Goal: Task Accomplishment & Management: Manage account settings

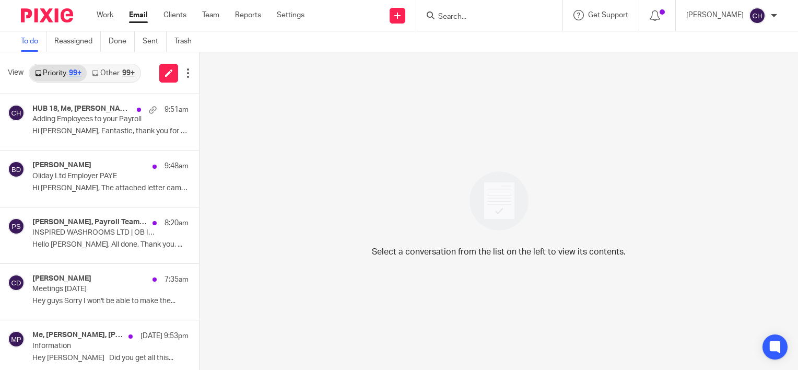
click at [461, 13] on input "Search" at bounding box center [484, 17] width 94 height 9
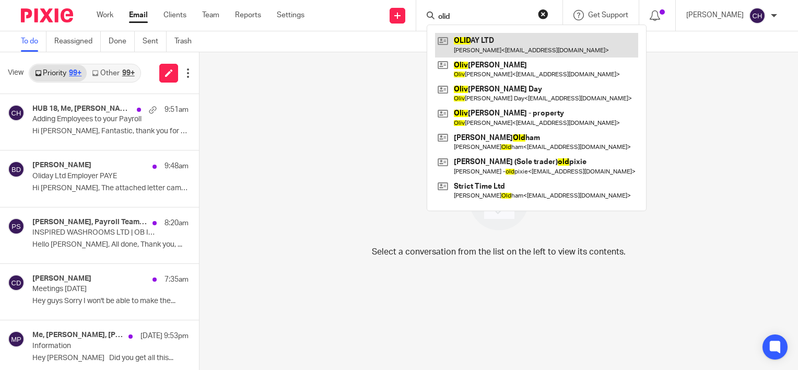
type input "olid"
click at [520, 49] on link at bounding box center [536, 45] width 203 height 24
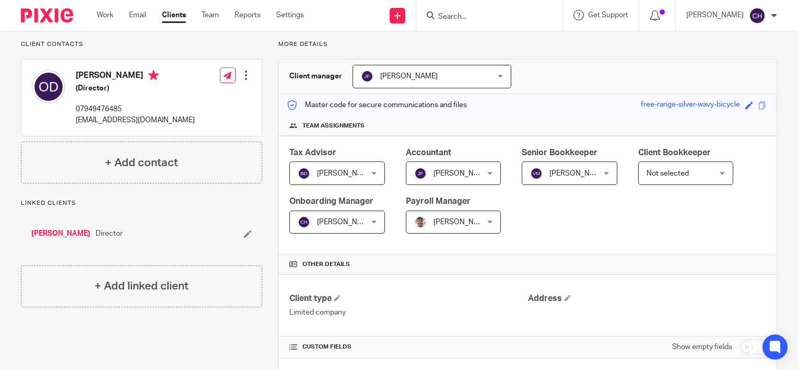
scroll to position [157, 0]
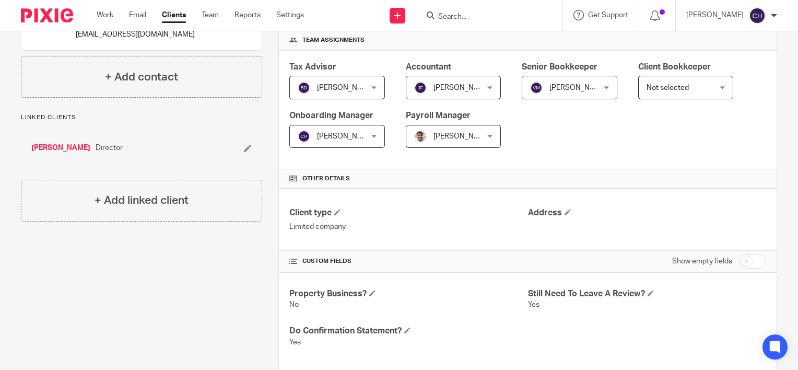
click at [741, 261] on input "checkbox" at bounding box center [752, 261] width 27 height 15
checkbox input "true"
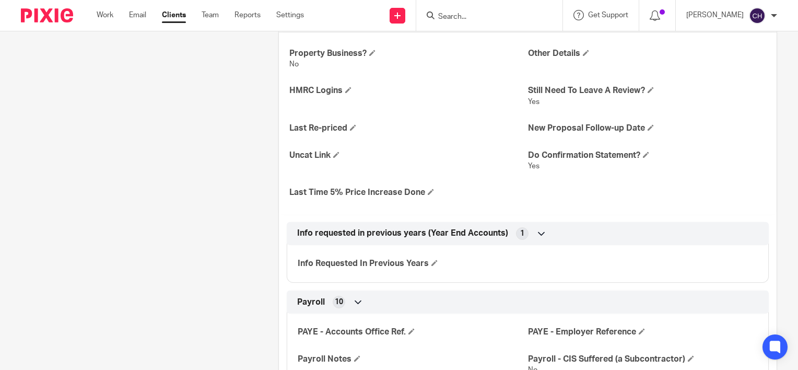
scroll to position [470, 0]
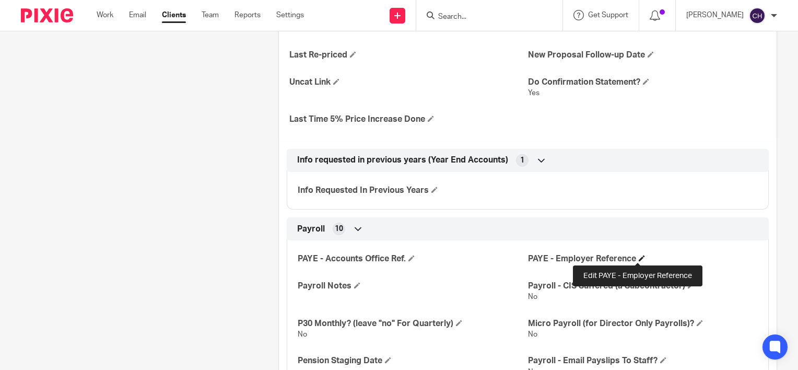
click at [639, 256] on span at bounding box center [642, 258] width 6 height 6
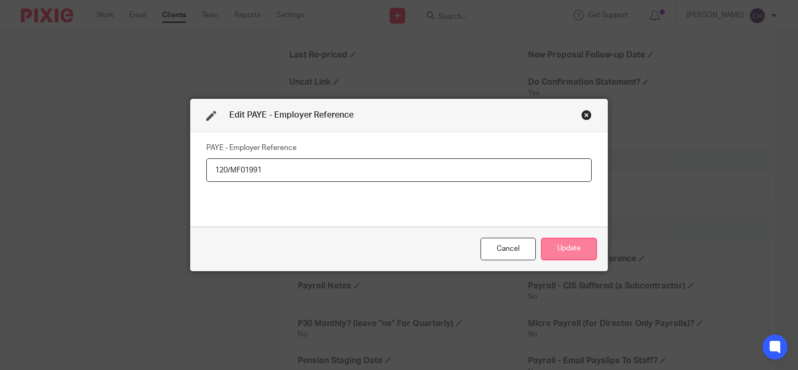
type input "120/MF01991"
click at [558, 253] on button "Update" at bounding box center [569, 249] width 56 height 22
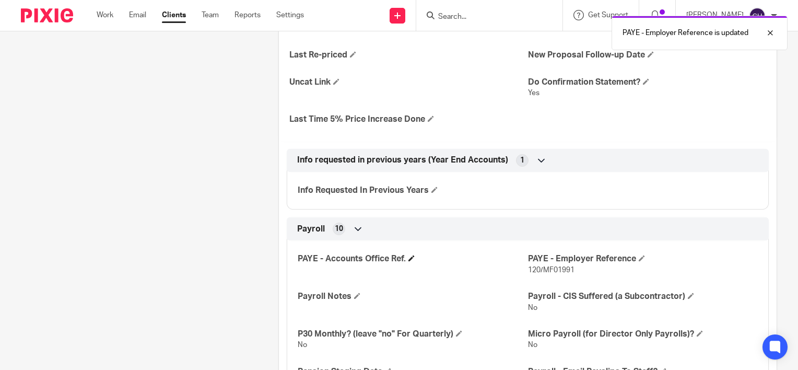
click at [405, 257] on h4 "PAYE - Accounts Office Ref." at bounding box center [413, 258] width 230 height 11
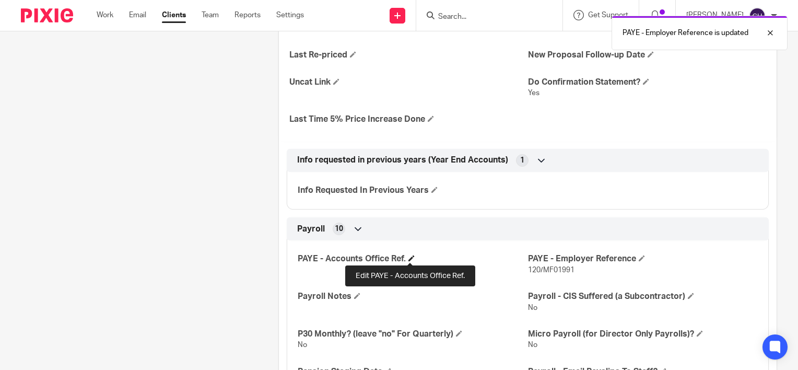
click at [408, 256] on span at bounding box center [411, 258] width 6 height 6
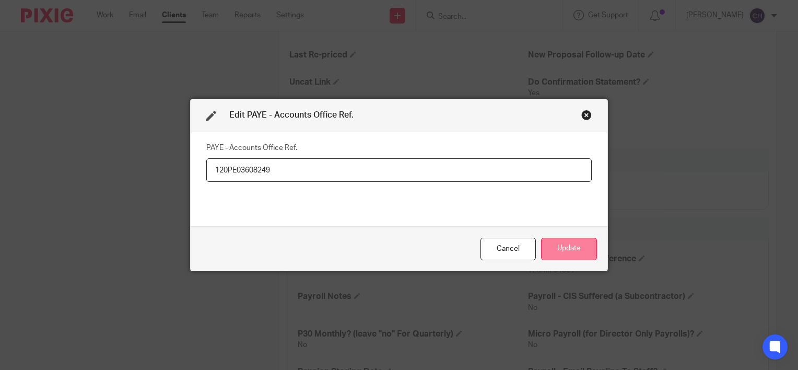
type input "120PE03608249"
click at [584, 248] on button "Update" at bounding box center [569, 249] width 56 height 22
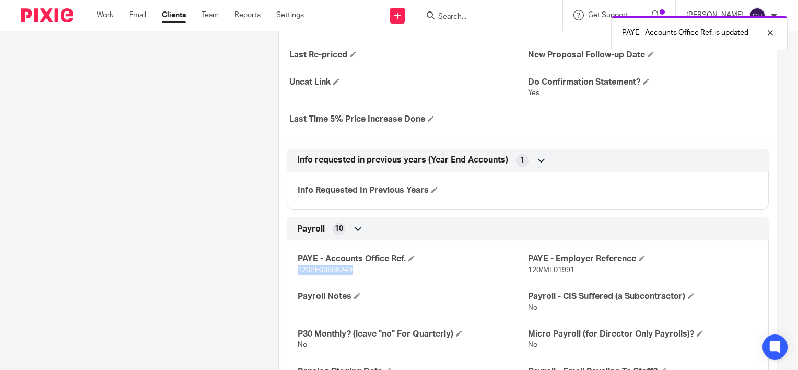
drag, startPoint x: 355, startPoint y: 269, endPoint x: 295, endPoint y: 270, distance: 60.1
click at [298, 270] on p "120PE03608249" at bounding box center [413, 270] width 230 height 10
copy span "120PE03608249"
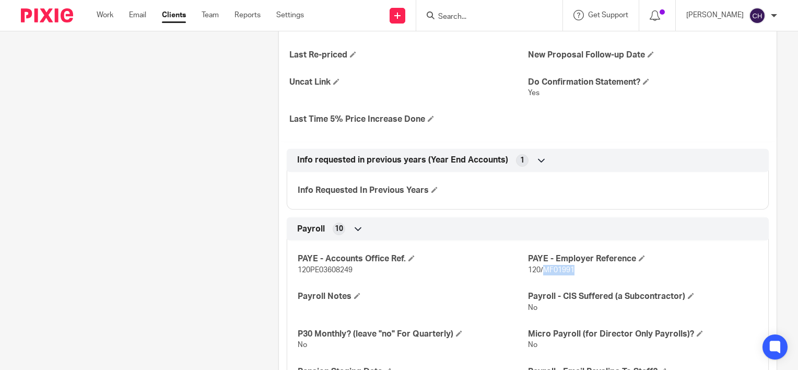
drag, startPoint x: 574, startPoint y: 268, endPoint x: 539, endPoint y: 269, distance: 35.0
click at [539, 269] on p "120/MF01991" at bounding box center [643, 270] width 230 height 10
copy span "MF01991"
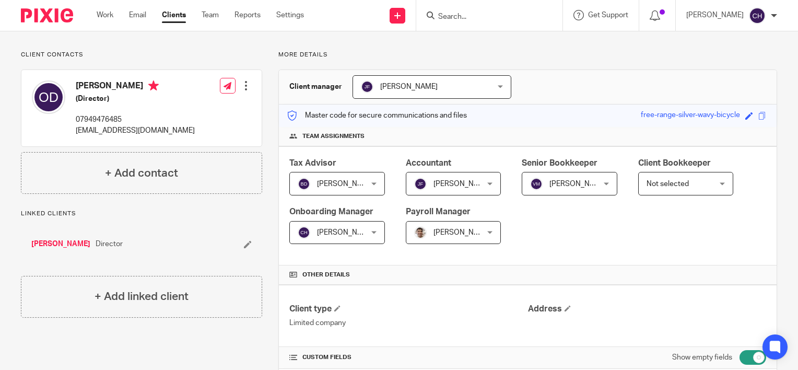
scroll to position [0, 0]
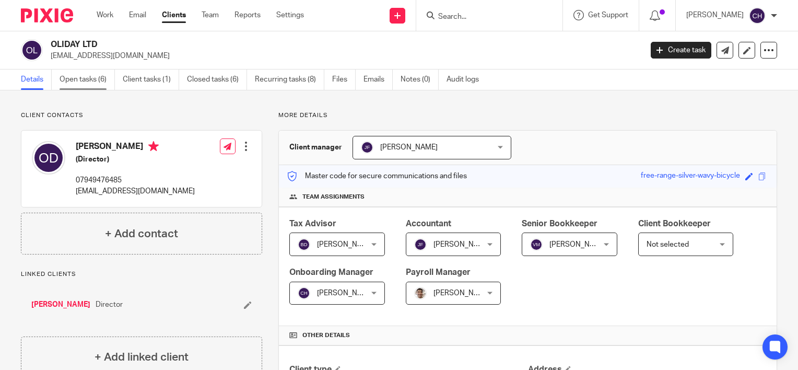
click at [61, 77] on link "Open tasks (6)" at bounding box center [87, 79] width 55 height 20
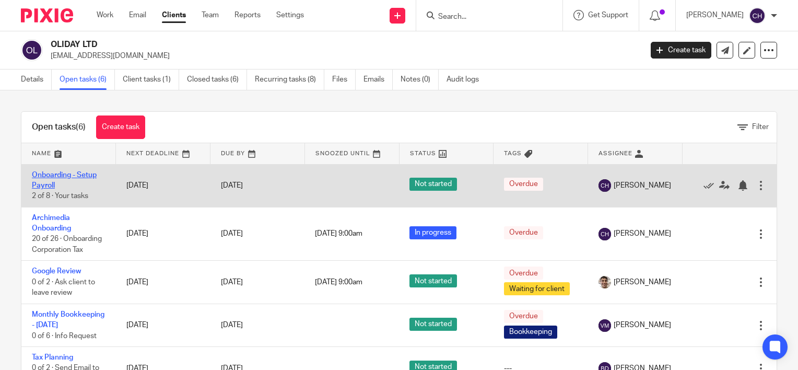
click at [51, 181] on link "Onboarding - Setup Payroll" at bounding box center [64, 180] width 65 height 18
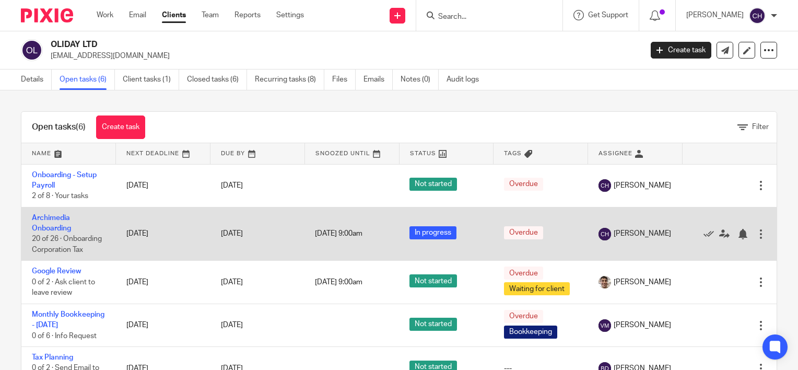
click at [52, 213] on td "Archimedia Onboarding 20 of 26 · Onboarding Corporation Tax" at bounding box center [68, 234] width 95 height 54
click at [52, 217] on link "Archimedia Onboarding" at bounding box center [51, 223] width 39 height 18
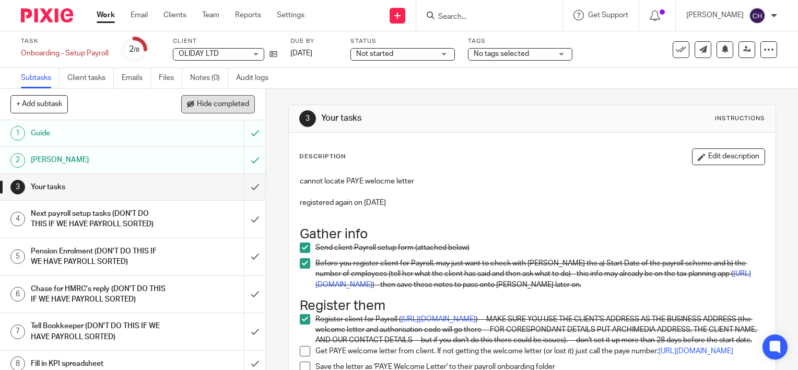
click at [183, 111] on button "Hide completed" at bounding box center [218, 104] width 74 height 18
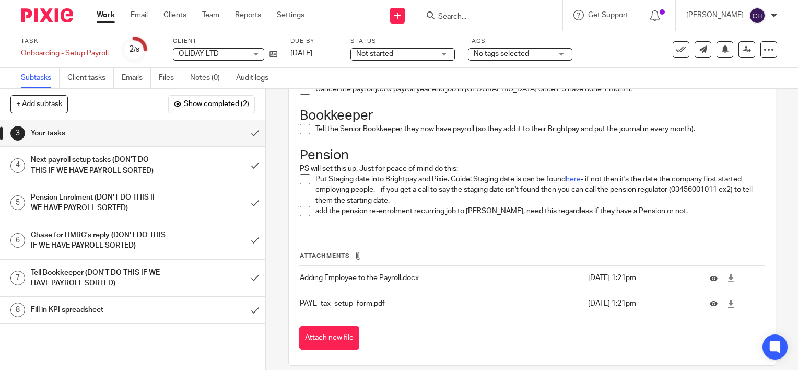
scroll to position [1176, 0]
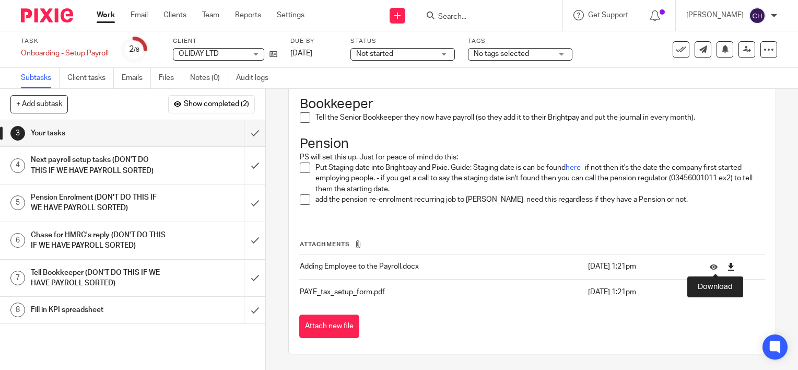
click at [727, 269] on icon at bounding box center [731, 267] width 8 height 8
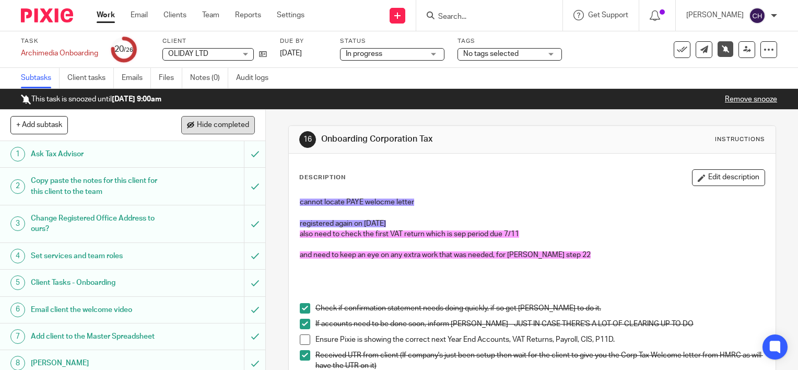
click at [205, 121] on span "Hide completed" at bounding box center [223, 125] width 52 height 8
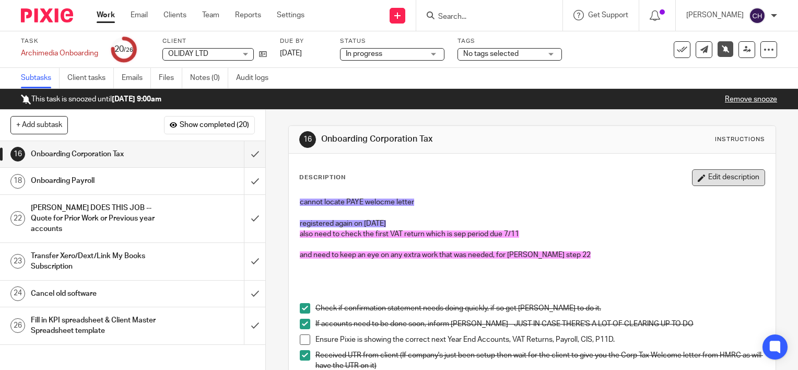
click at [716, 176] on button "Edit description" at bounding box center [728, 177] width 73 height 17
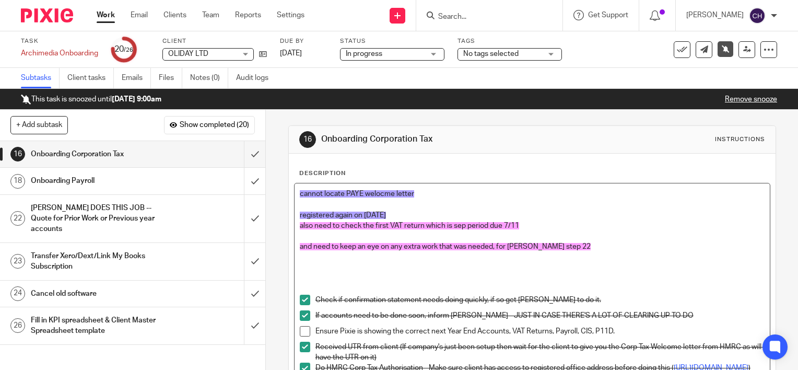
drag, startPoint x: 398, startPoint y: 213, endPoint x: 265, endPoint y: 180, distance: 137.2
click at [266, 180] on div "16 Onboarding Corporation Tax Instructions Description cannot locate PAYE weloc…" at bounding box center [532, 240] width 532 height 260
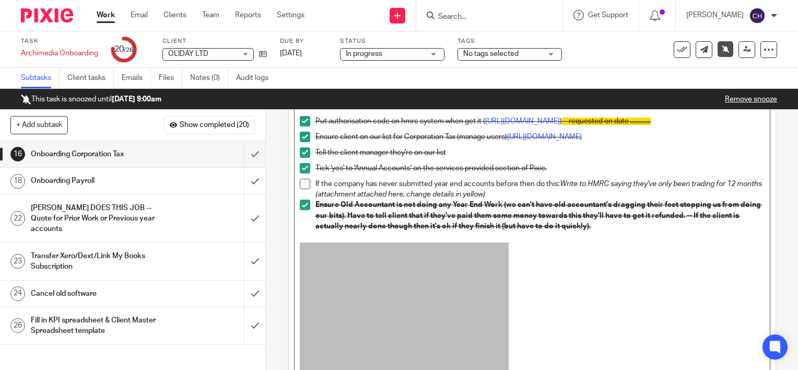
scroll to position [540, 0]
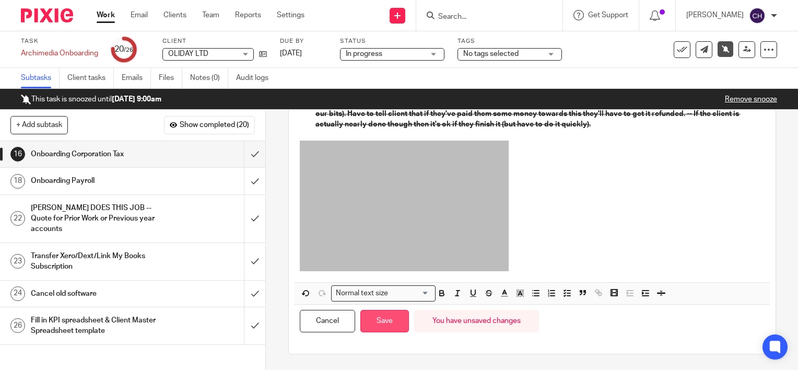
click at [376, 324] on button "Save" at bounding box center [384, 321] width 49 height 22
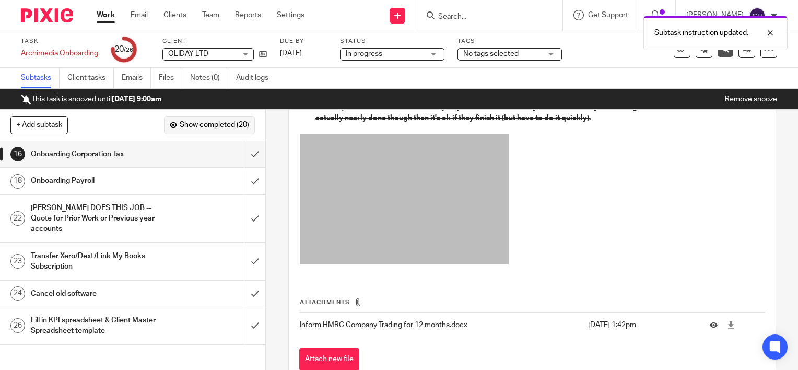
scroll to position [548, 0]
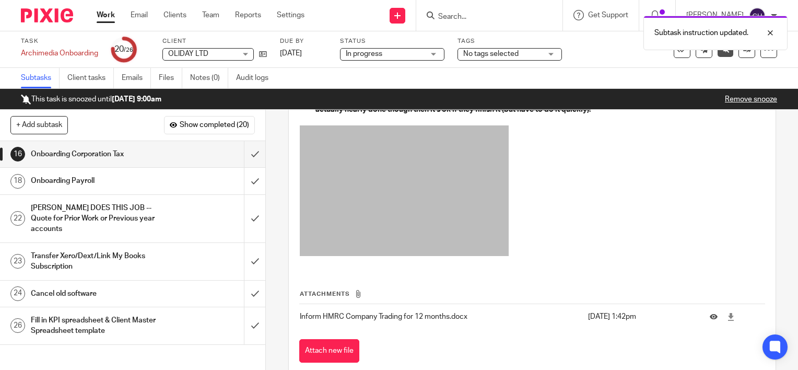
click at [165, 175] on div "Onboarding Payroll" at bounding box center [132, 181] width 203 height 16
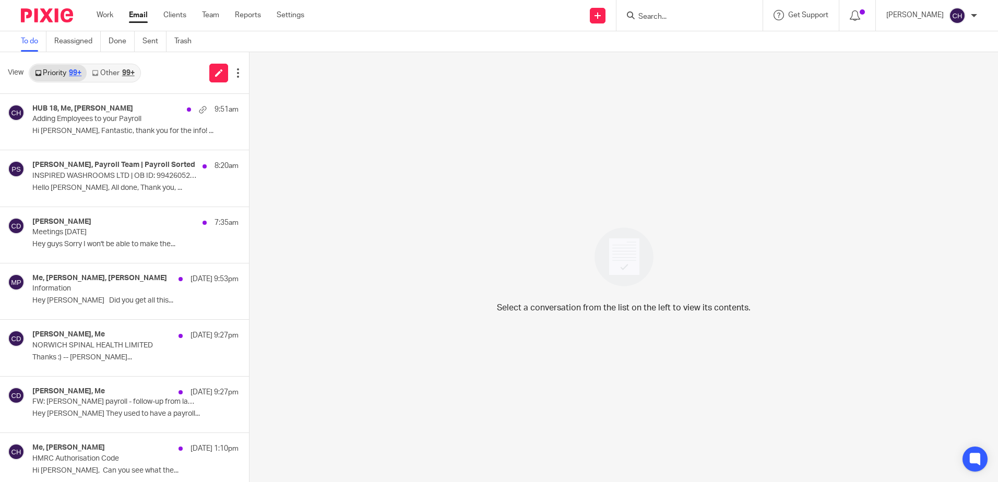
click at [699, 272] on div "Select a conversation from the list on the left to view its contents." at bounding box center [624, 267] width 749 height 430
click at [675, 20] on input "Search" at bounding box center [685, 17] width 94 height 9
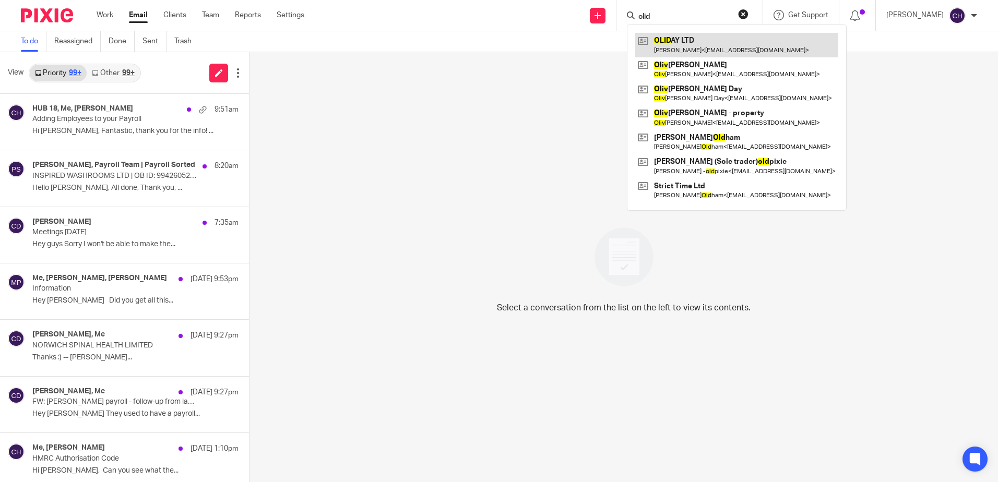
type input "olid"
drag, startPoint x: 720, startPoint y: 43, endPoint x: 715, endPoint y: 49, distance: 7.8
click at [719, 44] on link at bounding box center [736, 45] width 203 height 24
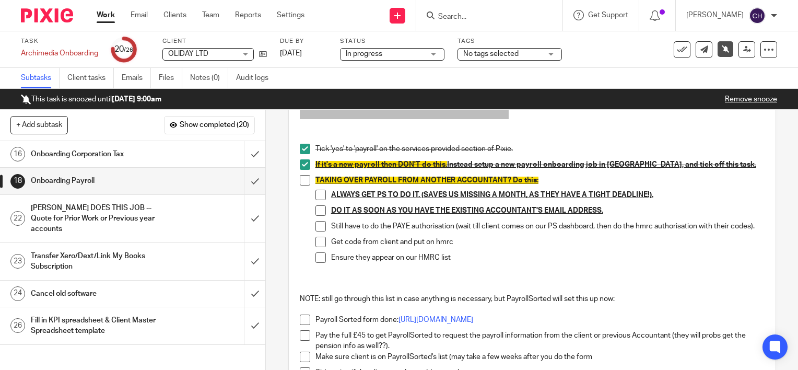
scroll to position [209, 0]
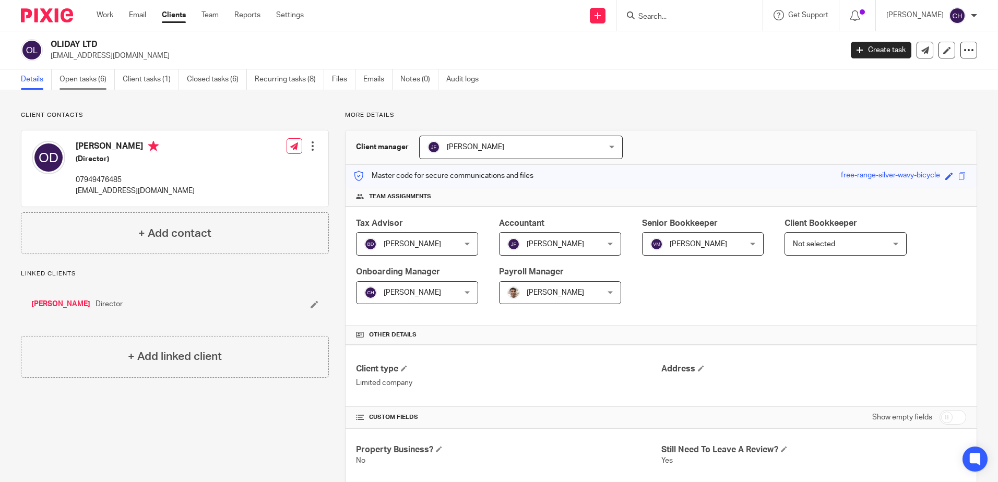
click at [78, 83] on link "Open tasks (6)" at bounding box center [87, 79] width 55 height 20
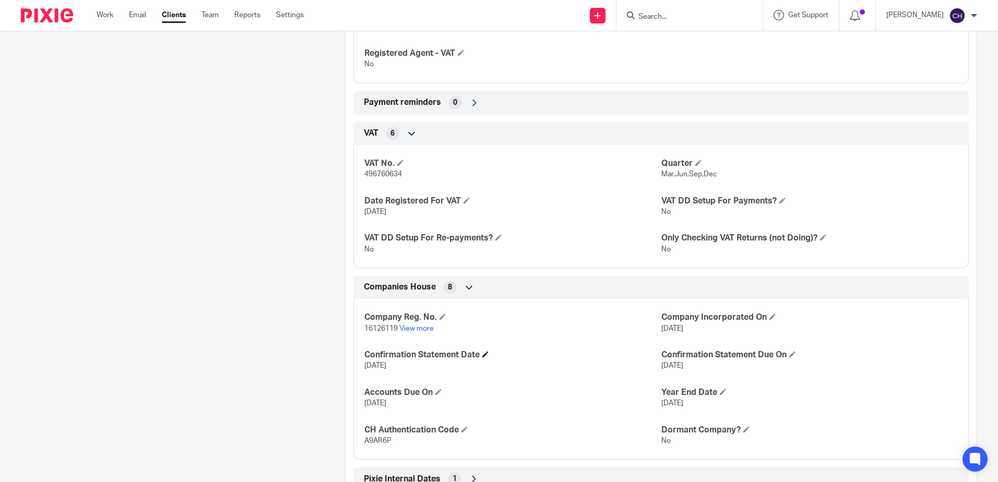
scroll to position [783, 0]
drag, startPoint x: 396, startPoint y: 329, endPoint x: 358, endPoint y: 328, distance: 38.6
click at [358, 328] on div "Company Reg. No. 16126119 View more Company Incorporated On 9 Dec 2024 Confirma…" at bounding box center [662, 374] width 616 height 169
copy span "16126119"
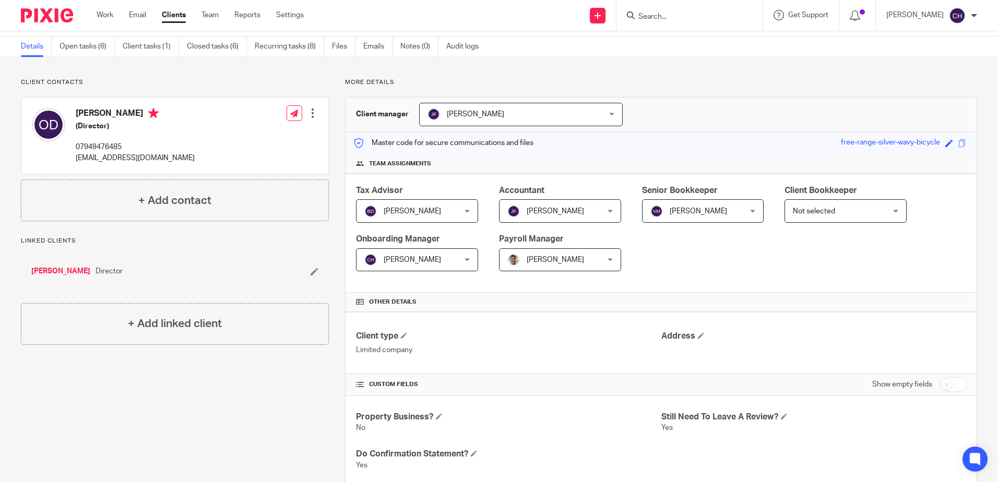
scroll to position [0, 0]
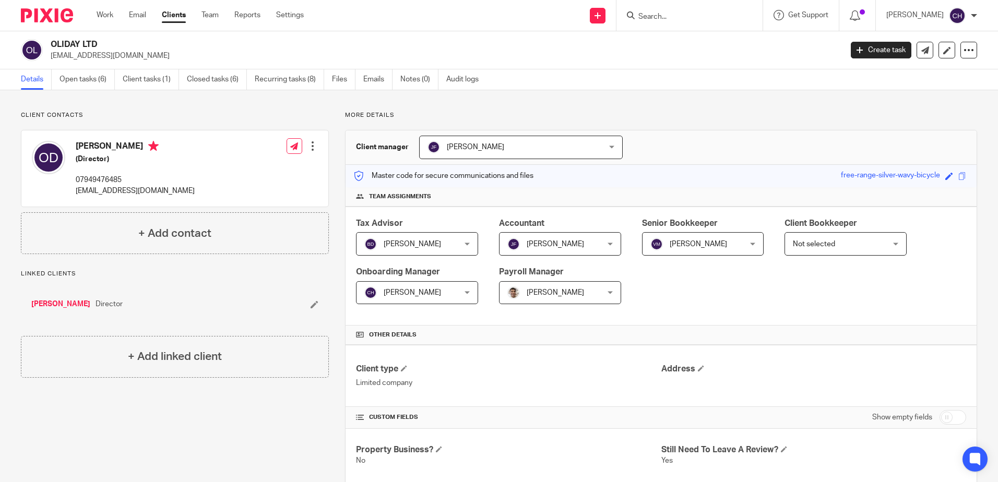
click at [312, 148] on div at bounding box center [313, 146] width 10 height 10
click at [55, 303] on link "[PERSON_NAME]" at bounding box center [60, 304] width 59 height 10
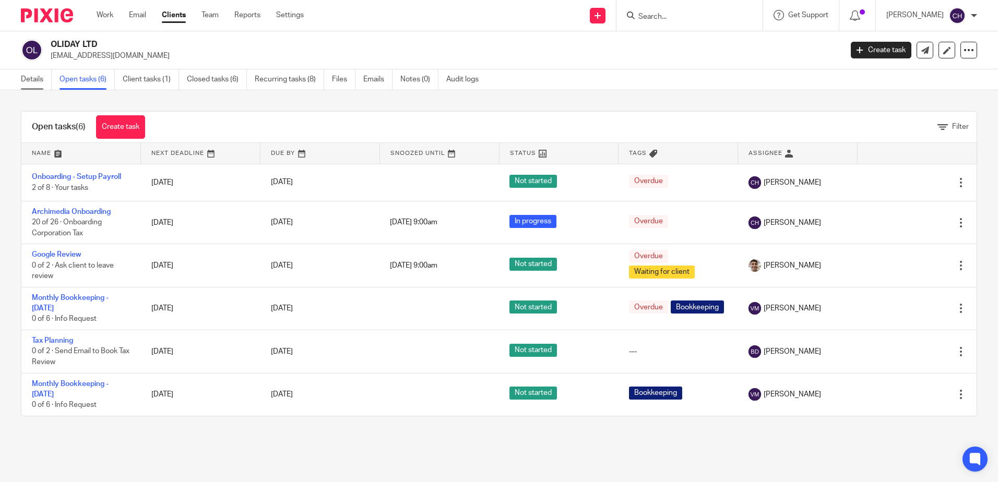
drag, startPoint x: 35, startPoint y: 79, endPoint x: 157, endPoint y: 123, distance: 129.8
click at [35, 80] on link "Details" at bounding box center [36, 79] width 31 height 20
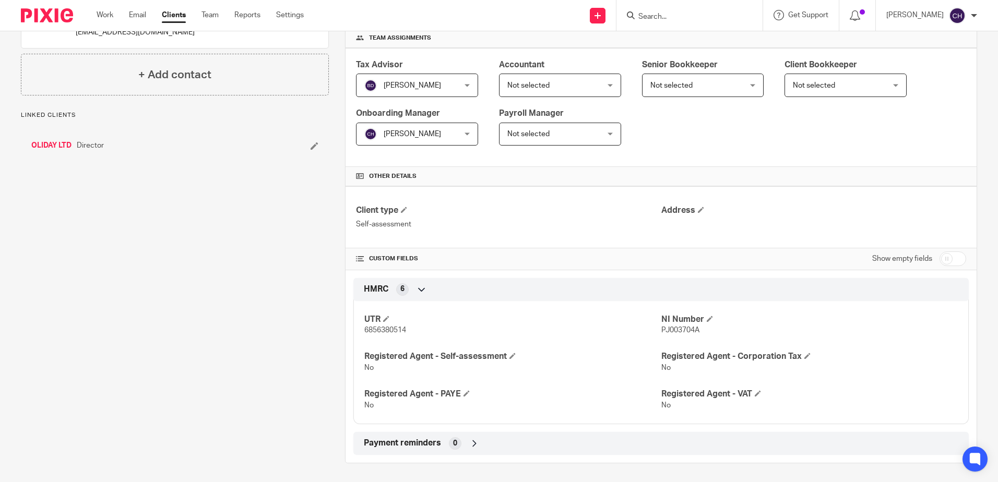
scroll to position [161, 0]
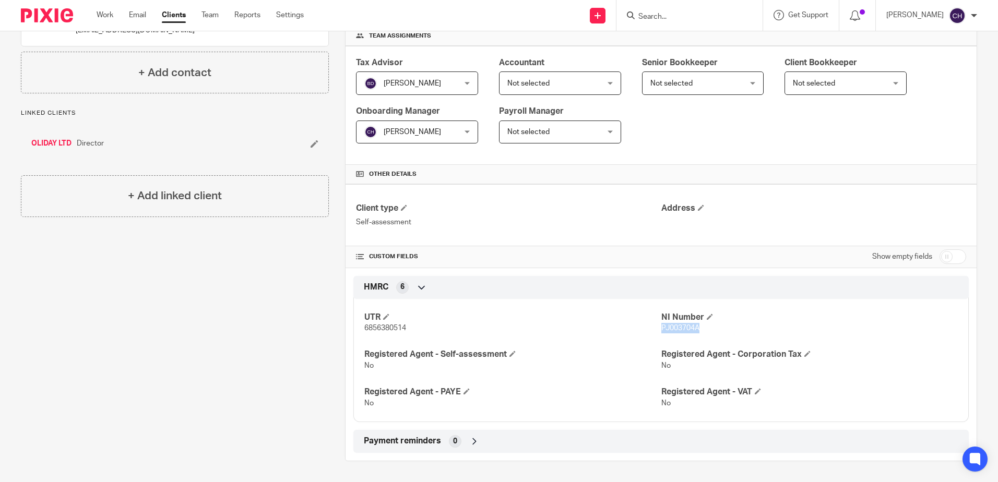
drag, startPoint x: 699, startPoint y: 326, endPoint x: 657, endPoint y: 331, distance: 42.0
click at [662, 331] on p "PJ003704A" at bounding box center [810, 328] width 297 height 10
copy span "PJ003704A"
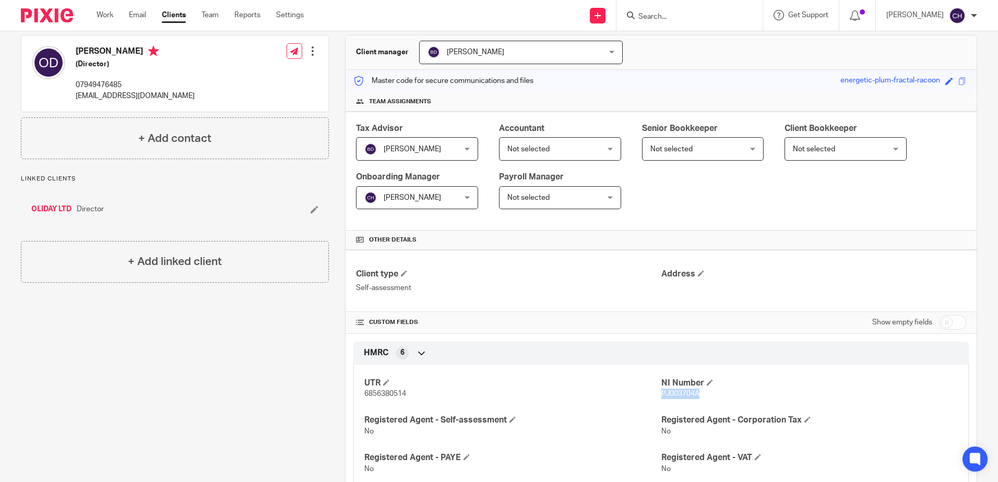
scroll to position [0, 0]
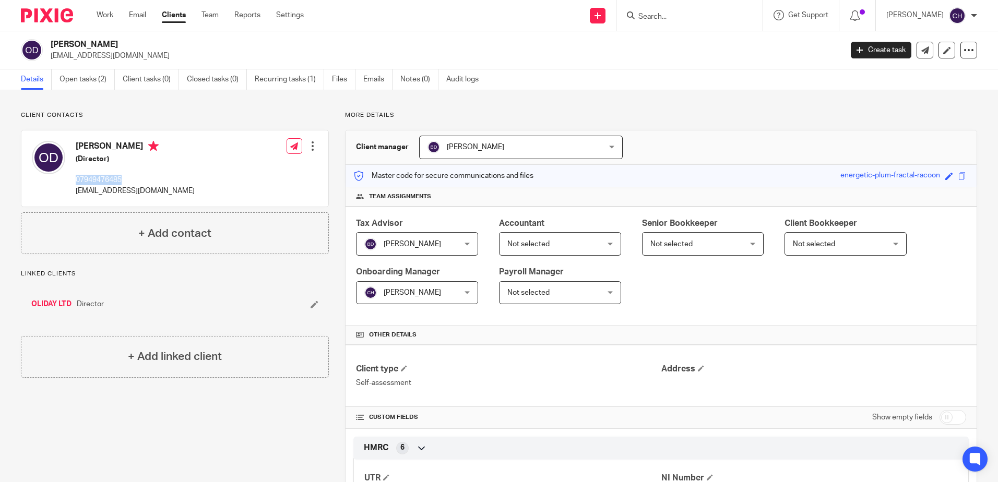
drag, startPoint x: 125, startPoint y: 180, endPoint x: 77, endPoint y: 180, distance: 47.5
click at [77, 180] on p "07949476485" at bounding box center [135, 180] width 119 height 10
copy p "07949476485"
drag, startPoint x: 146, startPoint y: 190, endPoint x: 77, endPoint y: 197, distance: 69.8
click at [77, 197] on div "Oliver Channon Day (Director) 07949476485 o.channonday8@gmail.com Edit contact …" at bounding box center [174, 169] width 307 height 76
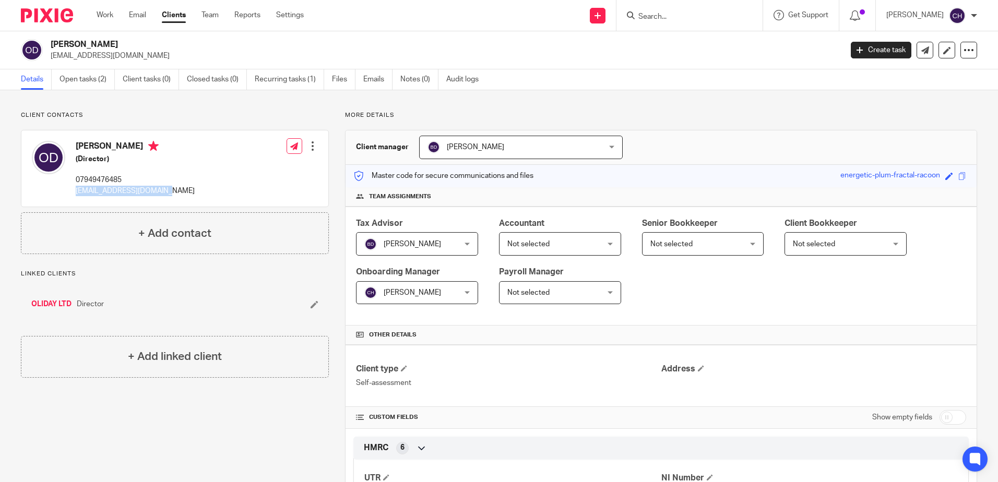
copy p "[EMAIL_ADDRESS][DOMAIN_NAME]"
click at [55, 303] on link "OLIDAY LTD" at bounding box center [51, 304] width 40 height 10
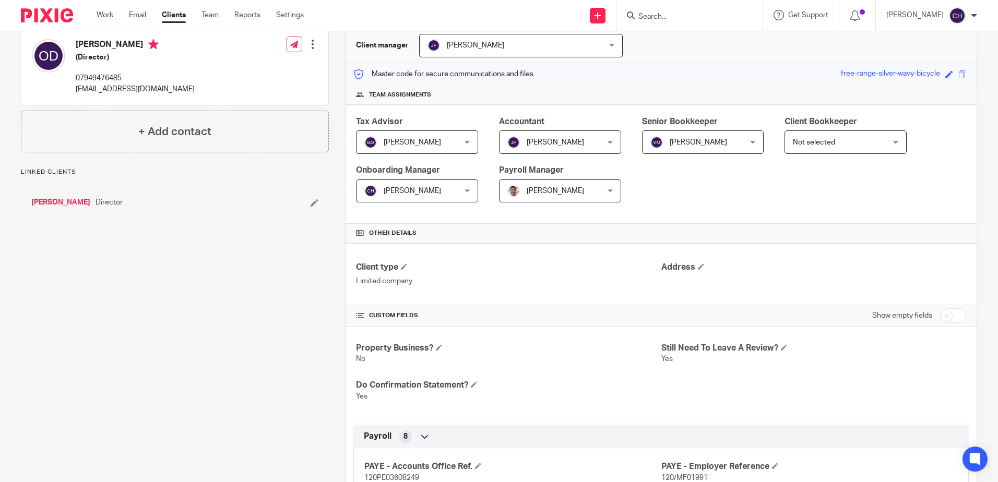
scroll to position [313, 0]
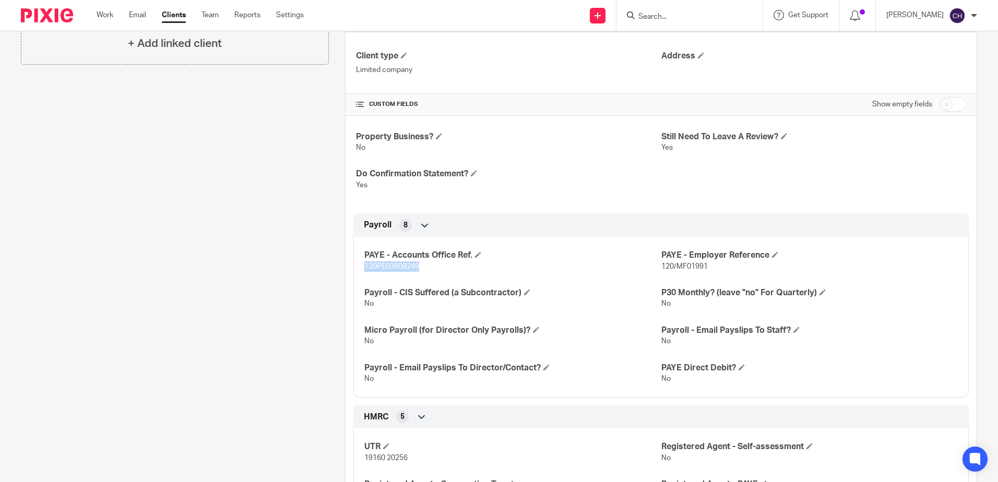
drag, startPoint x: 423, startPoint y: 265, endPoint x: 352, endPoint y: 265, distance: 71.0
click at [354, 265] on div "PAYE - Accounts Office Ref. 120PE03608249 PAYE - Employer Reference 120/MF01991…" at bounding box center [662, 313] width 616 height 169
copy span "120PE03608249"
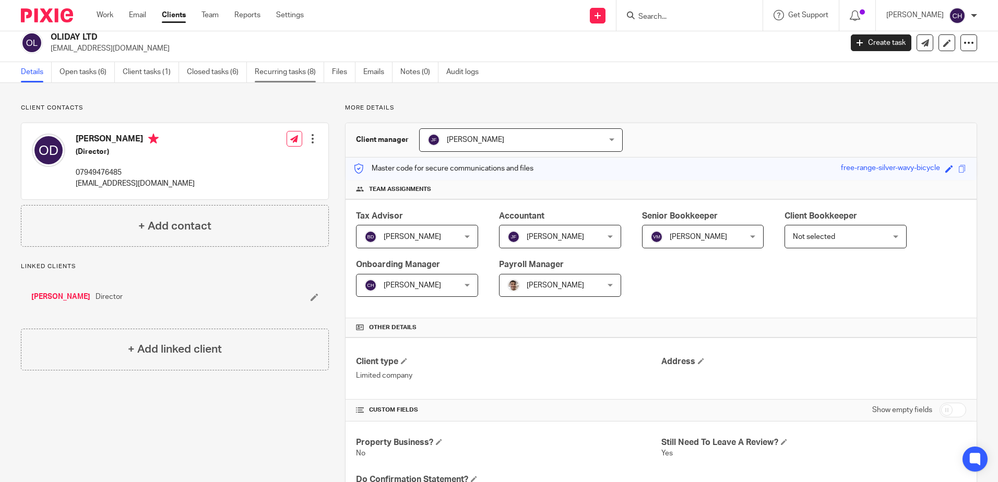
scroll to position [0, 0]
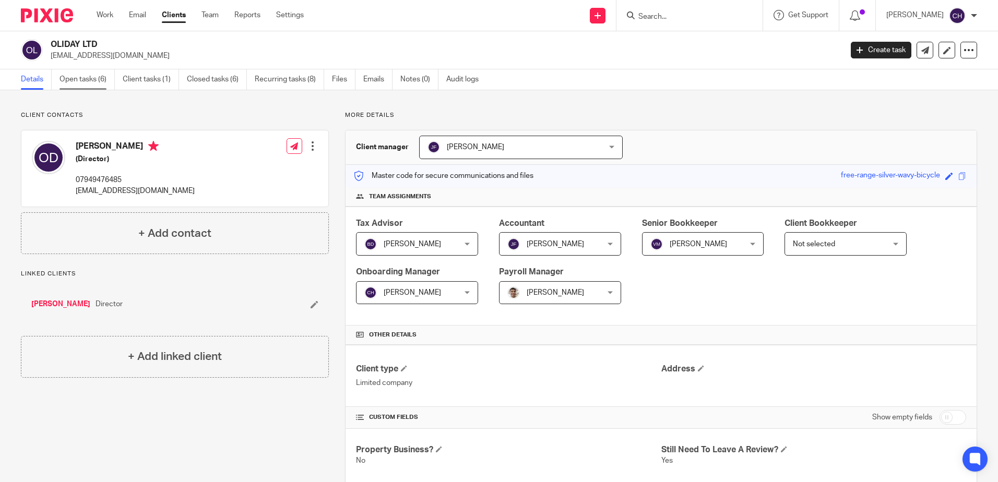
click at [97, 85] on link "Open tasks (6)" at bounding box center [87, 79] width 55 height 20
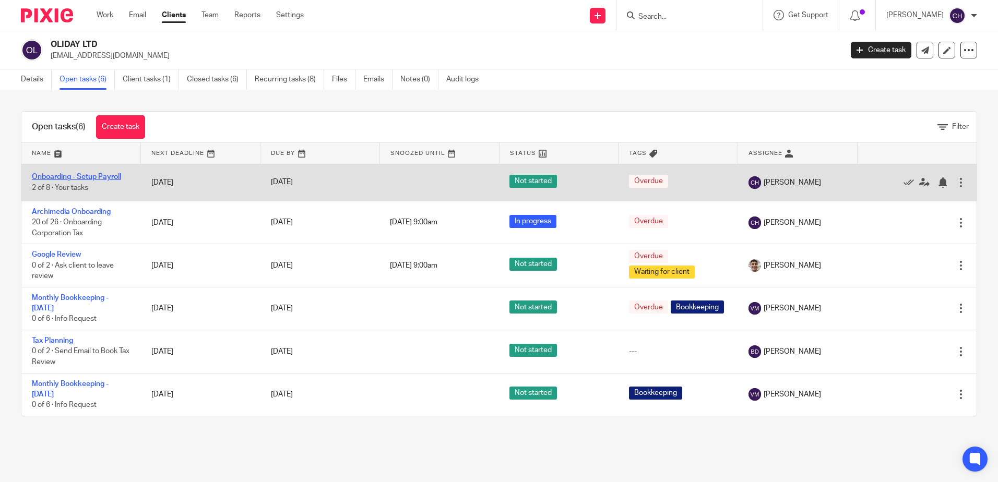
click at [100, 175] on link "Onboarding - Setup Payroll" at bounding box center [76, 176] width 89 height 7
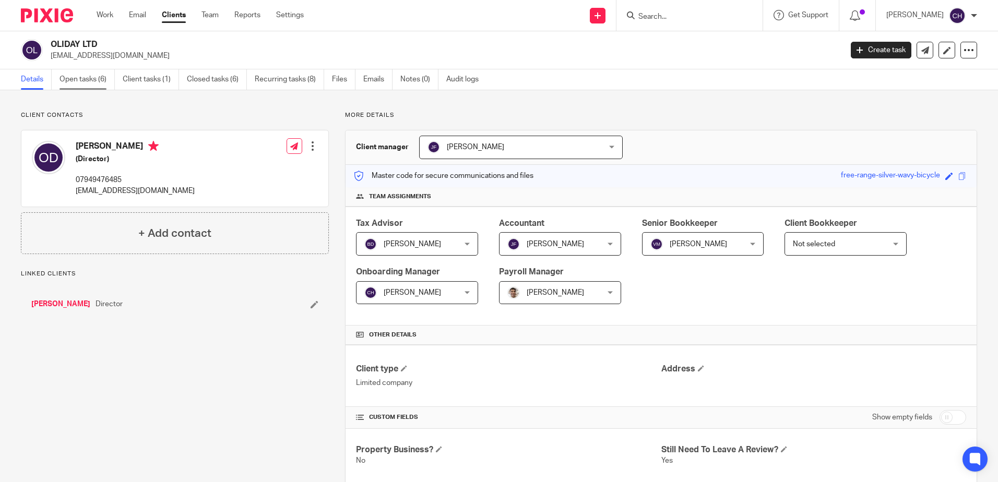
click at [84, 69] on link "Open tasks (6)" at bounding box center [87, 79] width 55 height 20
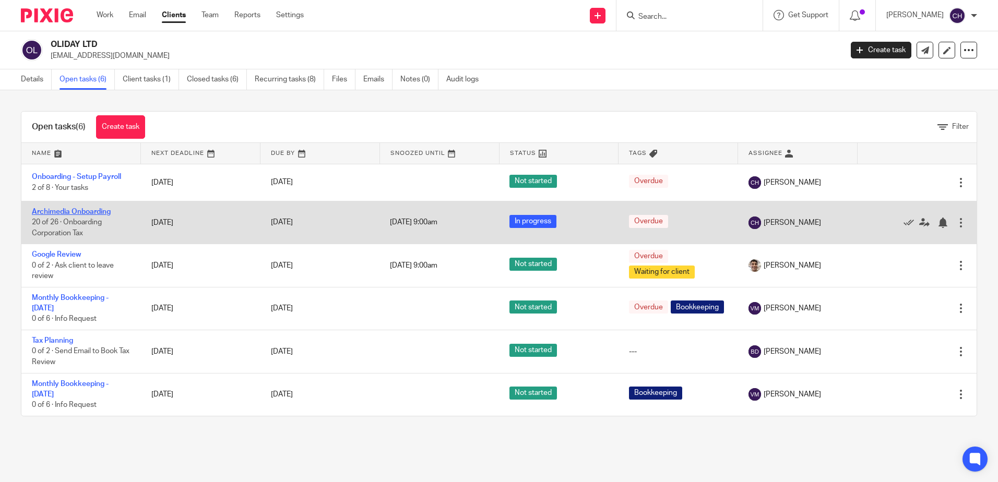
click at [84, 211] on link "Archimedia Onboarding" at bounding box center [71, 211] width 79 height 7
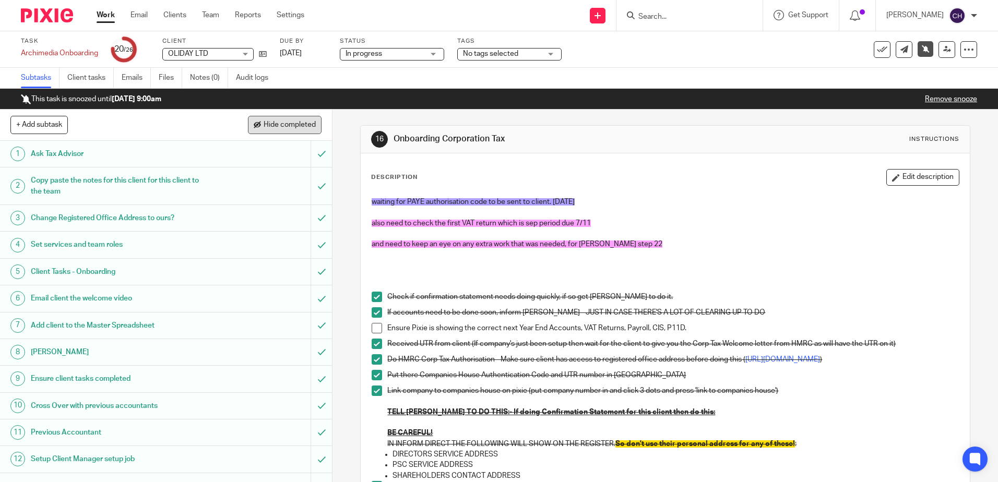
click at [289, 116] on button "Hide completed" at bounding box center [285, 125] width 74 height 18
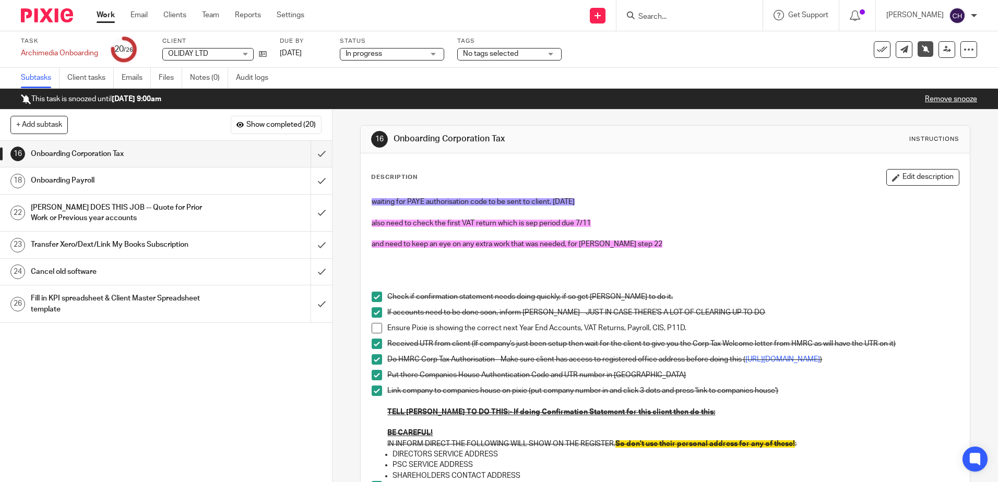
click at [156, 186] on h1 "Onboarding Payroll" at bounding box center [121, 181] width 180 height 16
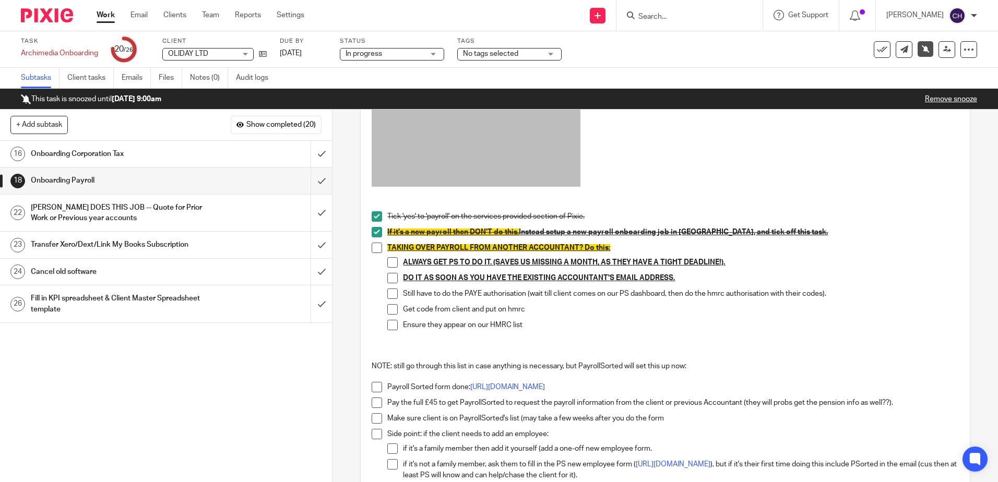
scroll to position [157, 0]
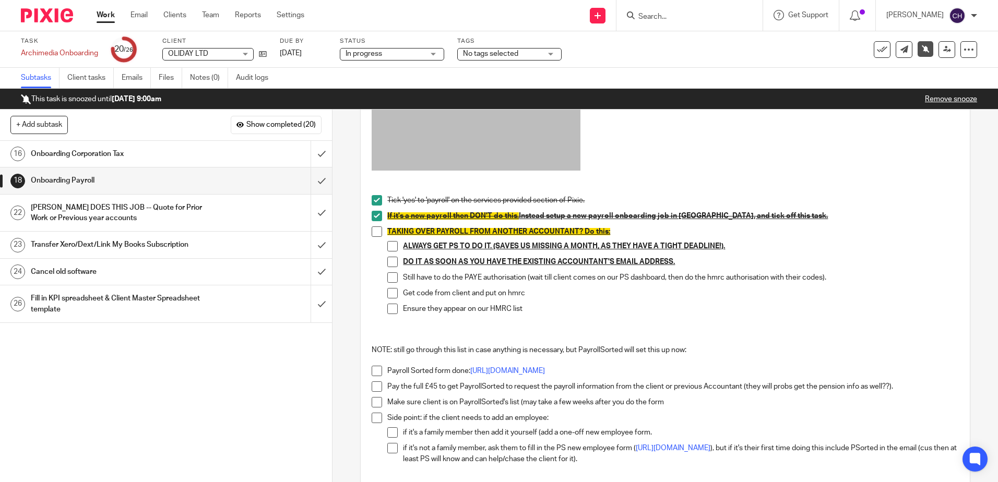
click at [374, 232] on span at bounding box center [377, 232] width 10 height 10
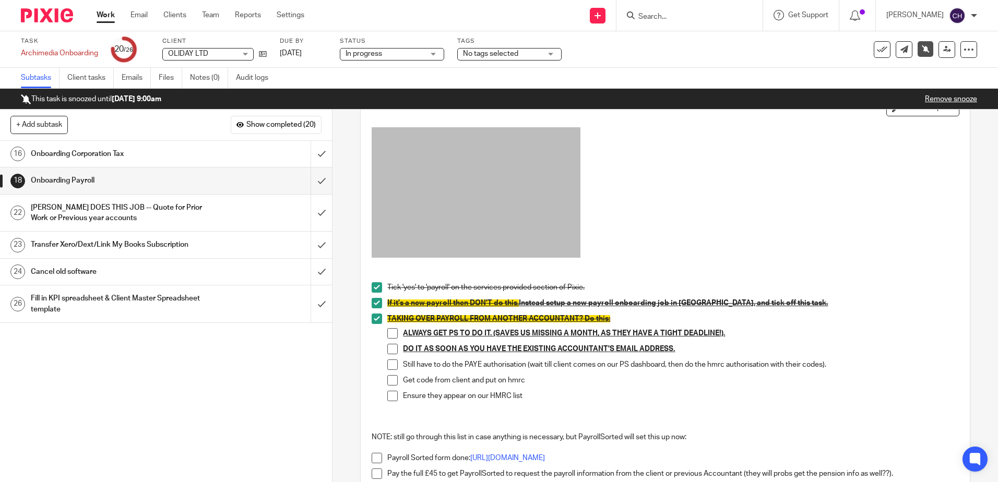
scroll to position [0, 0]
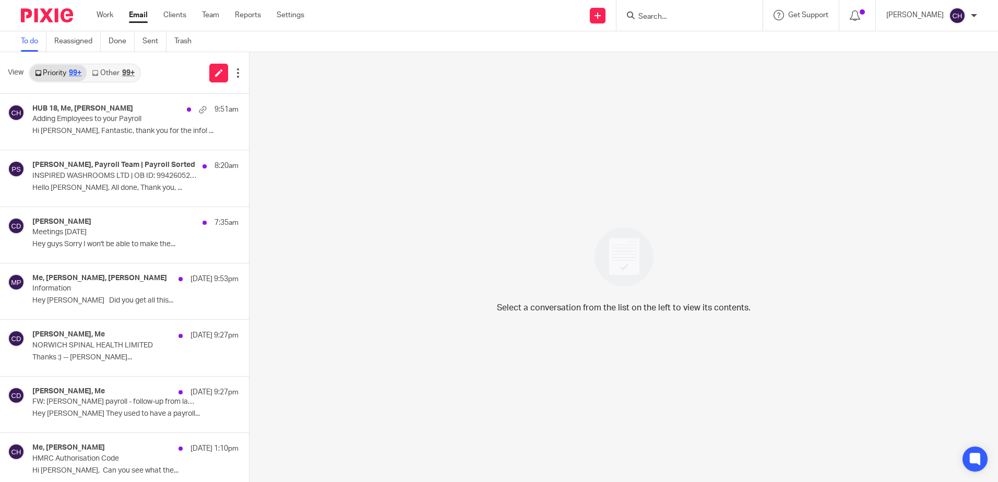
click at [696, 17] on input "Search" at bounding box center [685, 17] width 94 height 9
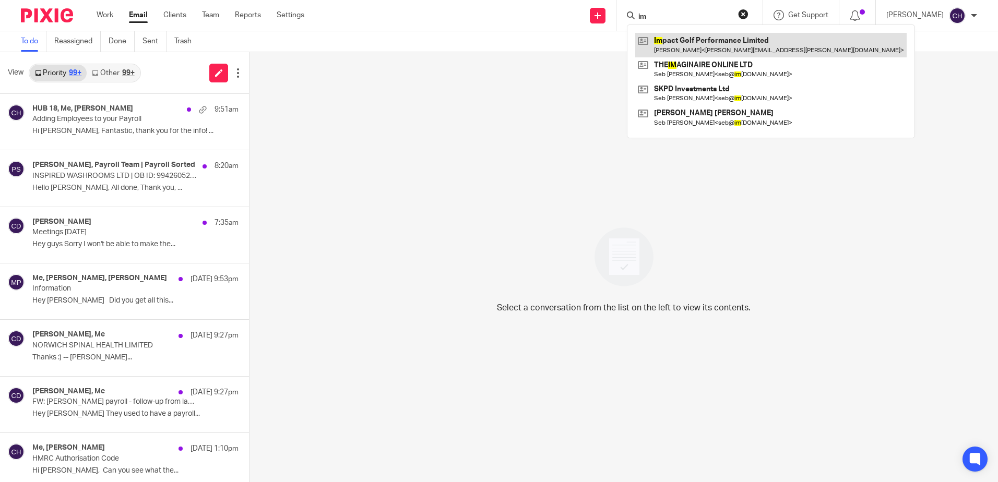
type input "im"
click at [681, 46] on link at bounding box center [771, 45] width 272 height 24
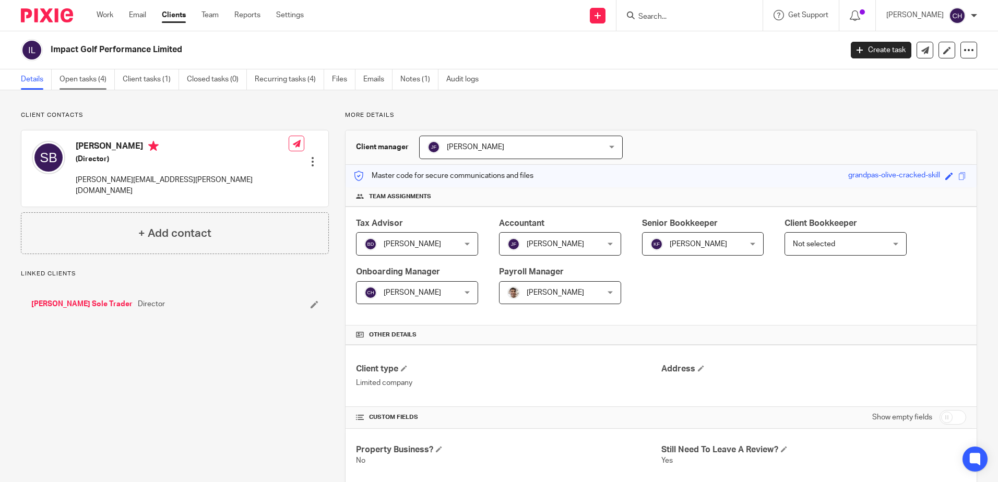
click at [86, 75] on link "Open tasks (4)" at bounding box center [87, 79] width 55 height 20
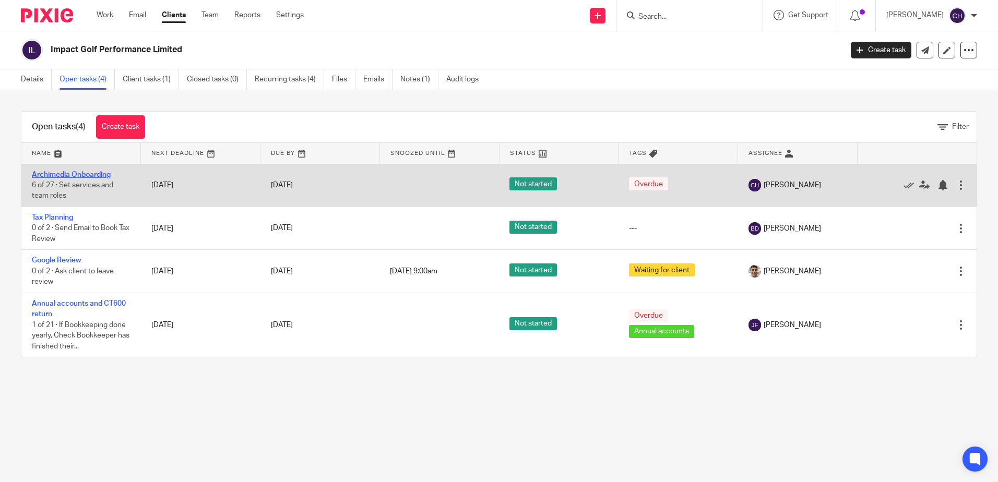
click at [99, 173] on link "Archimedia Onboarding" at bounding box center [71, 174] width 79 height 7
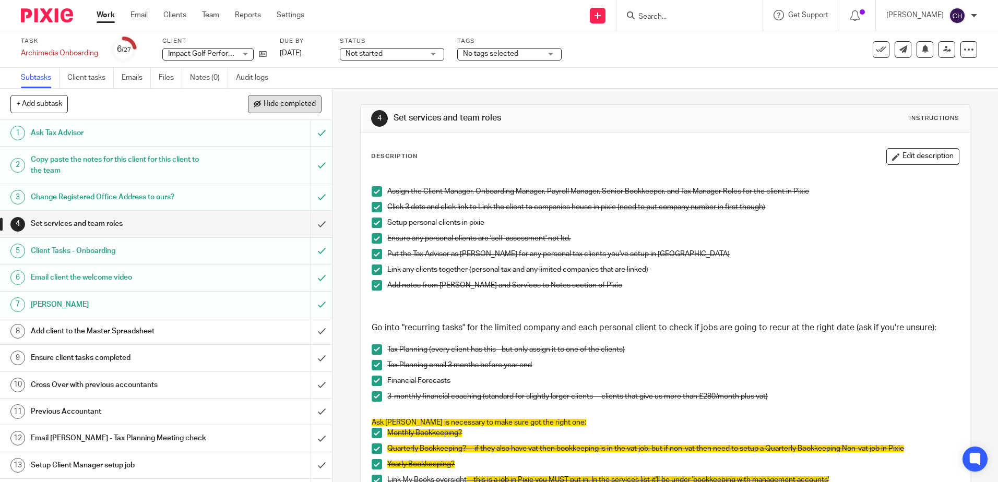
click at [297, 104] on span "Hide completed" at bounding box center [290, 104] width 52 height 8
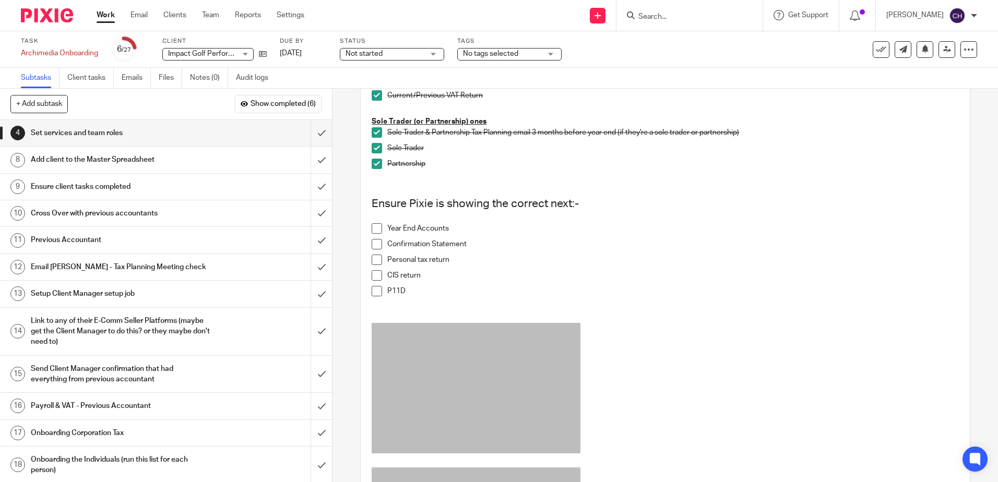
scroll to position [679, 0]
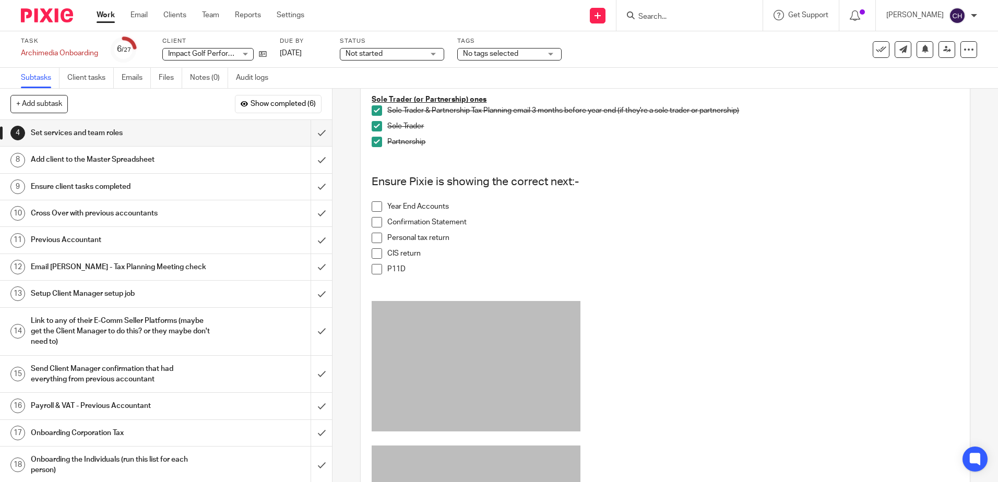
drag, startPoint x: 376, startPoint y: 274, endPoint x: 375, endPoint y: 264, distance: 10.5
click at [376, 274] on span at bounding box center [377, 269] width 10 height 10
click at [374, 257] on span at bounding box center [377, 254] width 10 height 10
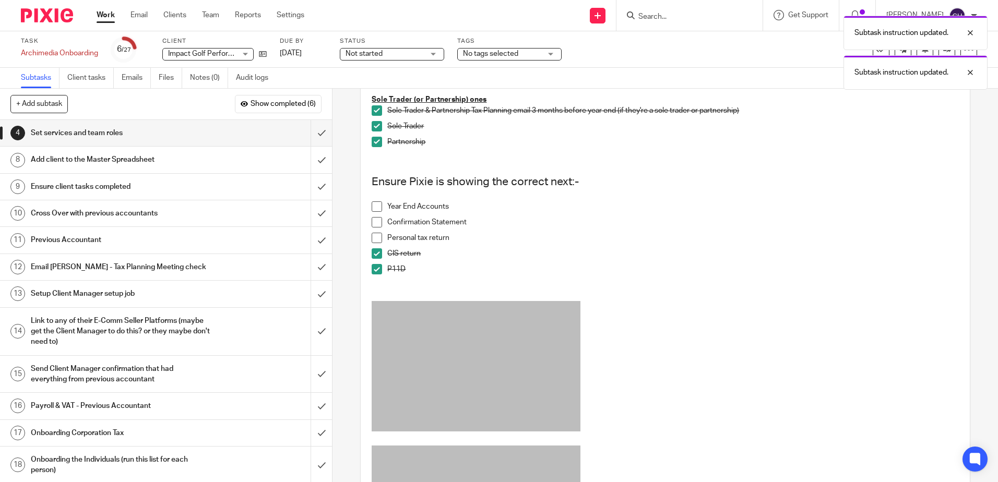
click at [373, 240] on span at bounding box center [377, 238] width 10 height 10
click at [372, 228] on span at bounding box center [377, 222] width 10 height 10
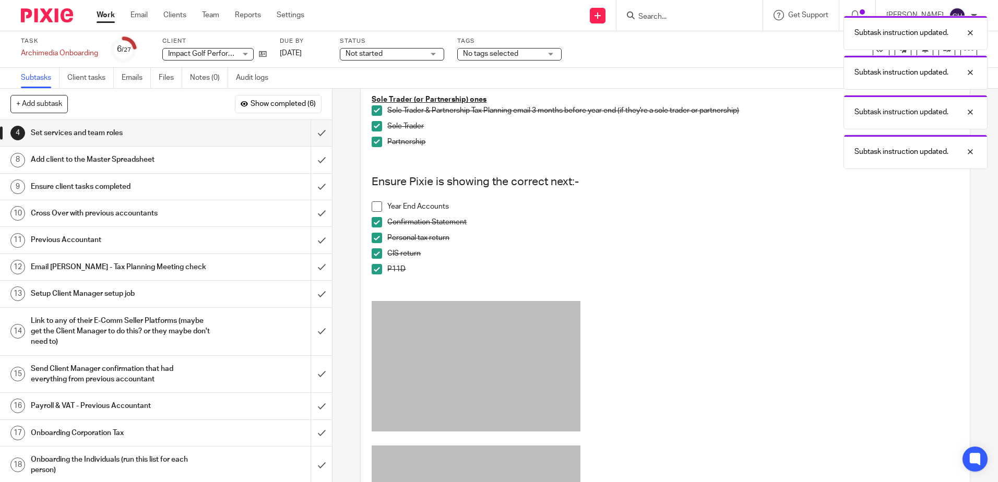
click at [372, 202] on p at bounding box center [665, 196] width 587 height 10
click at [372, 208] on span at bounding box center [377, 207] width 10 height 10
click at [313, 129] on input "submit" at bounding box center [166, 133] width 332 height 26
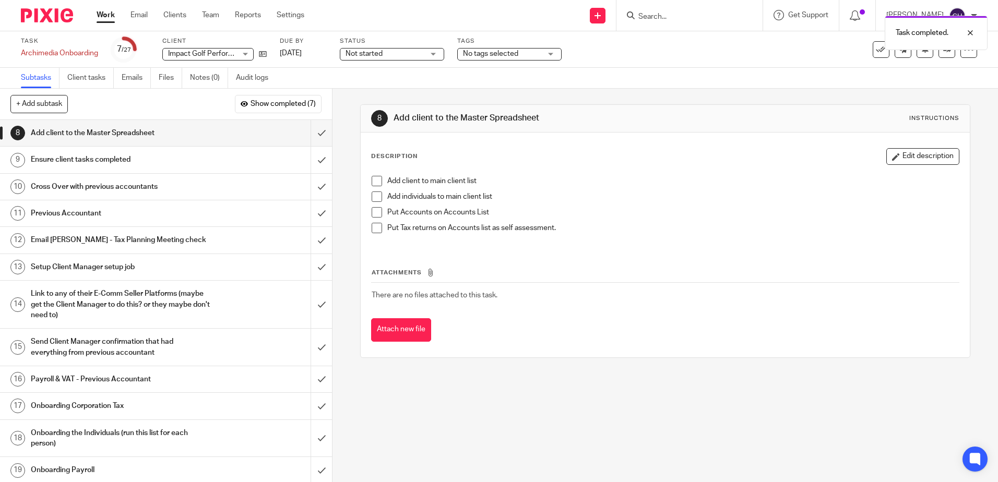
click at [159, 158] on h1 "Ensure client tasks completed" at bounding box center [121, 160] width 180 height 16
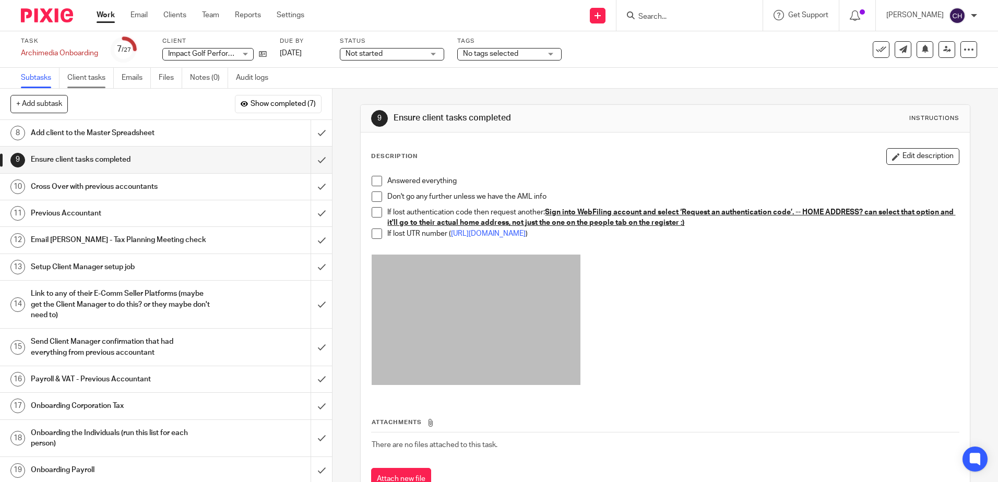
click at [93, 78] on link "Client tasks" at bounding box center [90, 78] width 46 height 20
click at [261, 50] on link at bounding box center [260, 54] width 13 height 10
click at [263, 55] on icon at bounding box center [263, 54] width 8 height 8
click at [267, 54] on icon at bounding box center [263, 54] width 8 height 8
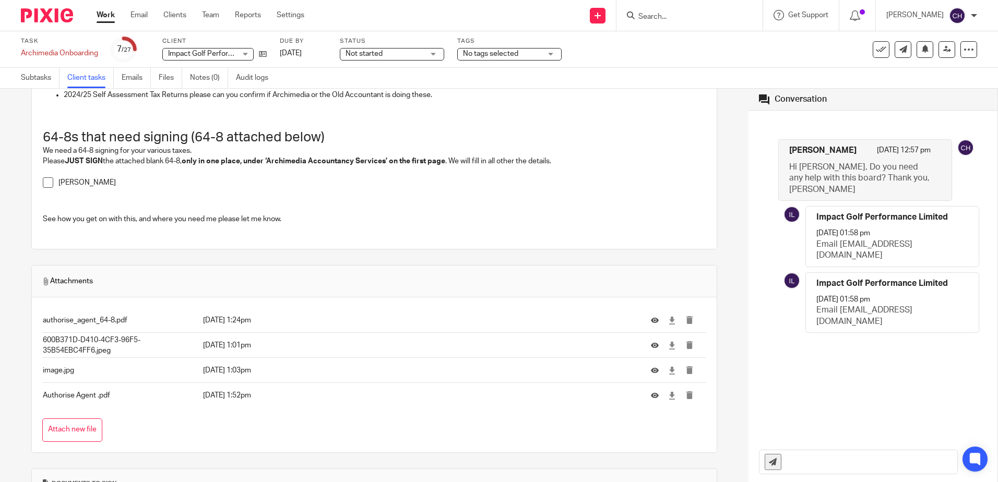
scroll to position [470, 0]
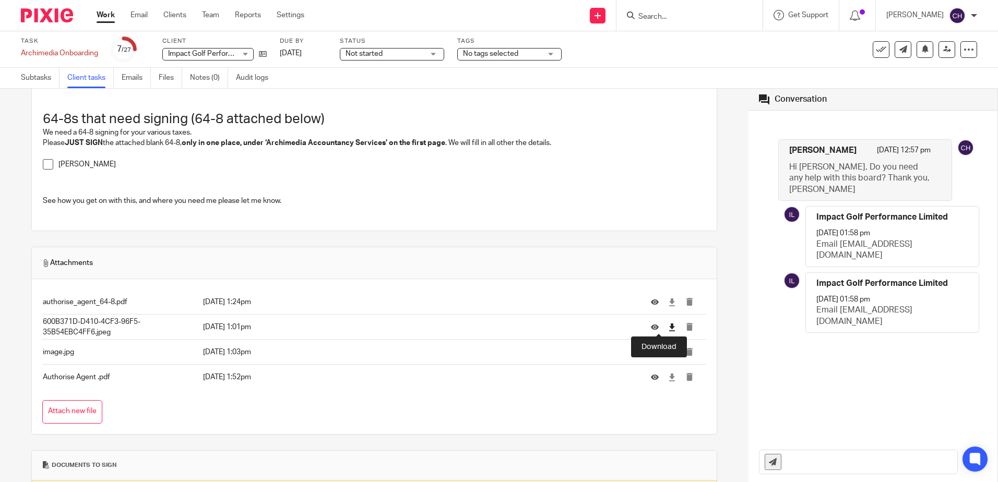
click at [668, 326] on icon at bounding box center [672, 328] width 8 height 8
click at [668, 353] on icon at bounding box center [672, 353] width 8 height 8
click at [668, 378] on icon at bounding box center [672, 378] width 8 height 8
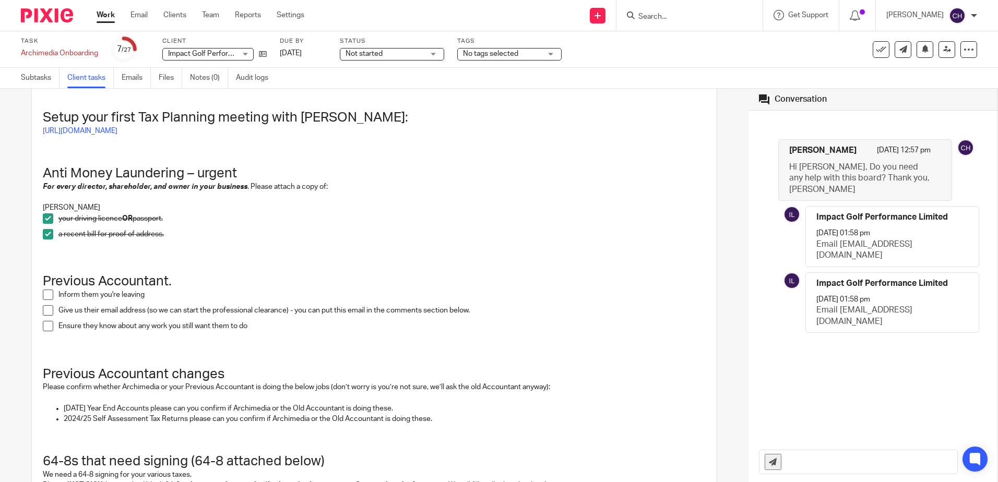
scroll to position [0, 0]
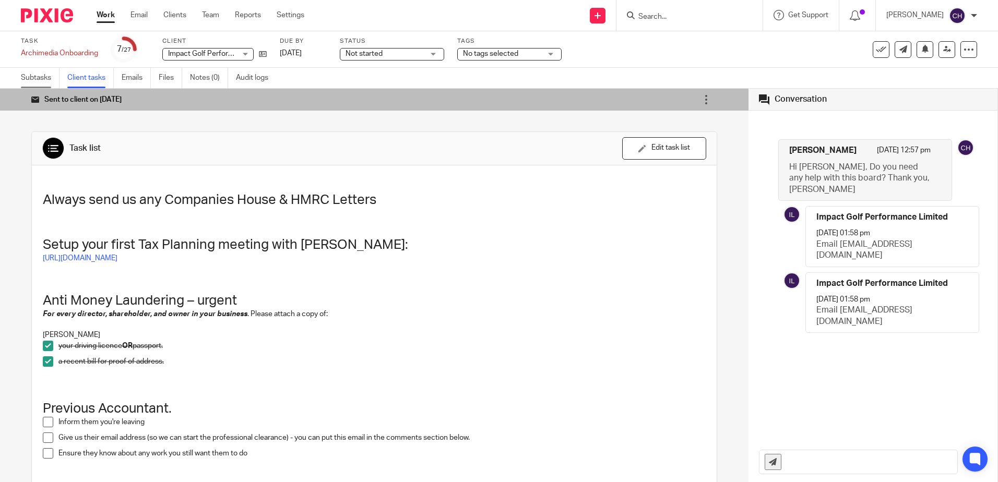
click at [36, 77] on link "Subtasks" at bounding box center [40, 78] width 39 height 20
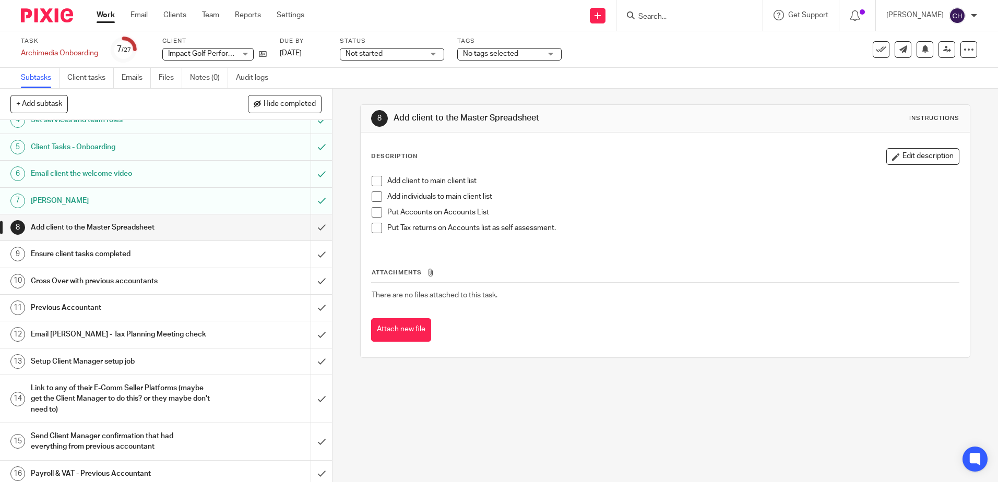
scroll to position [104, 0]
click at [149, 250] on h1 "Ensure client tasks completed" at bounding box center [121, 254] width 180 height 16
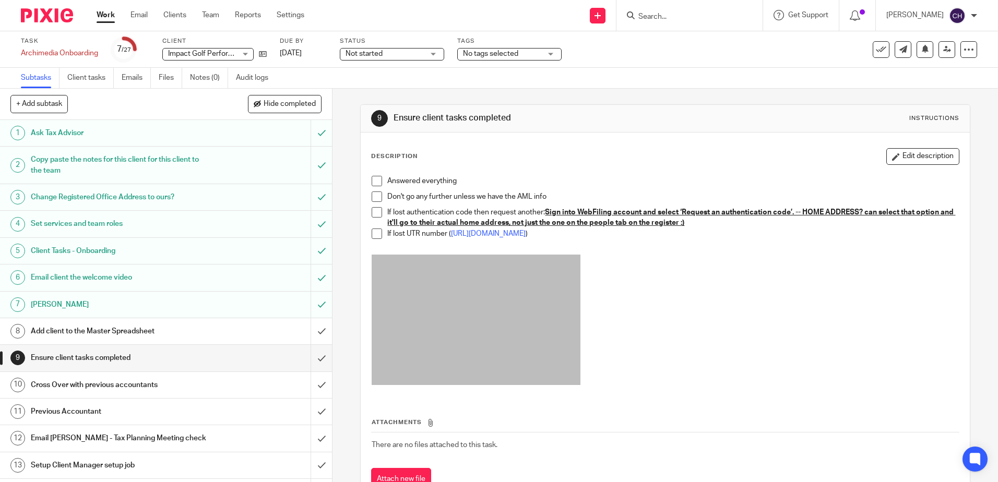
click at [377, 181] on span at bounding box center [377, 181] width 10 height 10
click at [375, 196] on span at bounding box center [377, 197] width 10 height 10
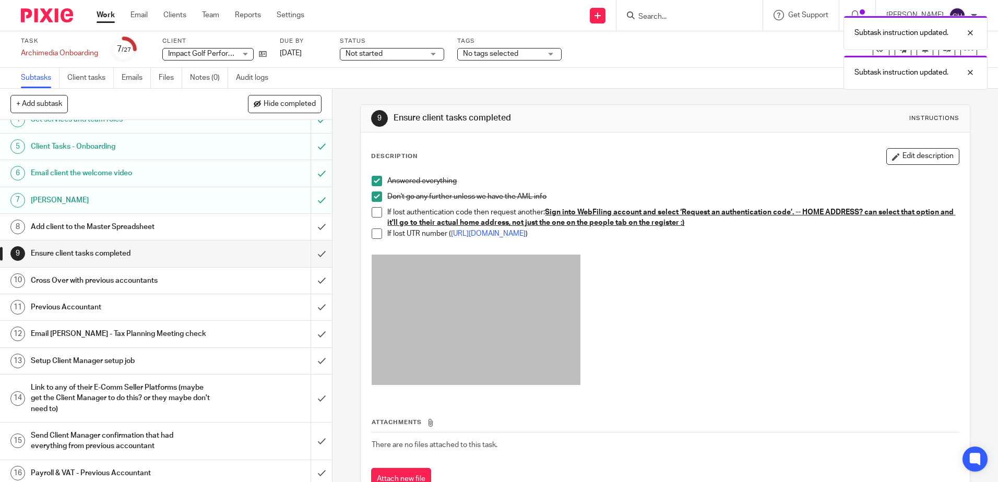
scroll to position [157, 0]
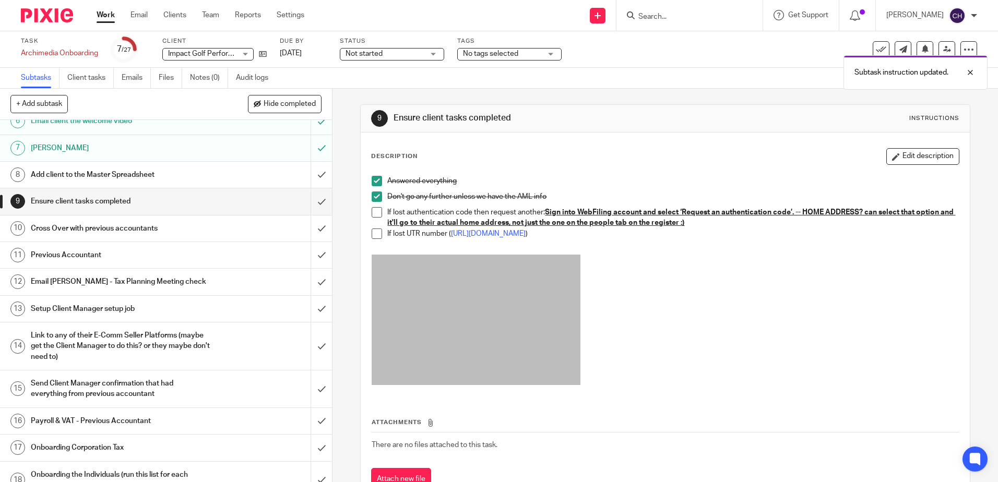
click at [374, 235] on span at bounding box center [377, 234] width 10 height 10
click at [257, 231] on div "Cross Over with previous accountants" at bounding box center [166, 229] width 270 height 16
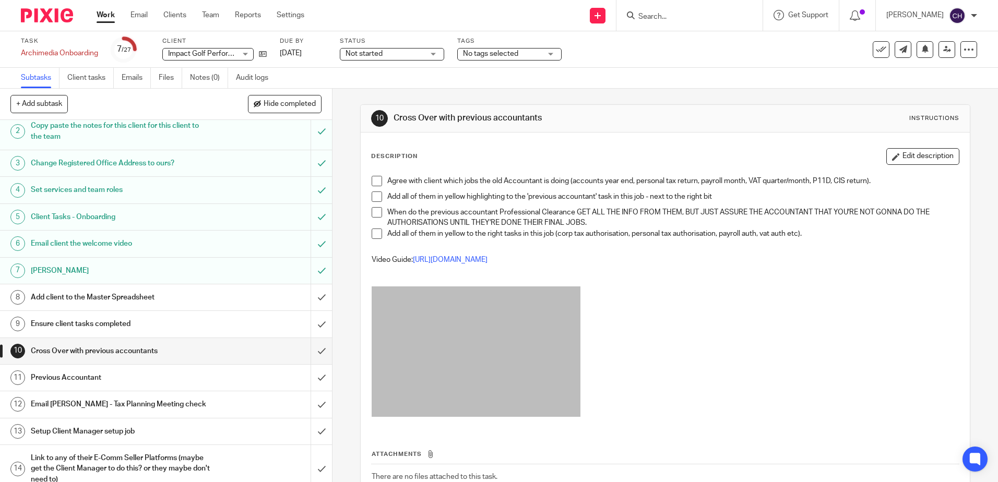
scroll to position [52, 0]
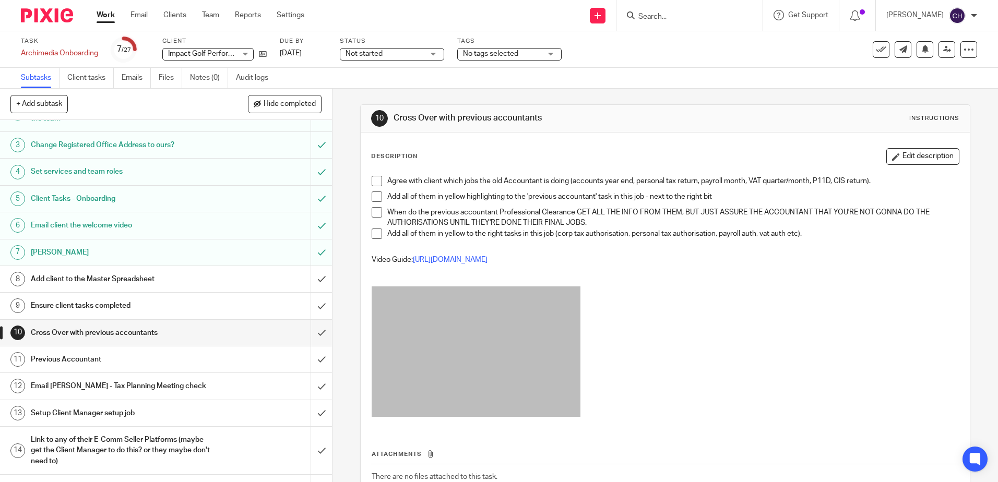
click at [372, 180] on span at bounding box center [377, 181] width 10 height 10
click at [376, 200] on span at bounding box center [377, 197] width 10 height 10
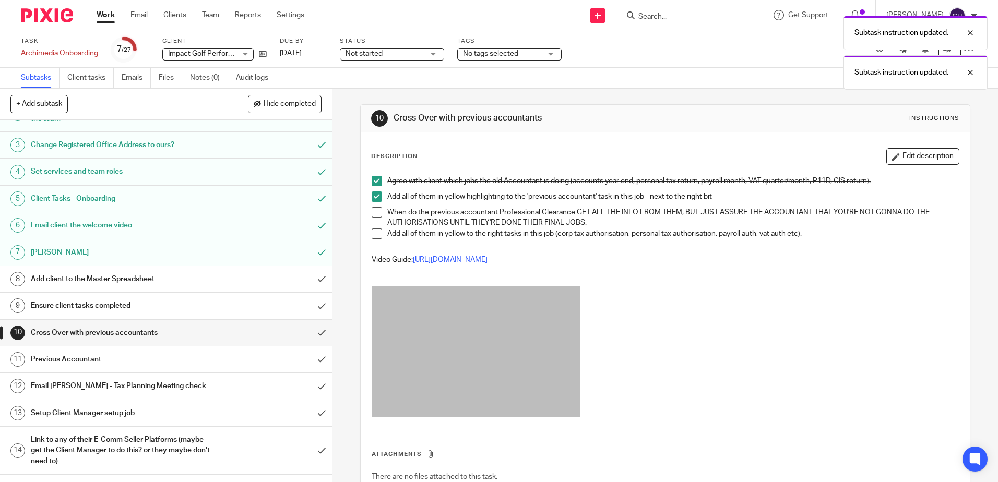
click at [374, 208] on span at bounding box center [377, 212] width 10 height 10
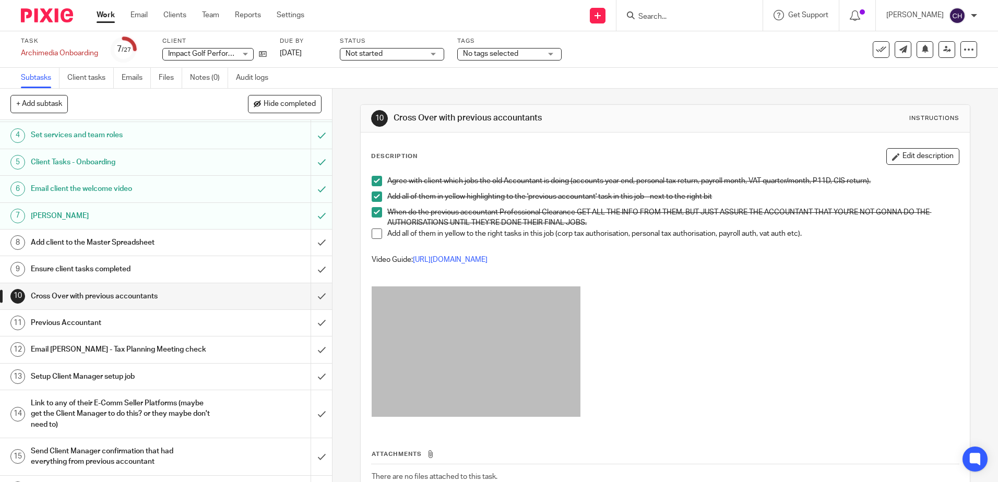
scroll to position [104, 0]
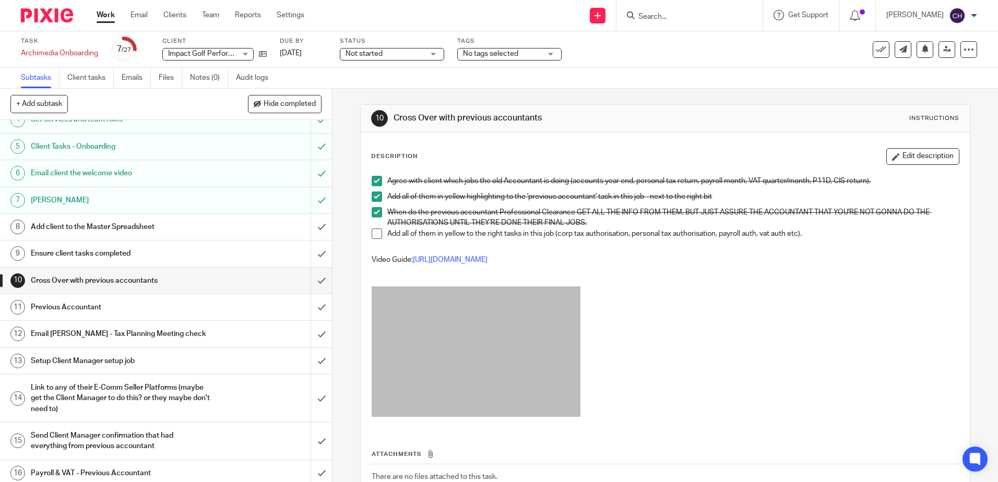
click at [372, 234] on span at bounding box center [377, 234] width 10 height 10
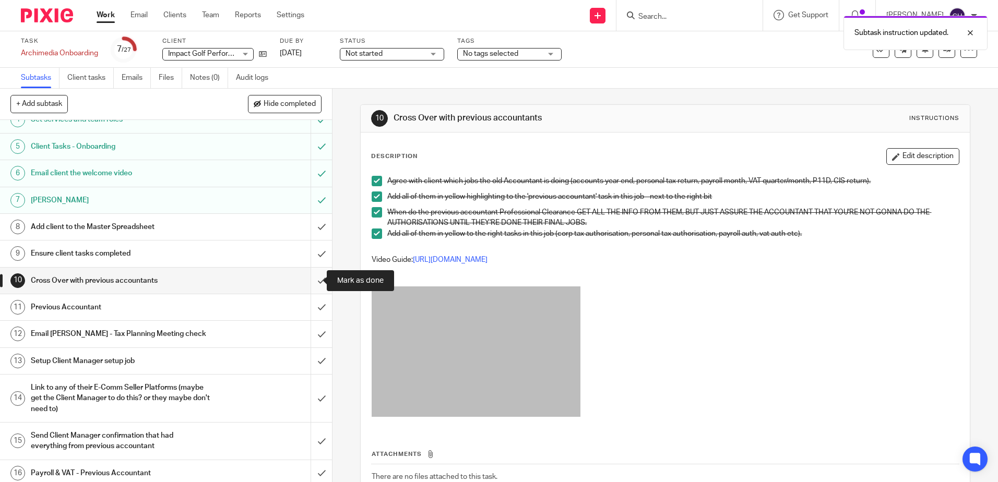
click at [312, 281] on input "submit" at bounding box center [166, 281] width 332 height 26
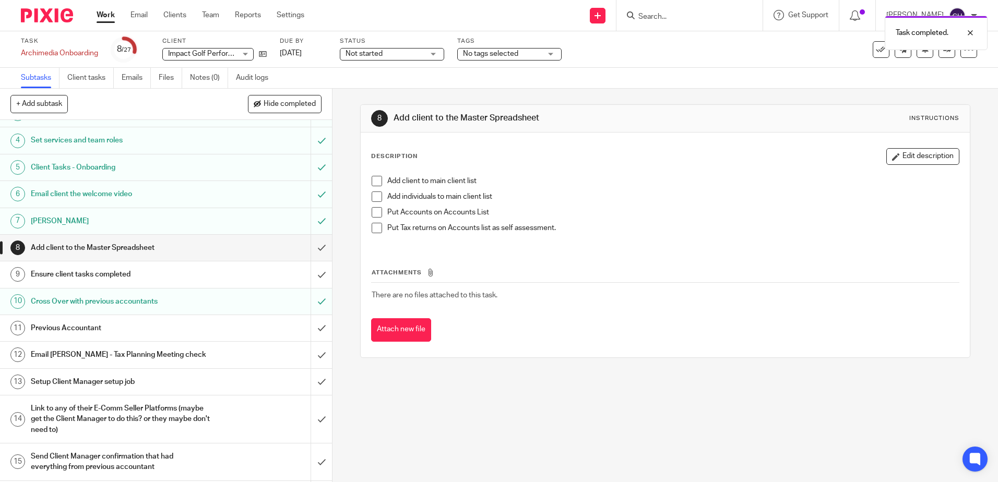
scroll to position [104, 0]
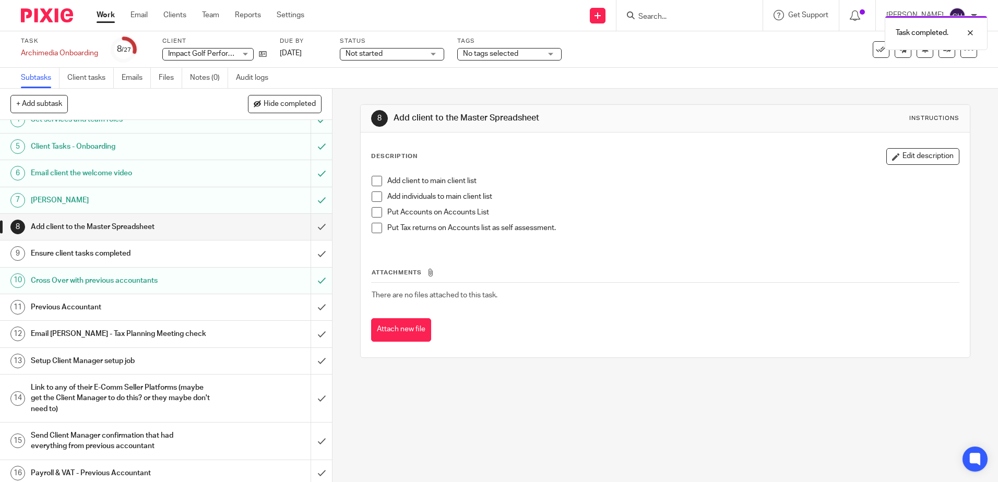
click at [172, 312] on h1 "Previous Accountant" at bounding box center [121, 308] width 180 height 16
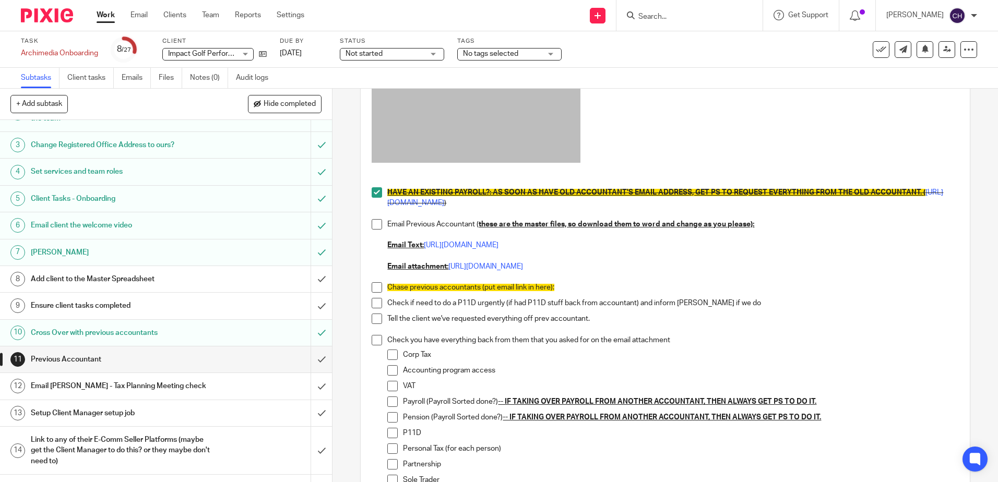
scroll to position [157, 0]
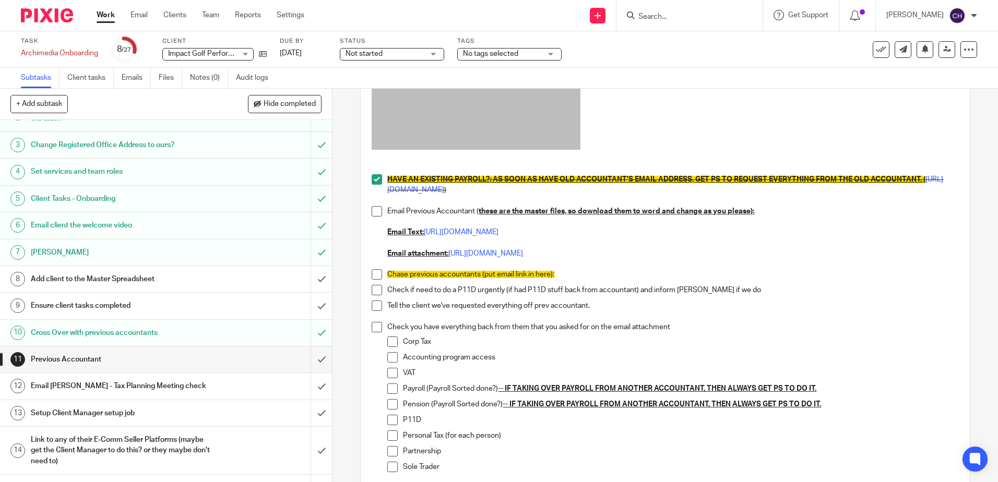
click at [372, 213] on span at bounding box center [377, 211] width 10 height 10
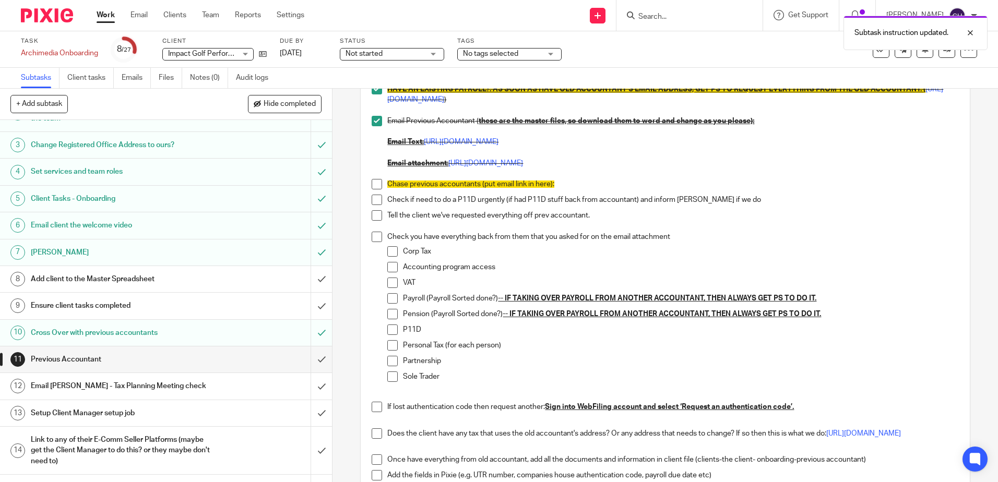
scroll to position [261, 0]
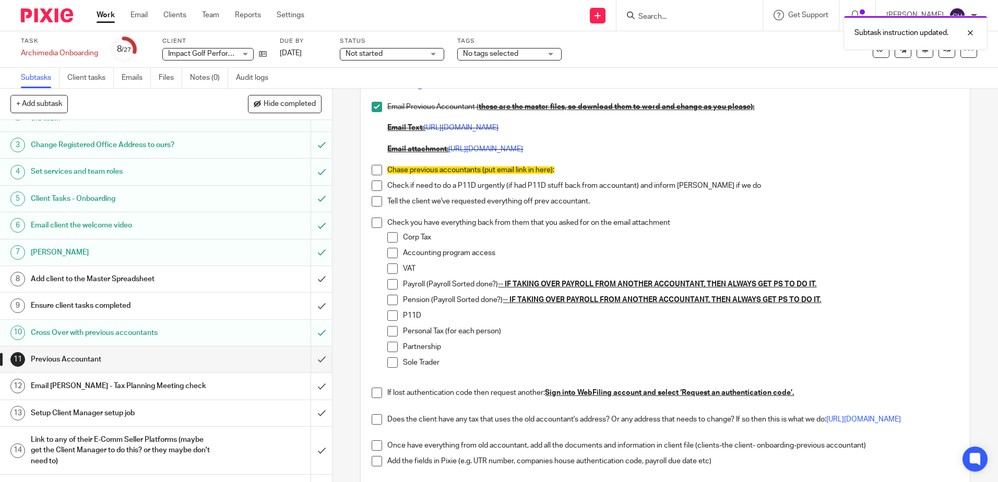
click at [374, 174] on span at bounding box center [377, 170] width 10 height 10
click at [374, 184] on span at bounding box center [377, 186] width 10 height 10
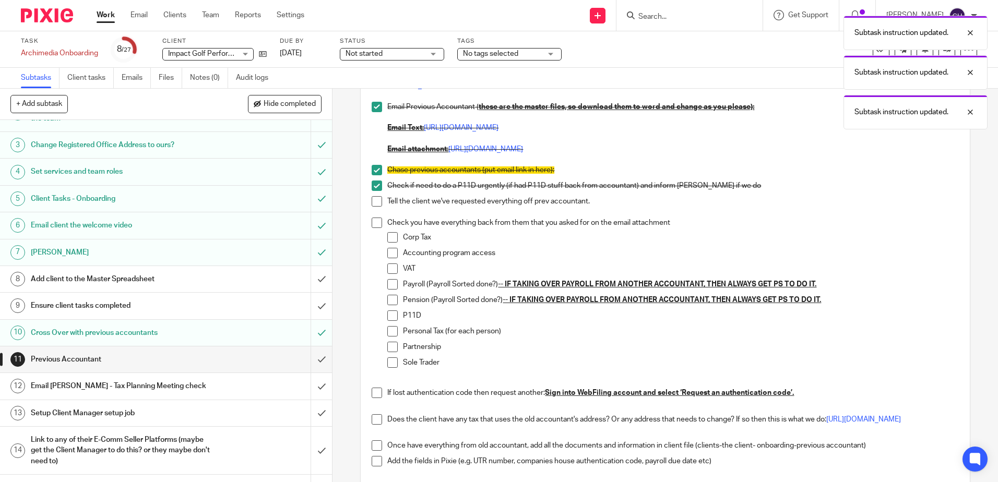
click at [374, 199] on span at bounding box center [377, 201] width 10 height 10
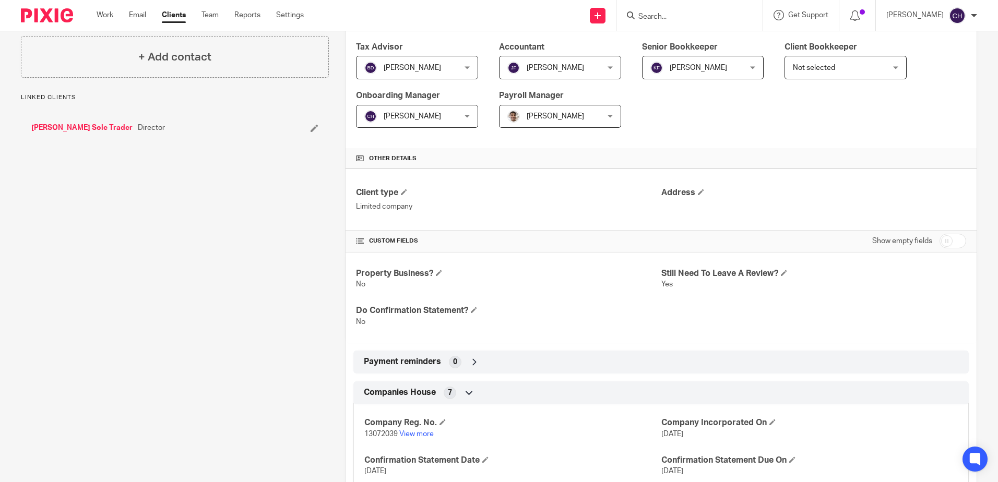
scroll to position [209, 0]
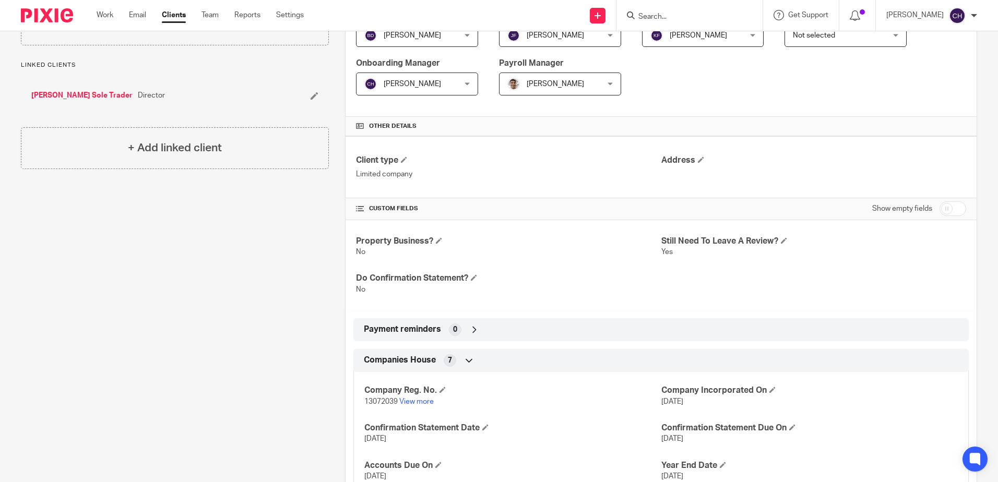
click at [940, 211] on input "checkbox" at bounding box center [953, 209] width 27 height 15
checkbox input "true"
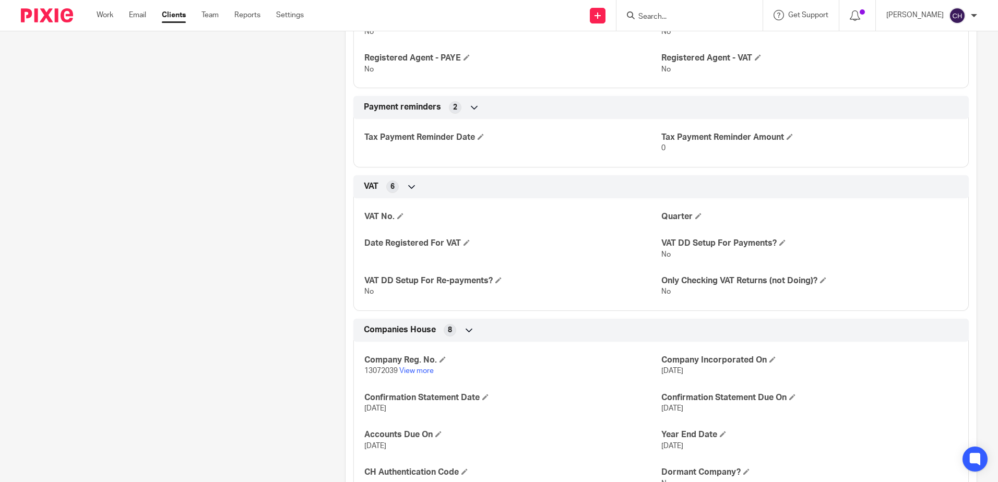
scroll to position [992, 0]
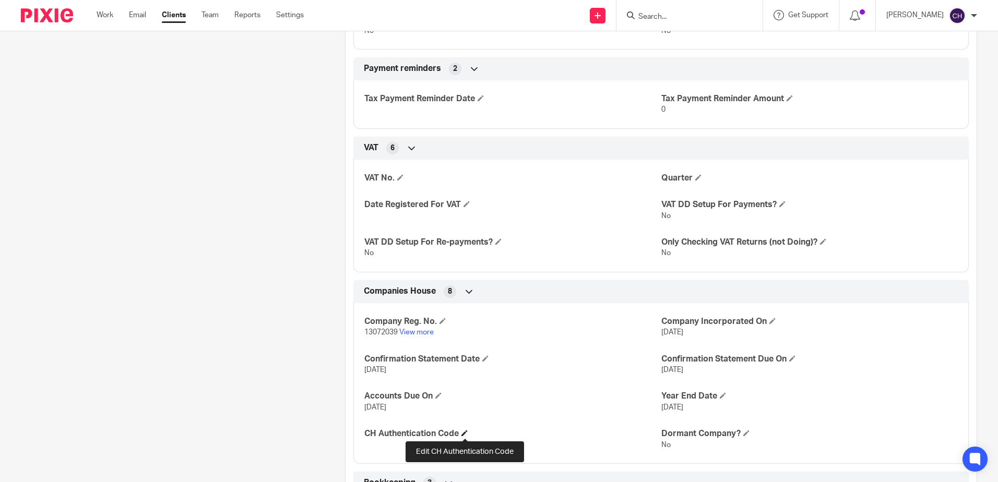
click at [465, 431] on span at bounding box center [465, 433] width 6 height 6
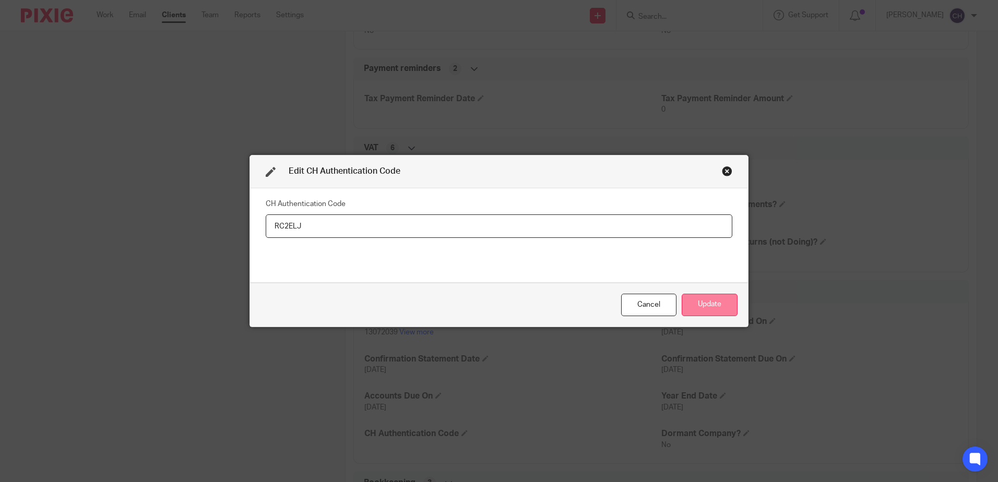
type input "RC2ELJ"
click at [700, 302] on button "Update" at bounding box center [710, 305] width 56 height 22
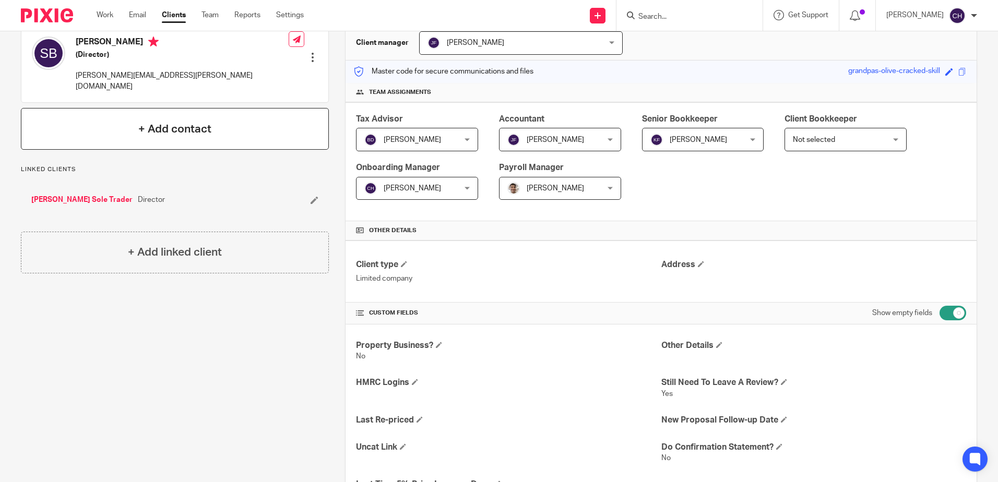
scroll to position [0, 0]
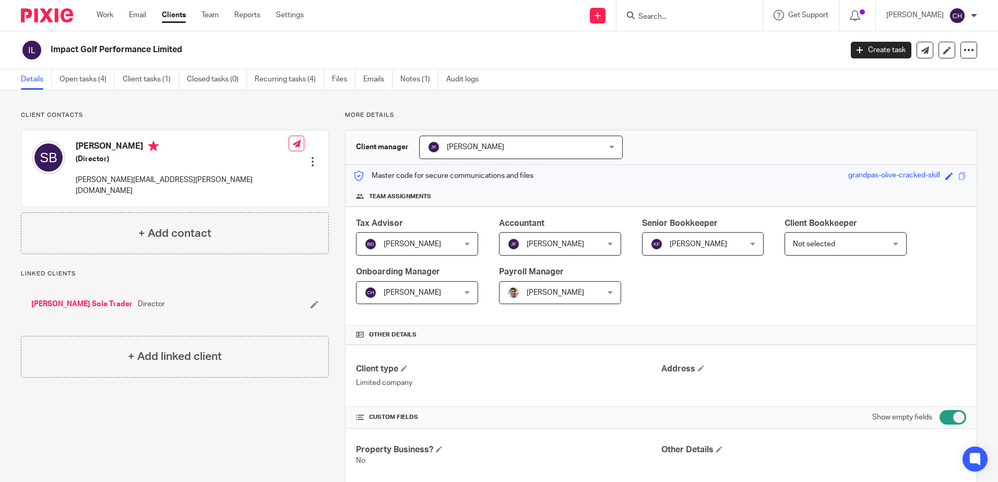
click at [74, 299] on link "[PERSON_NAME] Sole Trader" at bounding box center [81, 304] width 101 height 10
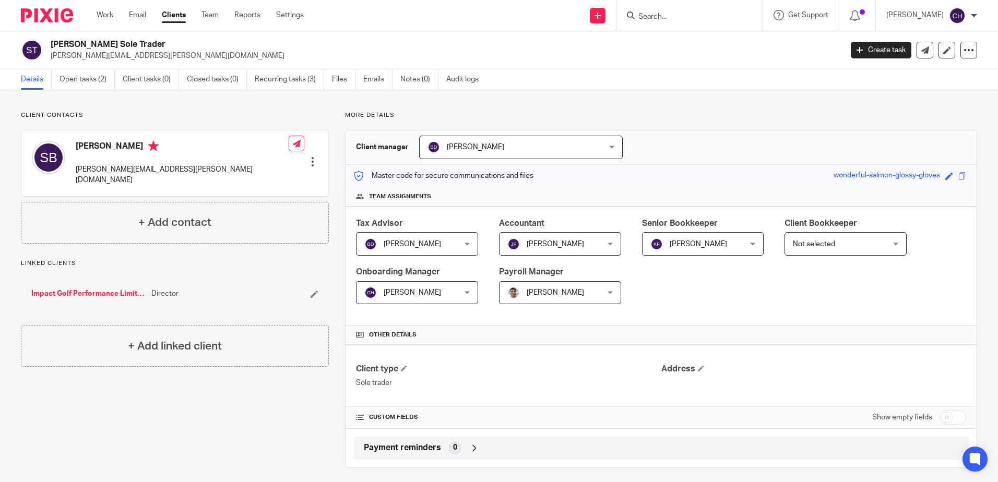
click at [940, 411] on input "checkbox" at bounding box center [953, 417] width 27 height 15
checkbox input "true"
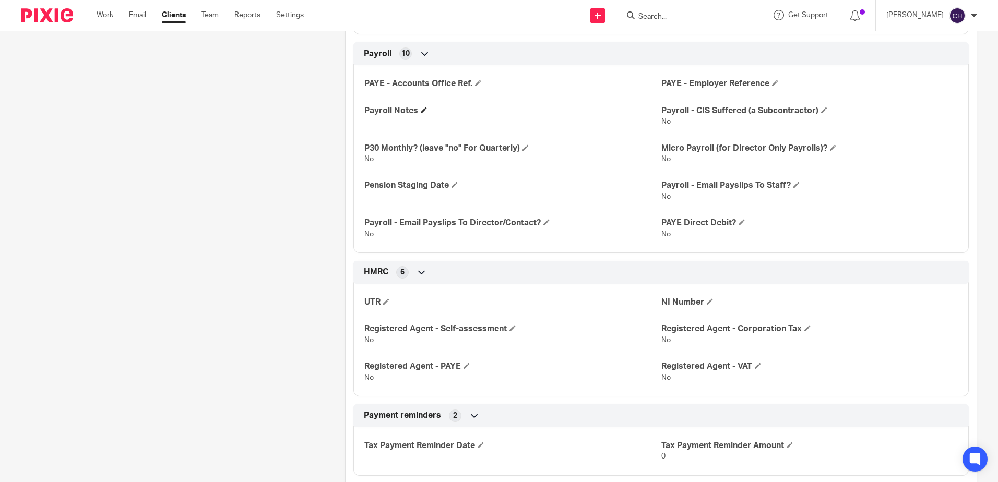
scroll to position [679, 0]
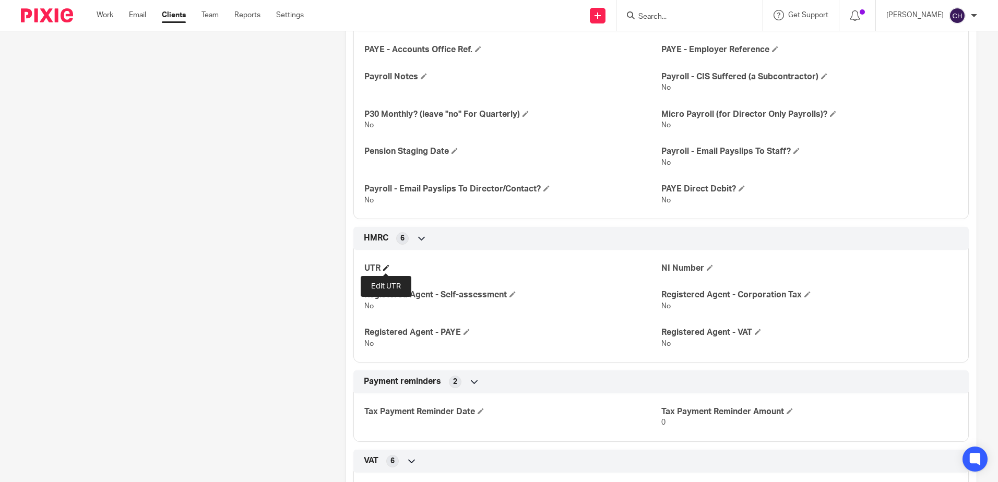
click at [386, 268] on span at bounding box center [386, 268] width 6 height 6
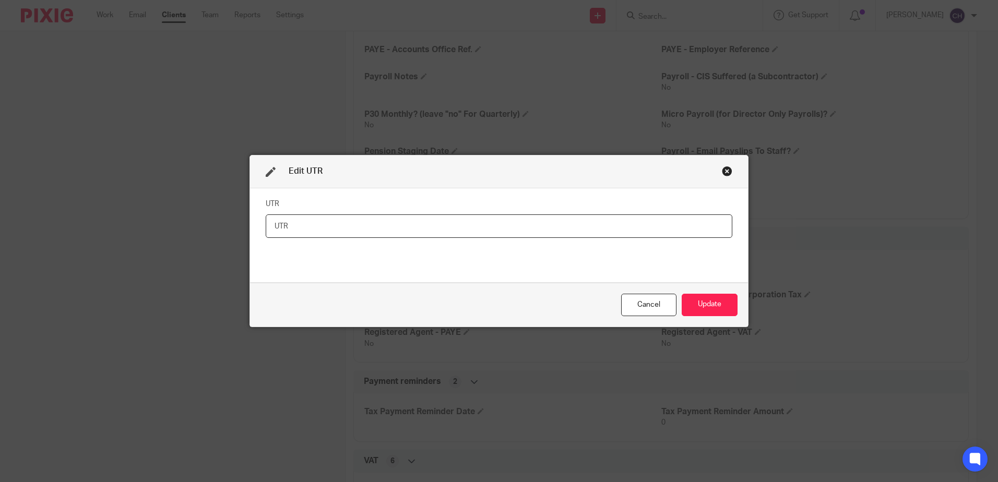
click at [584, 228] on input "text" at bounding box center [499, 226] width 467 height 23
paste input "7958190056"
type input "7958190056"
click at [711, 309] on button "Update" at bounding box center [710, 305] width 56 height 22
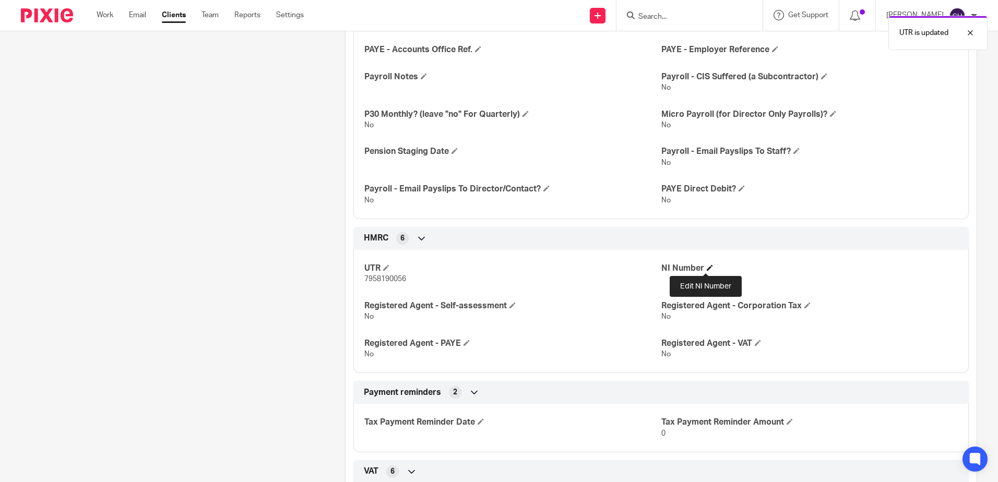
click at [709, 267] on span at bounding box center [710, 268] width 6 height 6
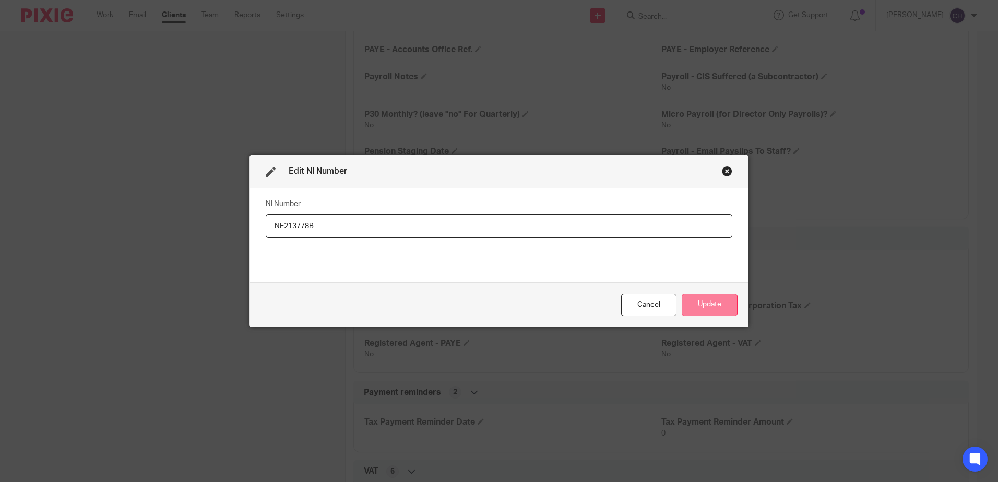
type input "NE213778B"
click at [702, 303] on button "Update" at bounding box center [710, 305] width 56 height 22
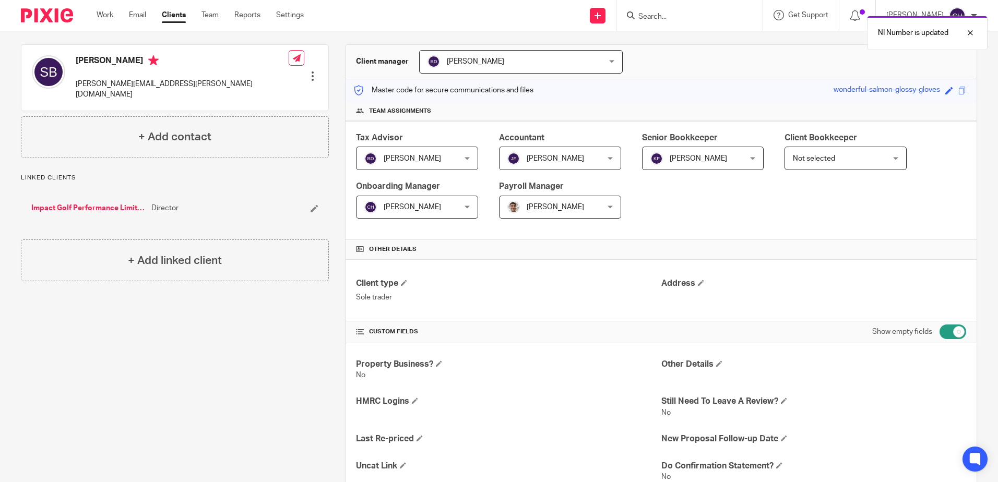
scroll to position [209, 0]
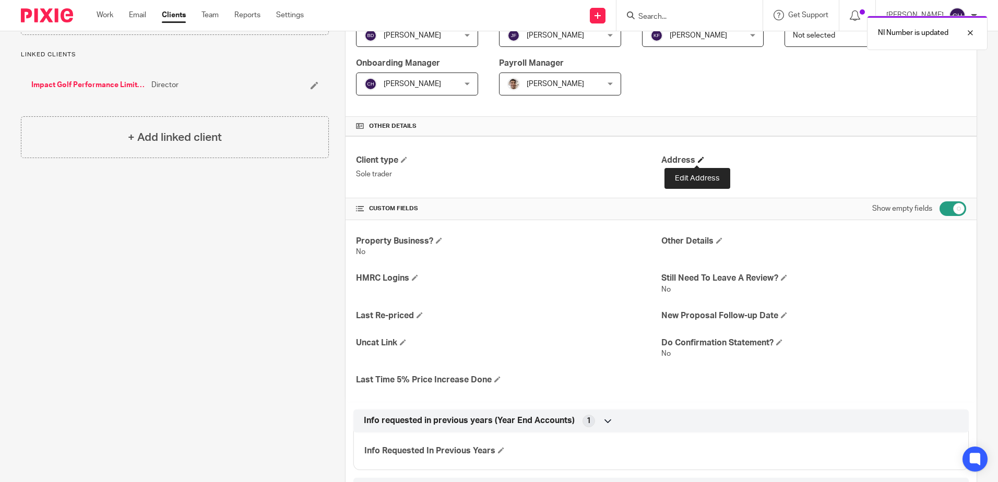
click at [699, 159] on span at bounding box center [701, 160] width 6 height 6
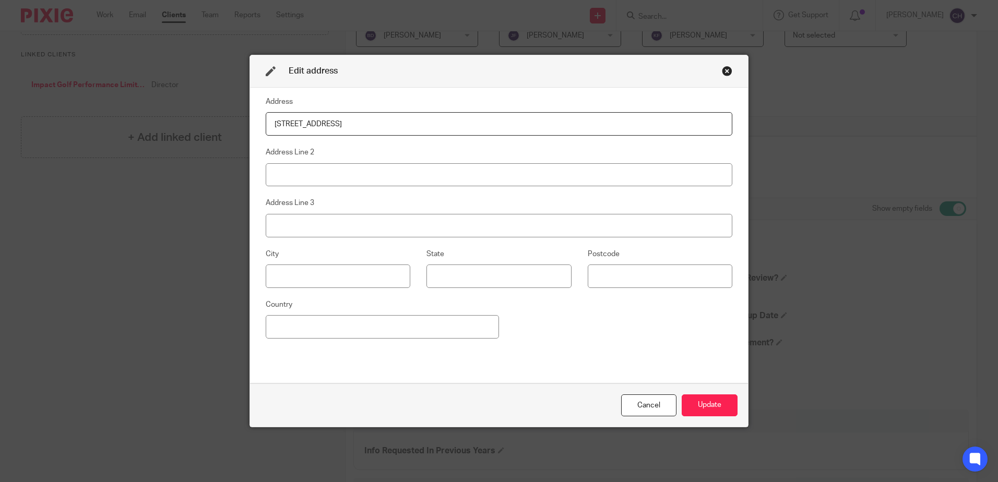
type input "25 Thorpelands Avenue"
type input "Forest Town"
type input "Mansfield"
type input "Nottingham"
type input "NG19 0PF"
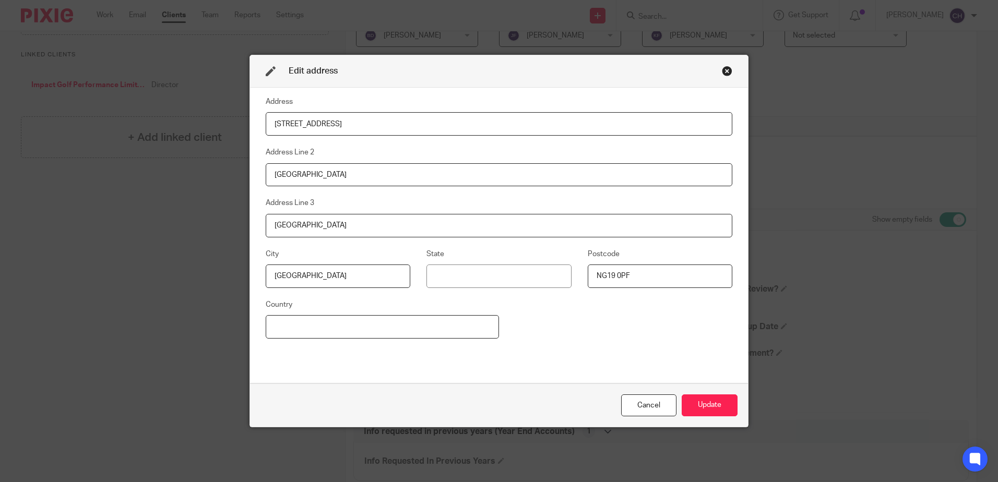
click at [356, 329] on input at bounding box center [382, 326] width 233 height 23
type input "United Kingdom"
type input "Nottinghamshire"
click at [599, 332] on div "Address 25 Thorpelands Avenue Address Line 2 Forest Town Address Line 3 Mansfie…" at bounding box center [499, 236] width 467 height 280
drag, startPoint x: 510, startPoint y: 280, endPoint x: 258, endPoint y: 293, distance: 252.0
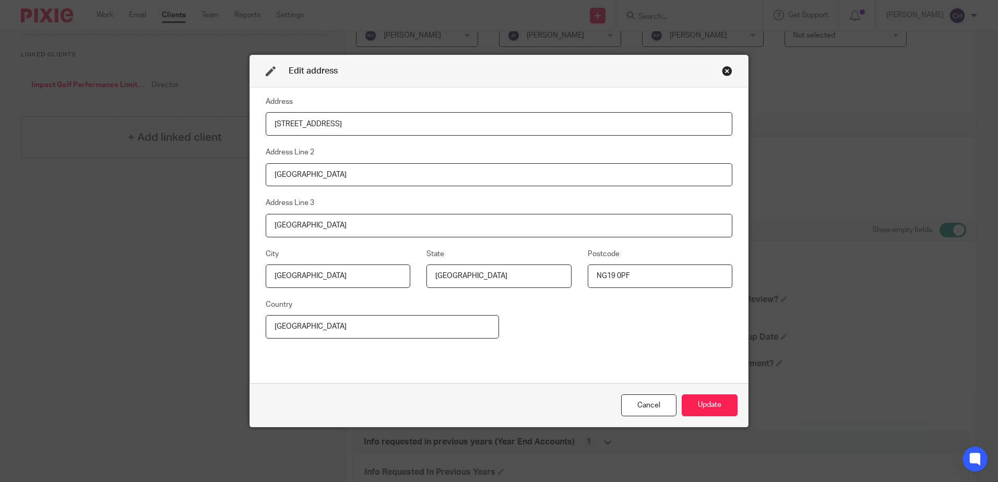
click at [258, 293] on div "City Nottingham State Nottinghamshire Postcode NG19 0PF" at bounding box center [491, 273] width 483 height 51
click at [622, 323] on div "Address 25 Thorpelands Avenue Address Line 2 Forest Town Address Line 3 Mansfie…" at bounding box center [499, 236] width 467 height 280
click at [722, 407] on button "Update" at bounding box center [710, 406] width 56 height 22
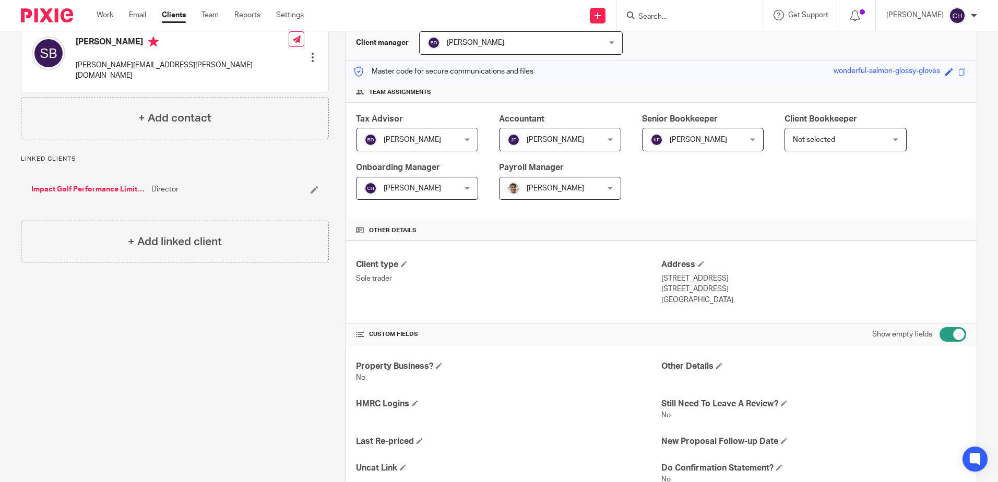
scroll to position [0, 0]
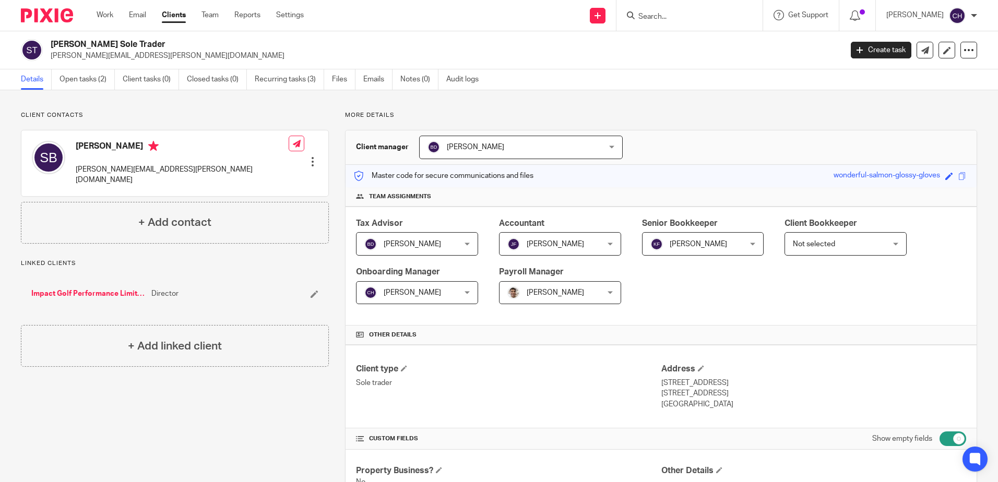
click at [118, 289] on link "Impact Golf Performance Limited" at bounding box center [88, 294] width 115 height 10
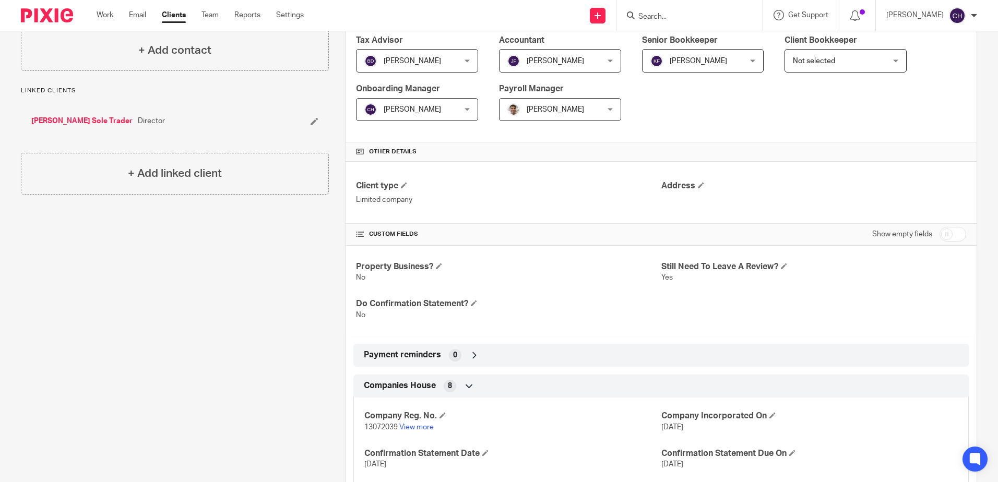
scroll to position [289, 0]
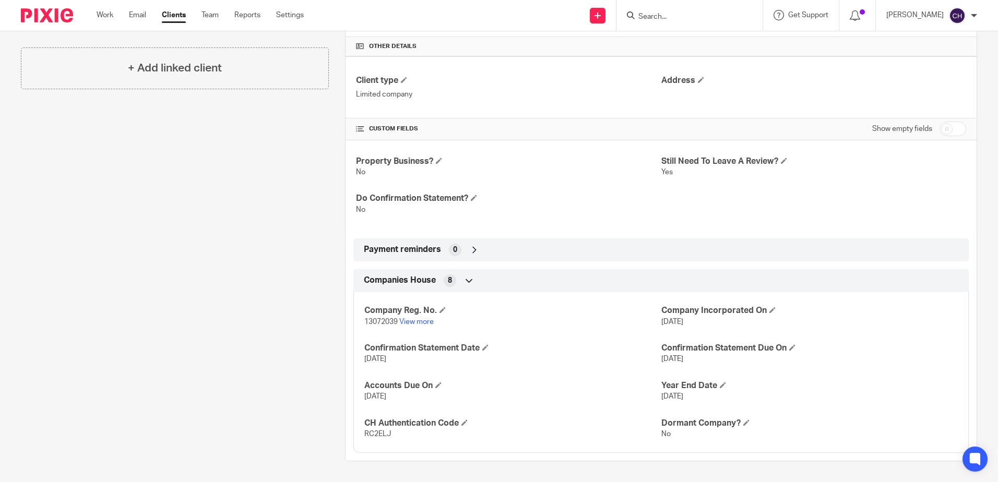
click at [944, 127] on input "checkbox" at bounding box center [953, 129] width 27 height 15
checkbox input "true"
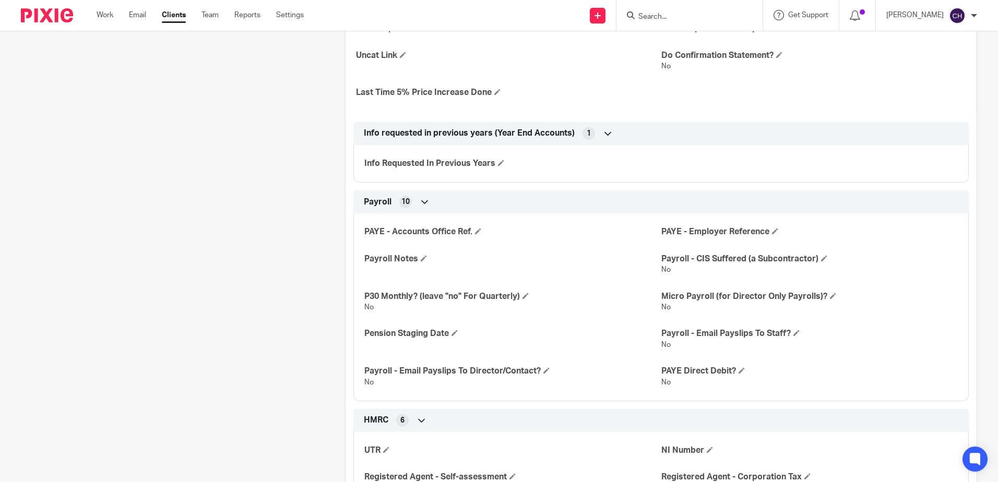
scroll to position [498, 0]
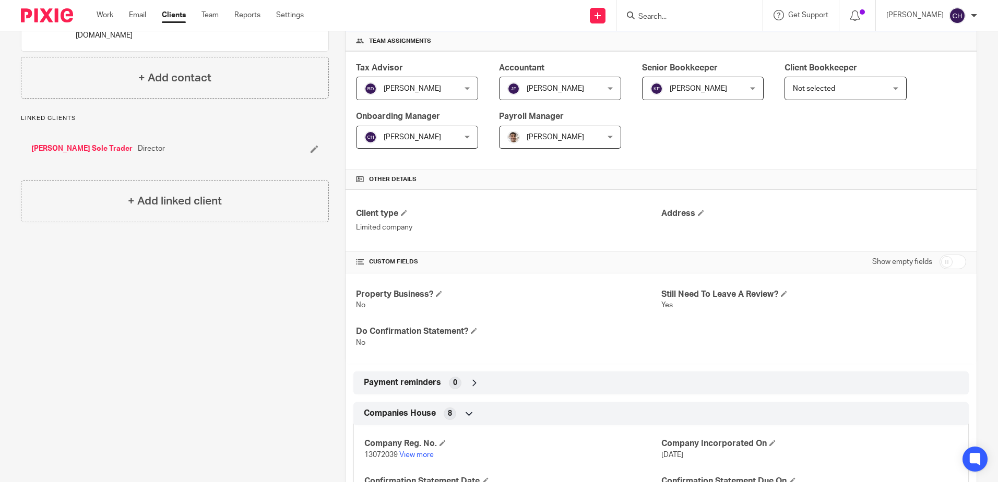
scroll to position [157, 0]
click at [952, 260] on input "checkbox" at bounding box center [953, 261] width 27 height 15
checkbox input "true"
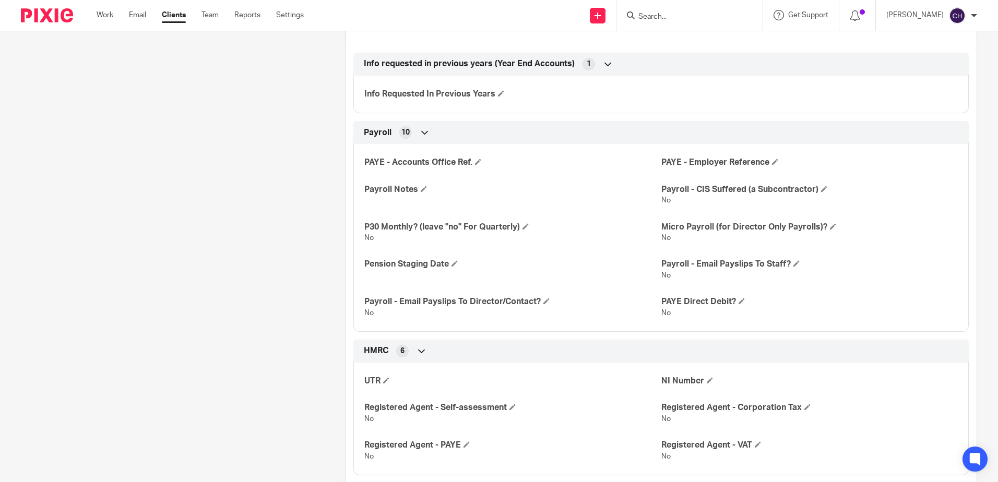
scroll to position [574, 0]
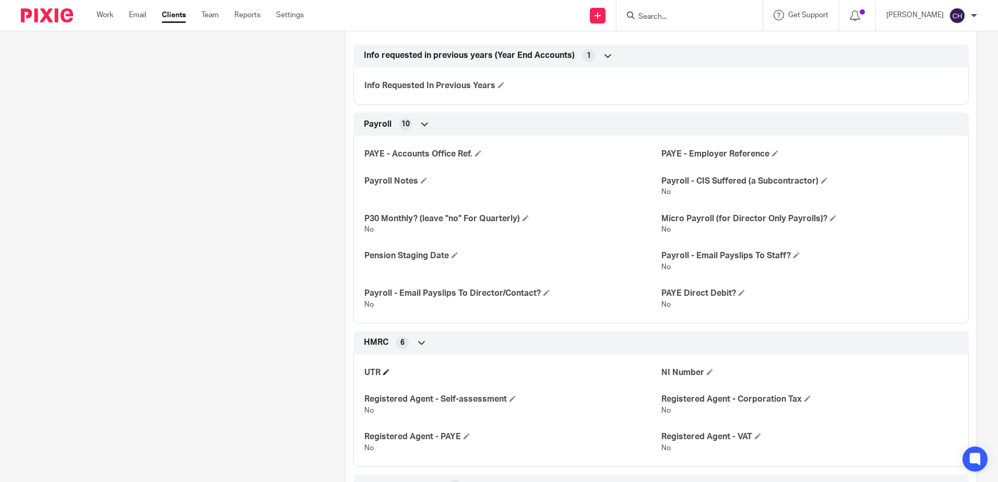
click at [381, 373] on h4 "UTR" at bounding box center [512, 373] width 297 height 11
click at [384, 371] on span at bounding box center [386, 372] width 6 height 6
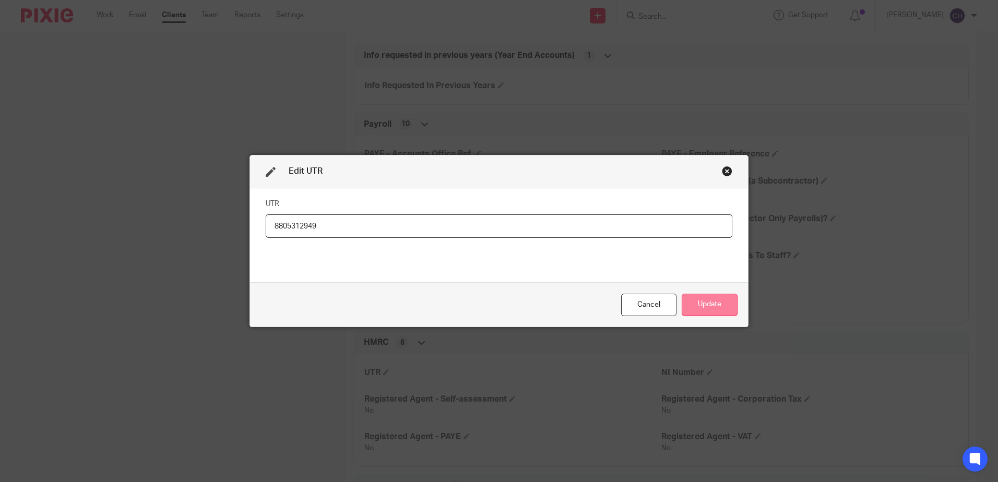
type input "8805312949"
click at [705, 305] on button "Update" at bounding box center [710, 305] width 56 height 22
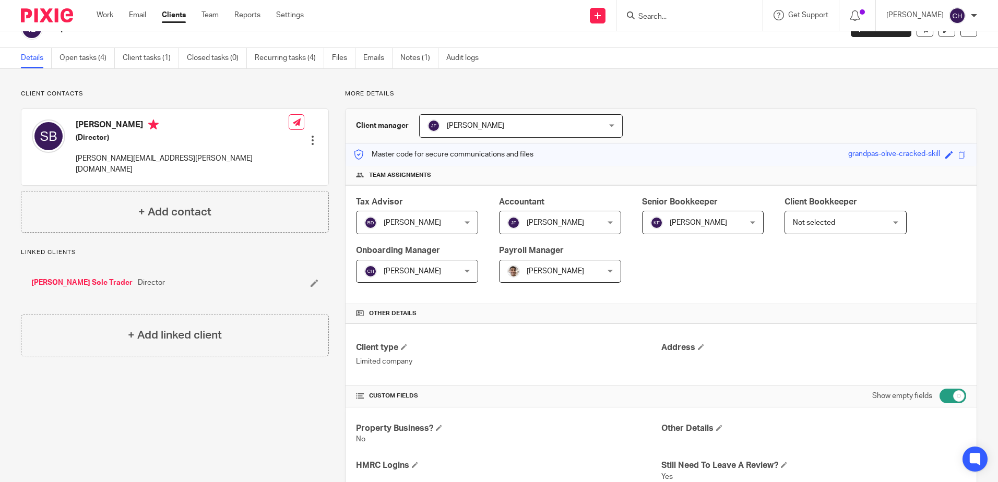
scroll to position [0, 0]
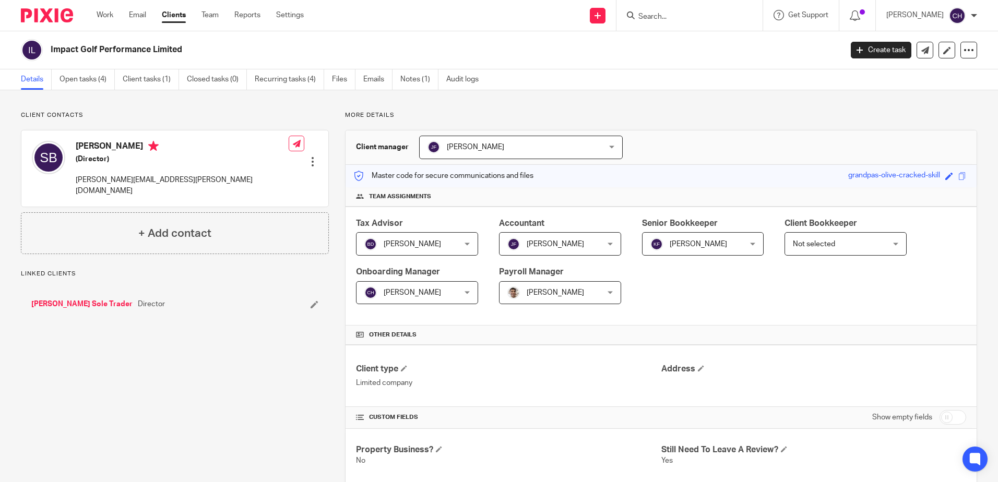
click at [99, 299] on link "[PERSON_NAME] Sole Trader" at bounding box center [81, 304] width 101 height 10
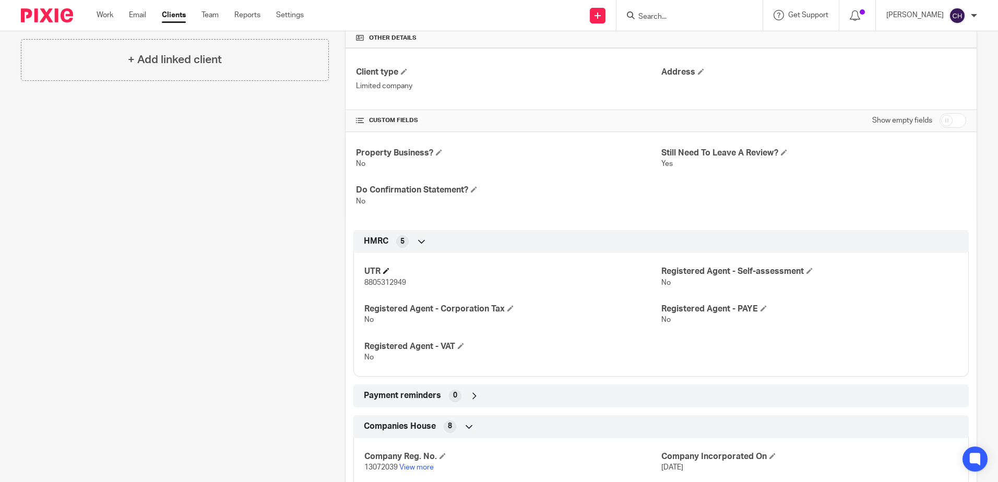
scroll to position [313, 0]
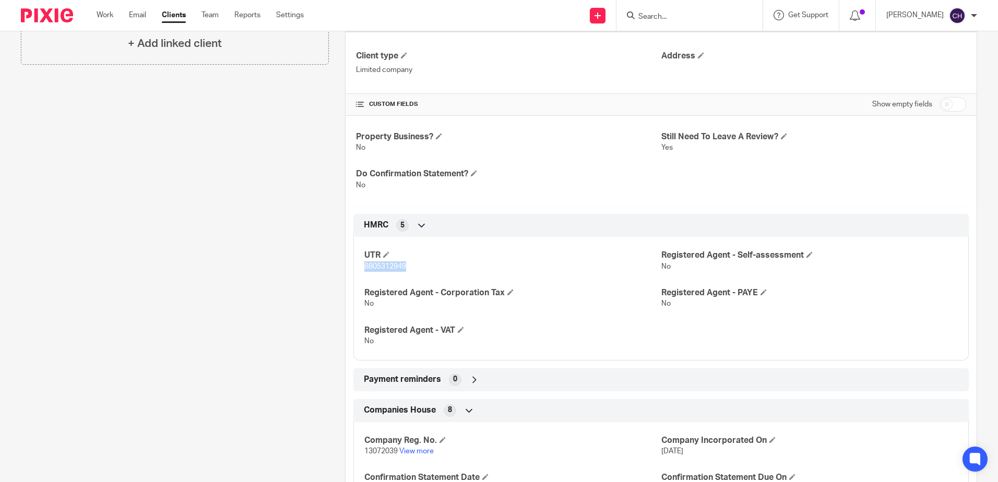
drag, startPoint x: 378, startPoint y: 264, endPoint x: 360, endPoint y: 265, distance: 17.8
click at [360, 265] on div "UTR 8805312949 Registered Agent - Self-assessment No Registered Agent - Corpora…" at bounding box center [662, 294] width 616 height 131
copy span "8805312949"
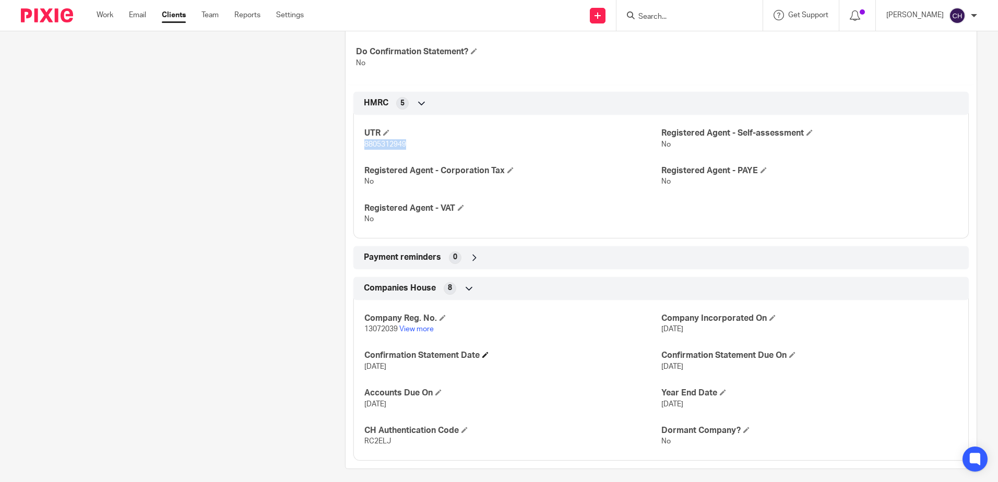
scroll to position [443, 0]
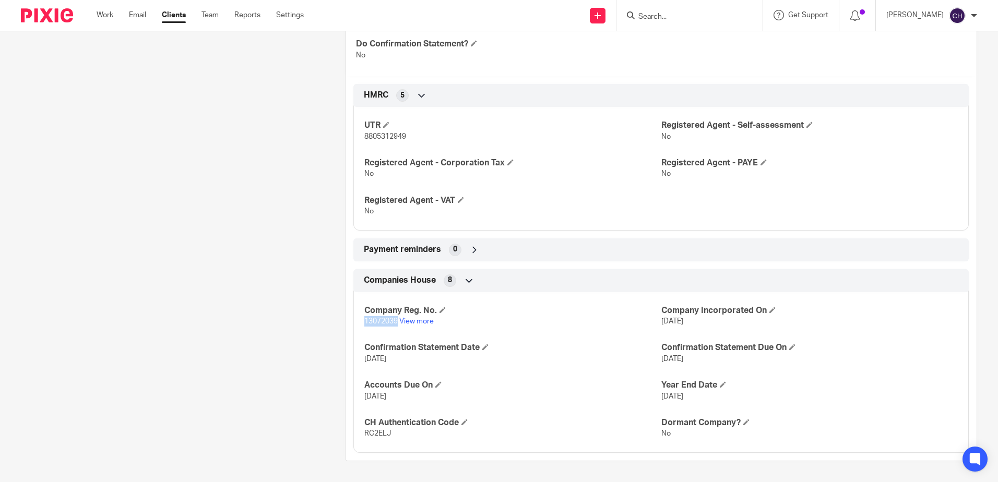
drag, startPoint x: 361, startPoint y: 320, endPoint x: 395, endPoint y: 321, distance: 33.4
click at [395, 321] on div "Company Reg. No. 13072039 View more Company Incorporated On 9 Dec 2020 Confirma…" at bounding box center [662, 369] width 616 height 169
copy span "13072039"
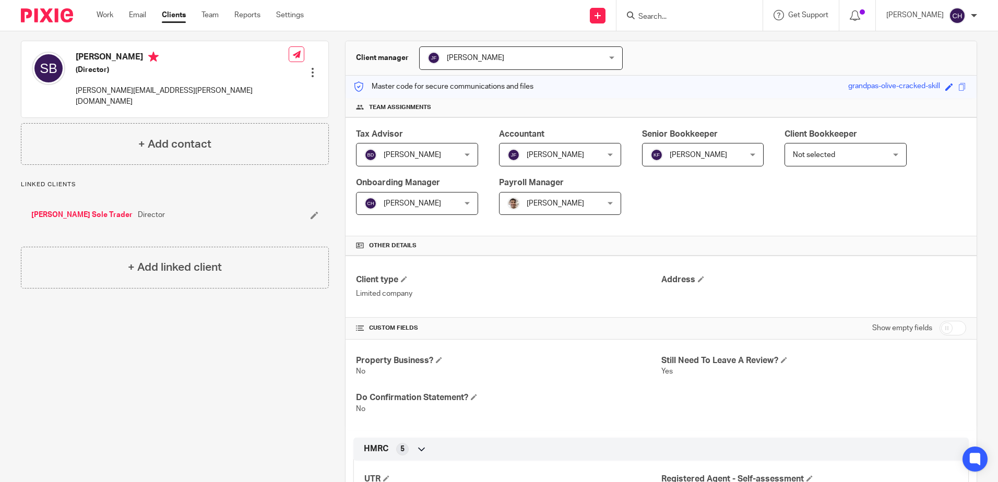
scroll to position [0, 0]
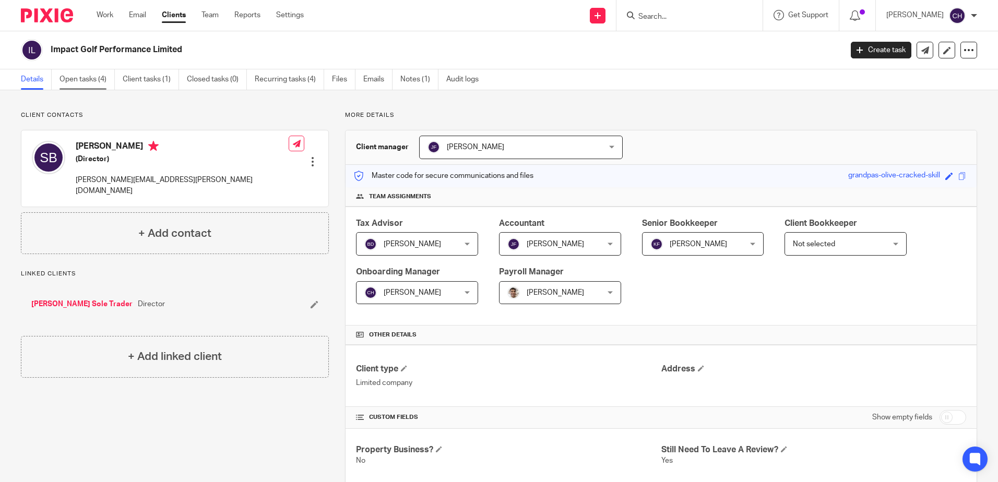
click at [96, 73] on link "Open tasks (4)" at bounding box center [87, 79] width 55 height 20
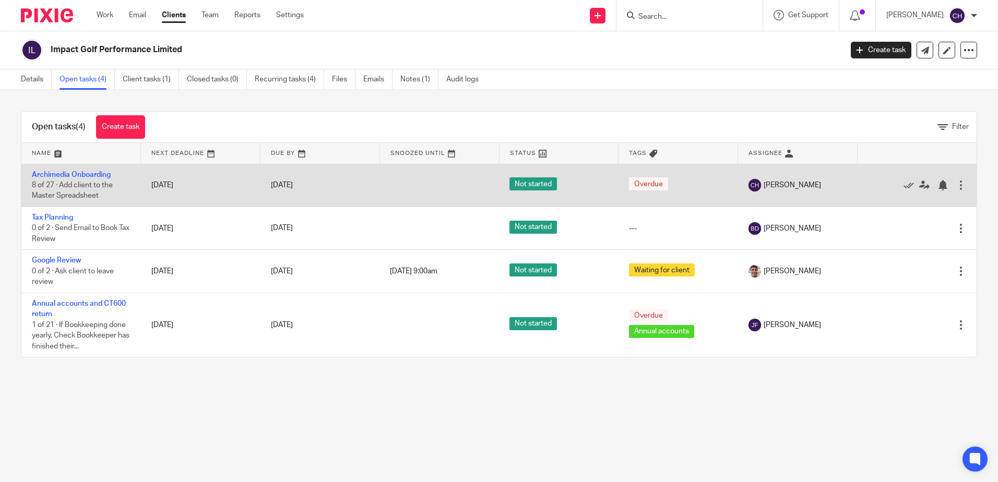
click at [68, 180] on td "Archimedia Onboarding 8 of 27 · Add client to the Master Spreadsheet" at bounding box center [81, 185] width 120 height 43
click at [68, 175] on link "Archimedia Onboarding" at bounding box center [71, 174] width 79 height 7
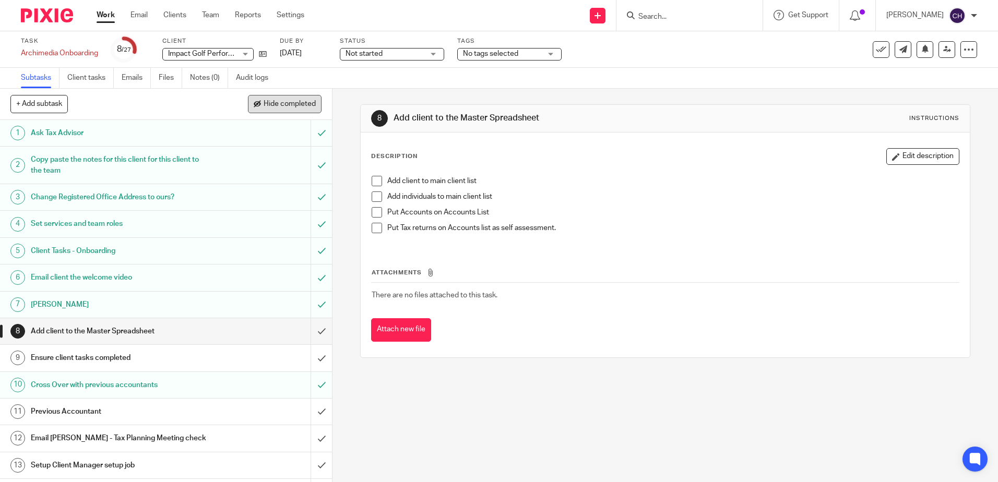
click at [282, 98] on button "Hide completed" at bounding box center [285, 104] width 74 height 18
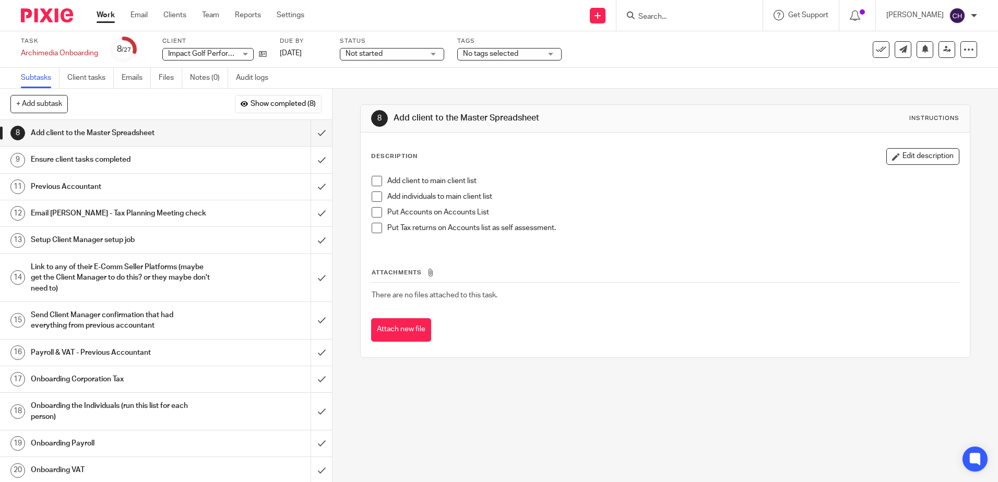
drag, startPoint x: 132, startPoint y: 380, endPoint x: 196, endPoint y: 373, distance: 65.0
click at [131, 380] on h1 "Onboarding Corporation Tax" at bounding box center [121, 380] width 180 height 16
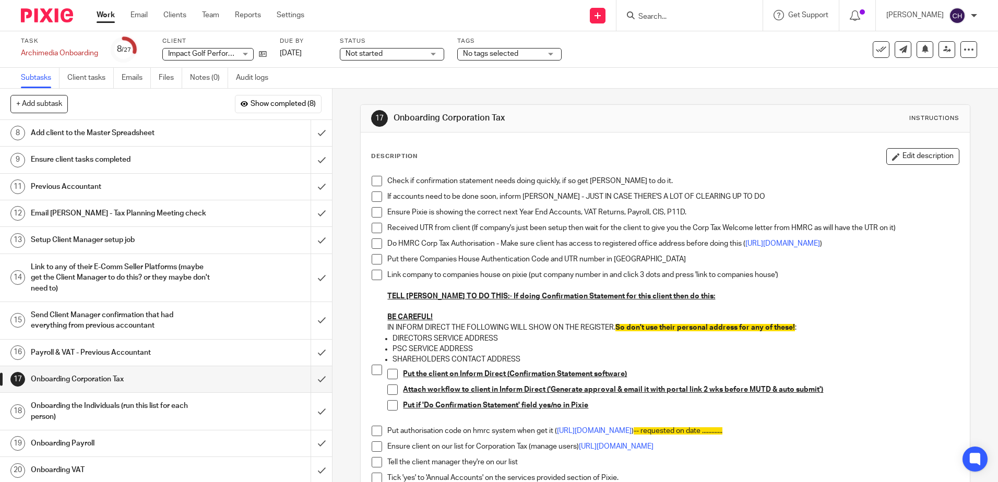
click at [375, 181] on span at bounding box center [377, 181] width 10 height 10
click at [375, 196] on span at bounding box center [377, 197] width 10 height 10
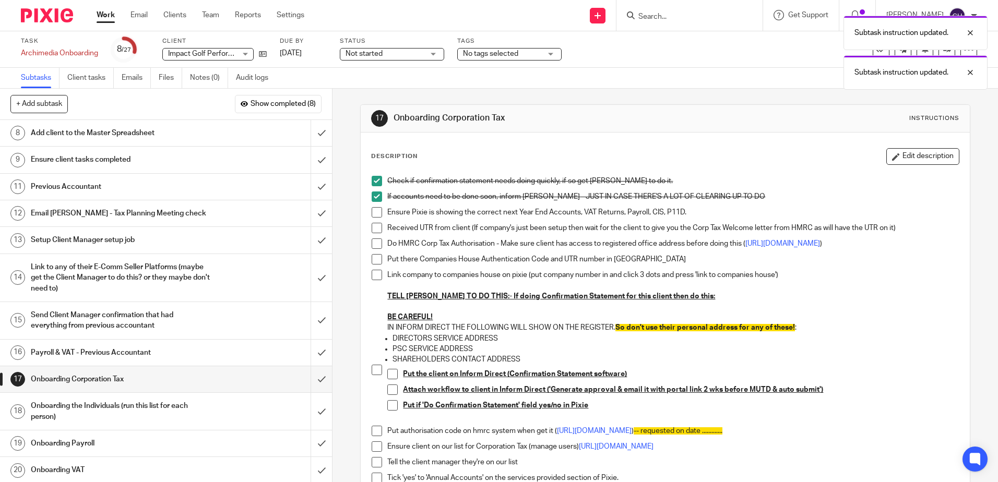
click at [375, 229] on span at bounding box center [377, 228] width 10 height 10
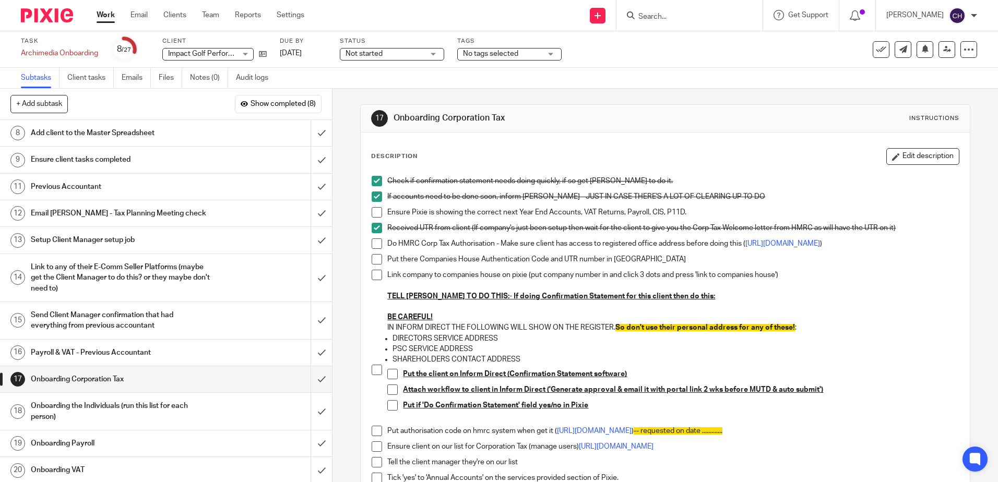
click at [372, 265] on span at bounding box center [377, 259] width 10 height 10
click at [374, 279] on span at bounding box center [377, 275] width 10 height 10
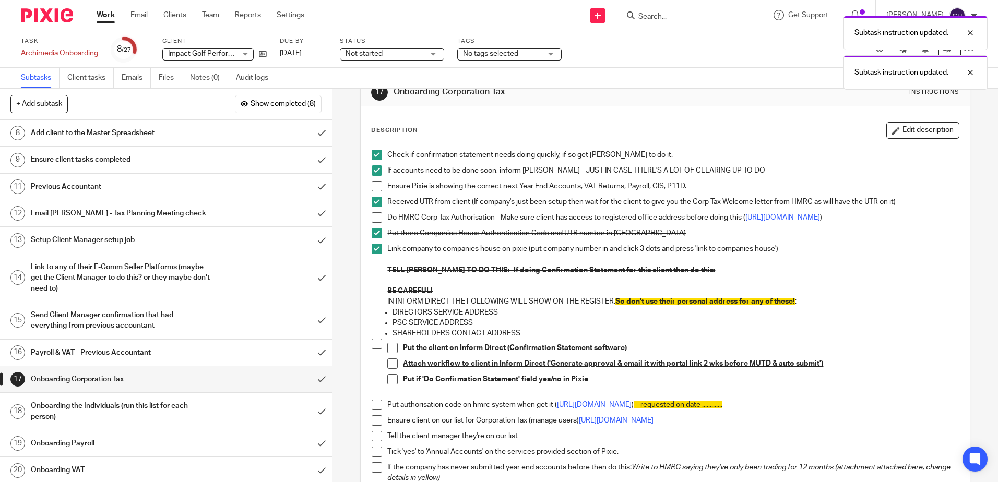
scroll to position [52, 0]
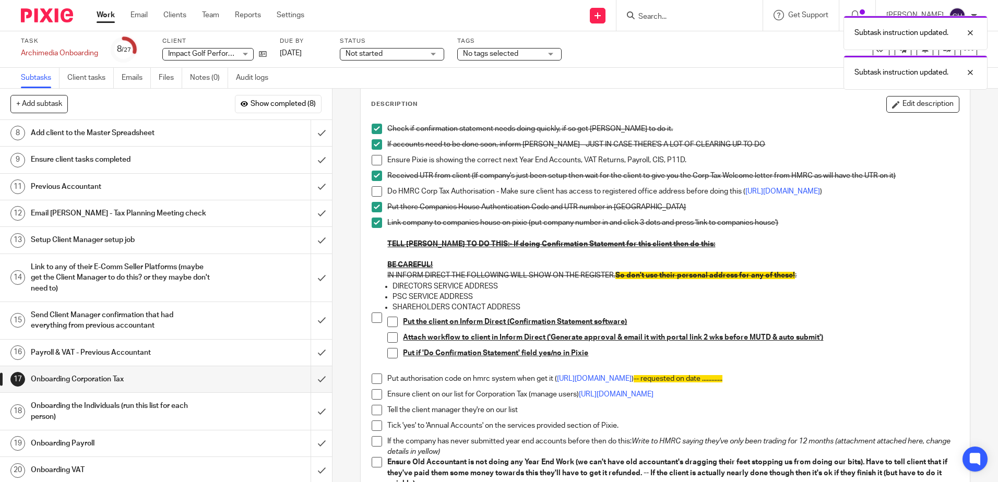
click at [372, 228] on span at bounding box center [377, 223] width 10 height 10
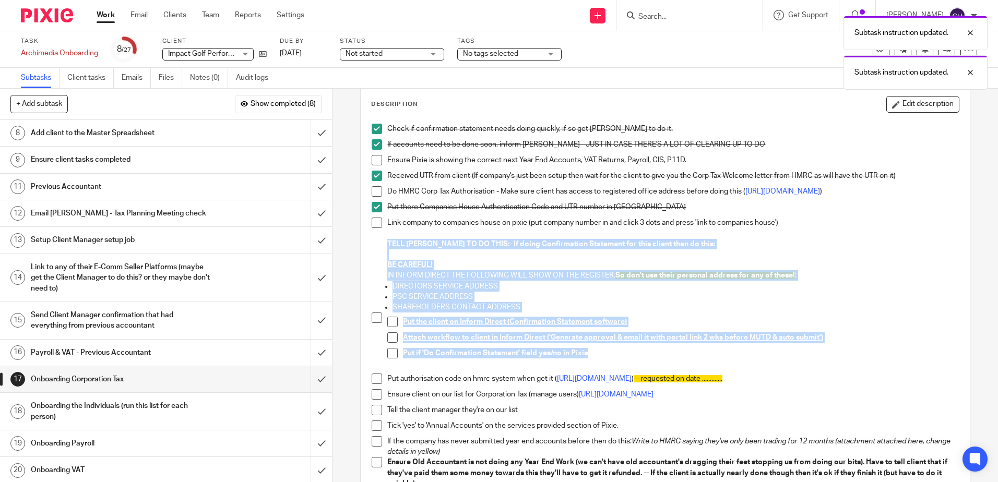
drag, startPoint x: 385, startPoint y: 248, endPoint x: 607, endPoint y: 355, distance: 246.2
click at [607, 355] on div "Check if confirmation statement needs doing quickly, if so get Barbara to do it…" at bounding box center [665, 380] width 597 height 523
copy div "TELL CHRIS TO DO THIS:- If doing Confirmation Statement for this client then do…"
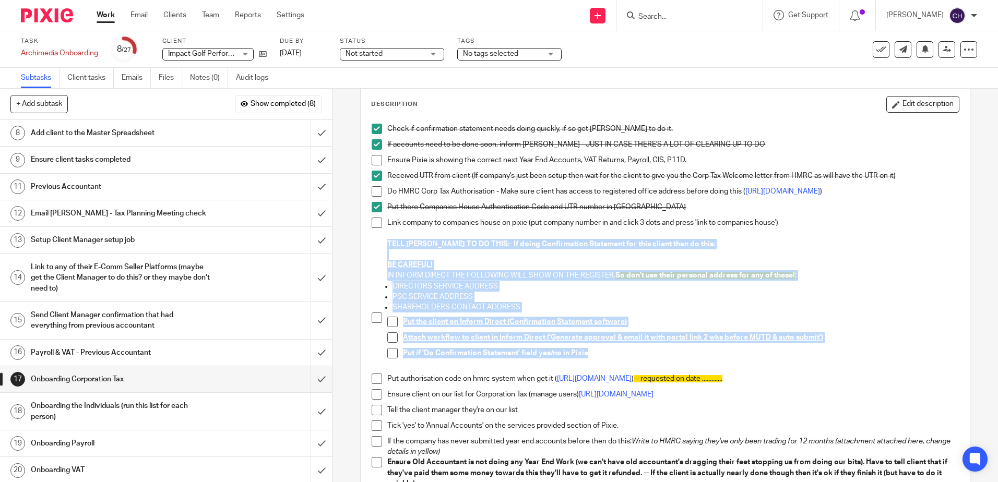
drag, startPoint x: 360, startPoint y: 281, endPoint x: 381, endPoint y: 247, distance: 39.9
click at [361, 281] on div "Description Edit description Check if confirmation statement needs doing quickl…" at bounding box center [665, 416] width 609 height 672
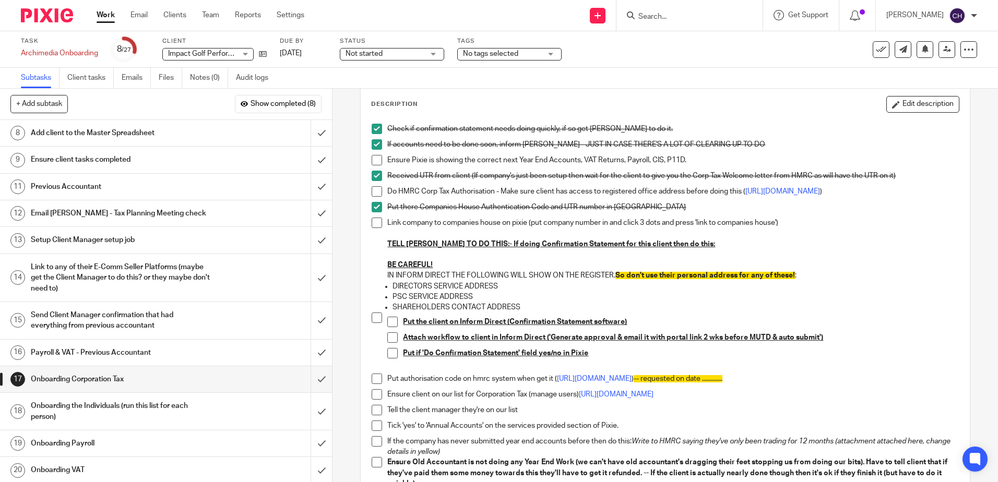
click at [373, 234] on li "Link company to companies house on pixie (put company number in and click 3 dot…" at bounding box center [665, 250] width 587 height 64
click at [375, 228] on span at bounding box center [377, 223] width 10 height 10
click at [374, 323] on span at bounding box center [377, 318] width 10 height 10
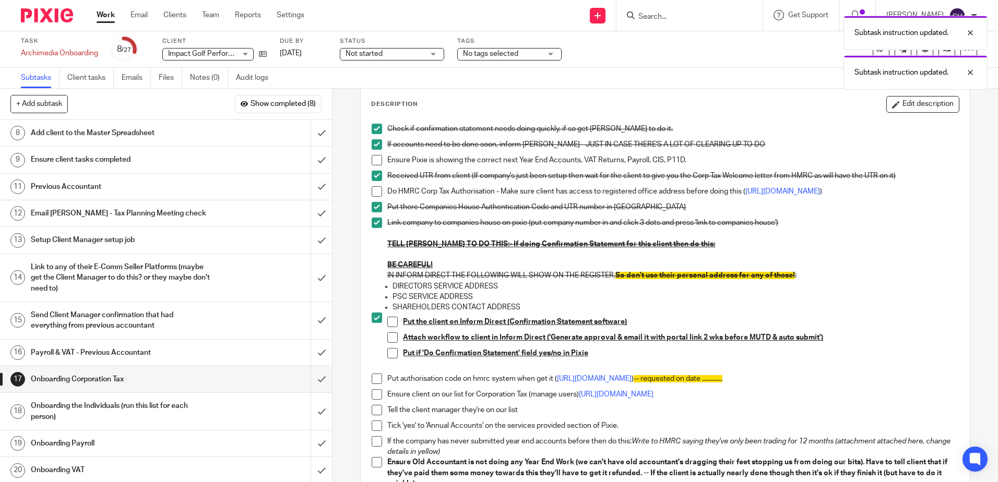
click at [392, 327] on span at bounding box center [392, 322] width 10 height 10
click at [392, 343] on span at bounding box center [392, 338] width 10 height 10
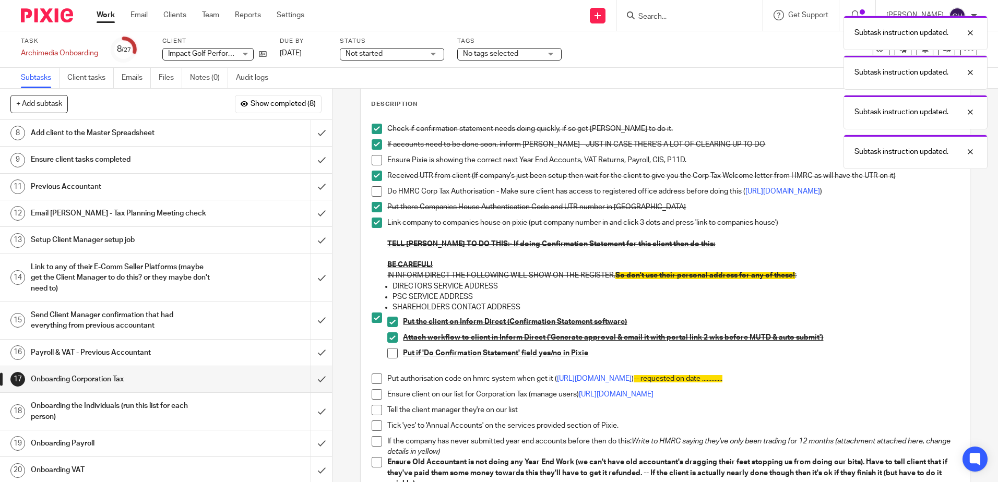
click at [390, 359] on span at bounding box center [392, 353] width 10 height 10
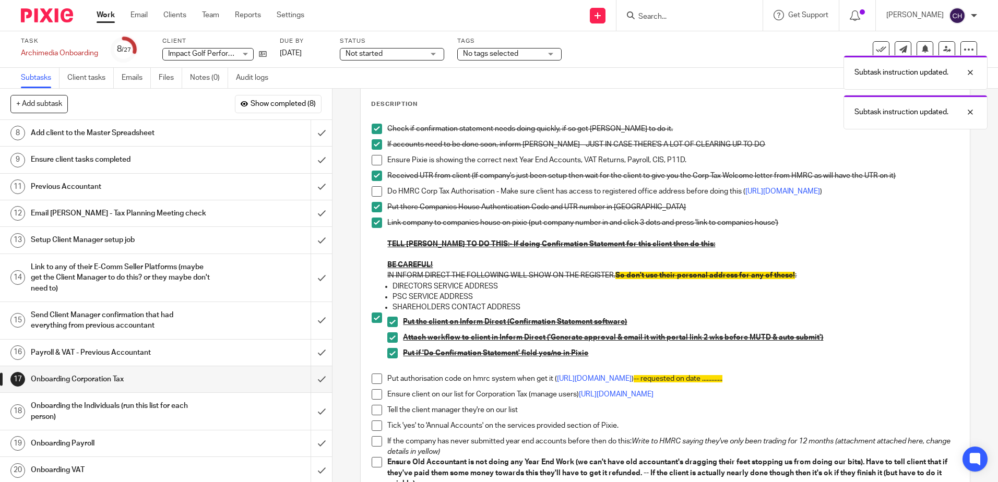
click at [378, 194] on span at bounding box center [377, 191] width 10 height 10
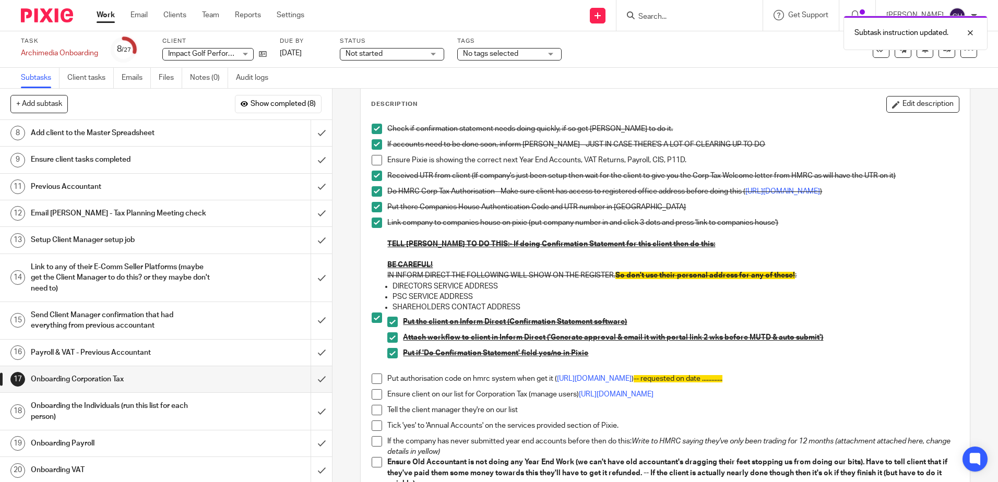
click at [164, 348] on h1 "Payroll & VAT - Previous Accountant" at bounding box center [121, 353] width 180 height 16
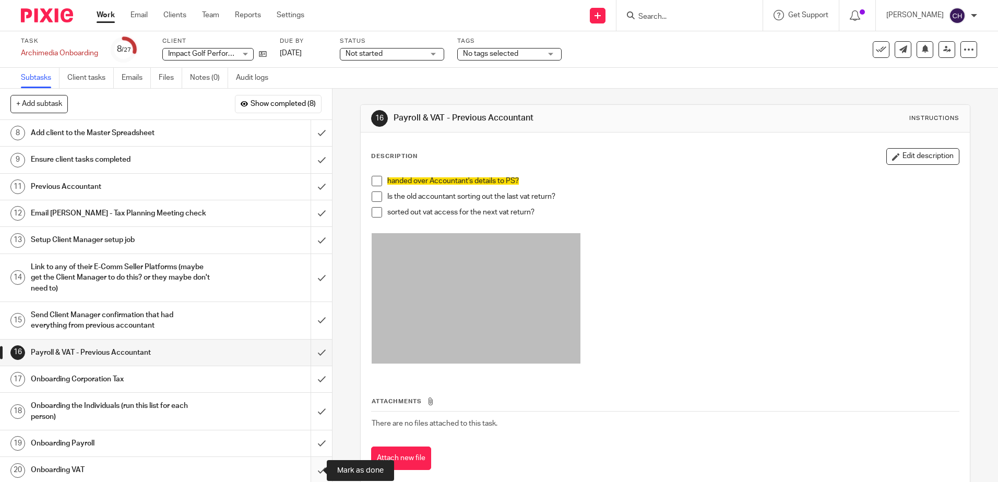
click at [311, 471] on input "submit" at bounding box center [166, 470] width 332 height 26
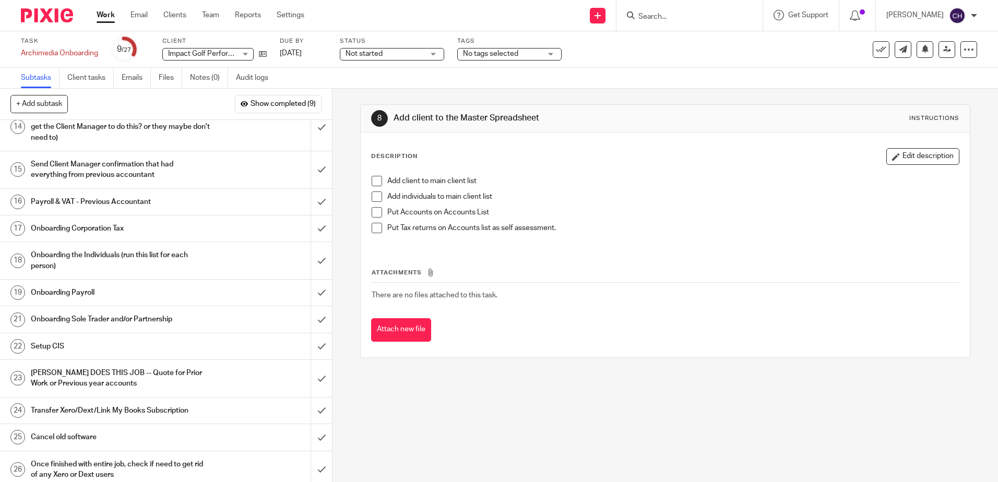
scroll to position [157, 0]
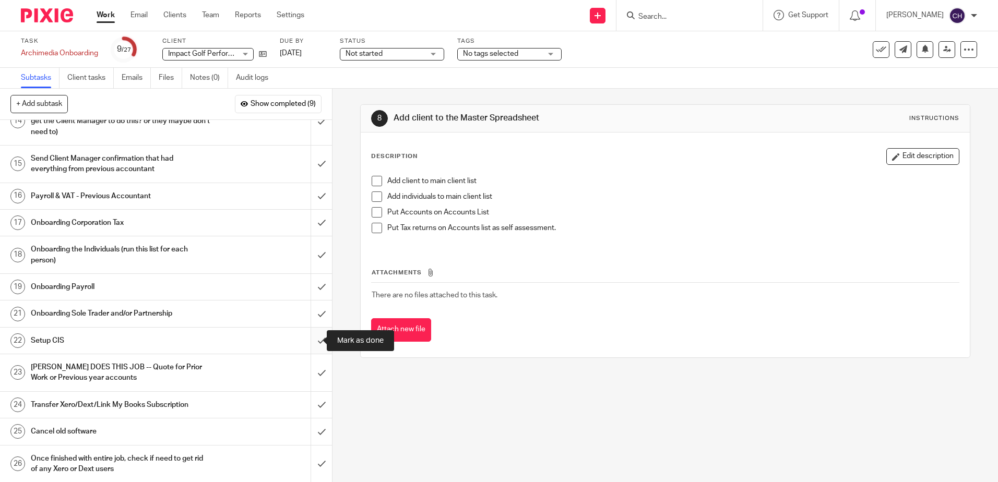
click at [312, 339] on input "submit" at bounding box center [166, 341] width 332 height 26
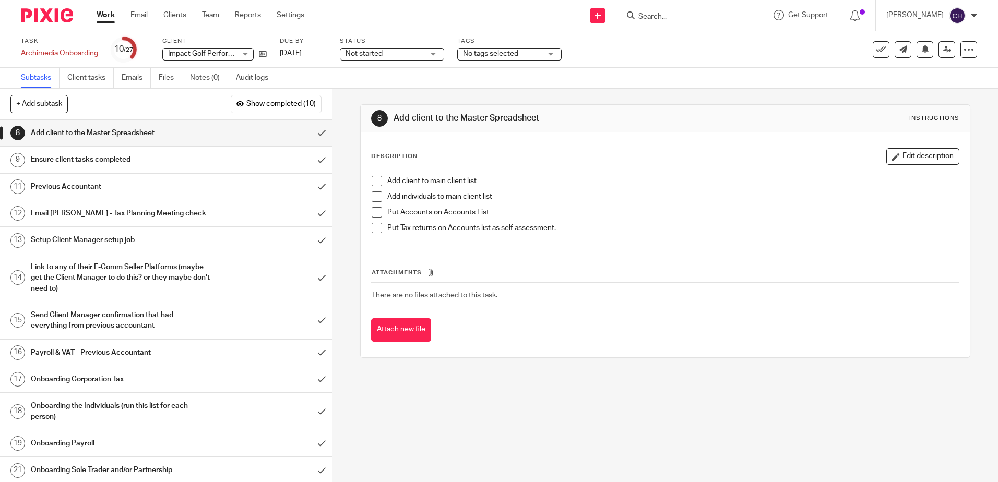
click at [175, 161] on h1 "Ensure client tasks completed" at bounding box center [121, 160] width 180 height 16
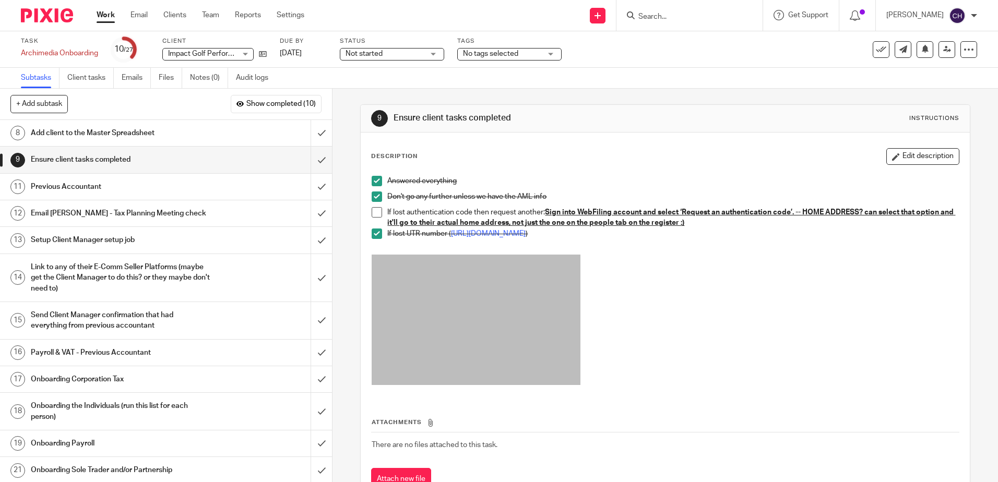
click at [373, 210] on span at bounding box center [377, 212] width 10 height 10
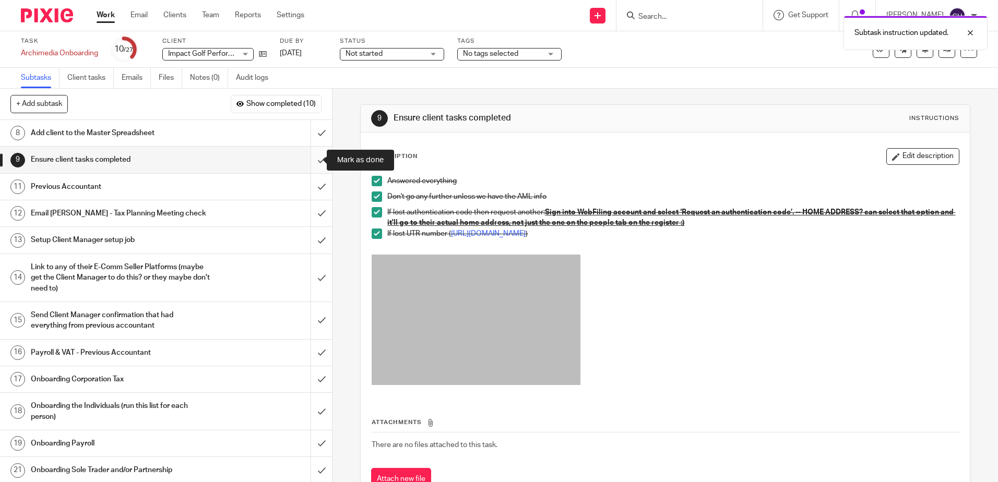
click at [309, 160] on input "submit" at bounding box center [166, 160] width 332 height 26
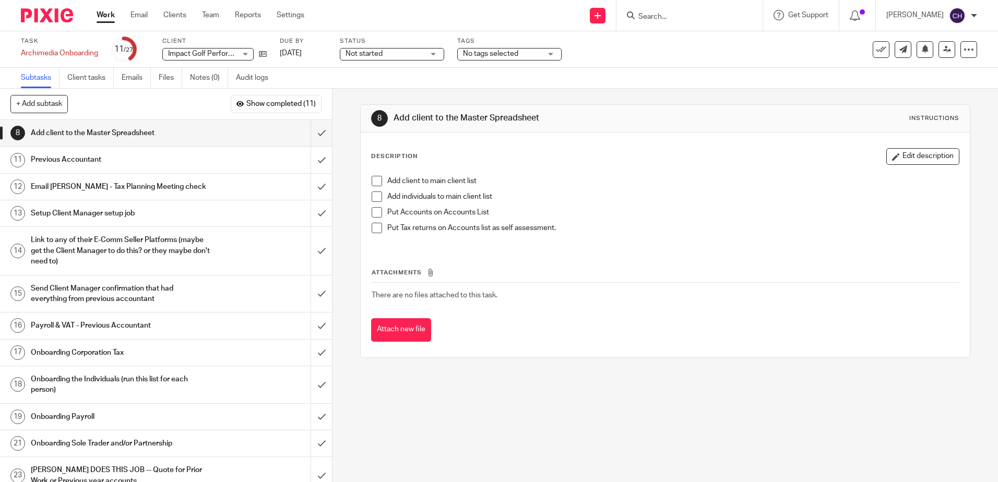
click at [220, 155] on div "Previous Accountant" at bounding box center [166, 160] width 270 height 16
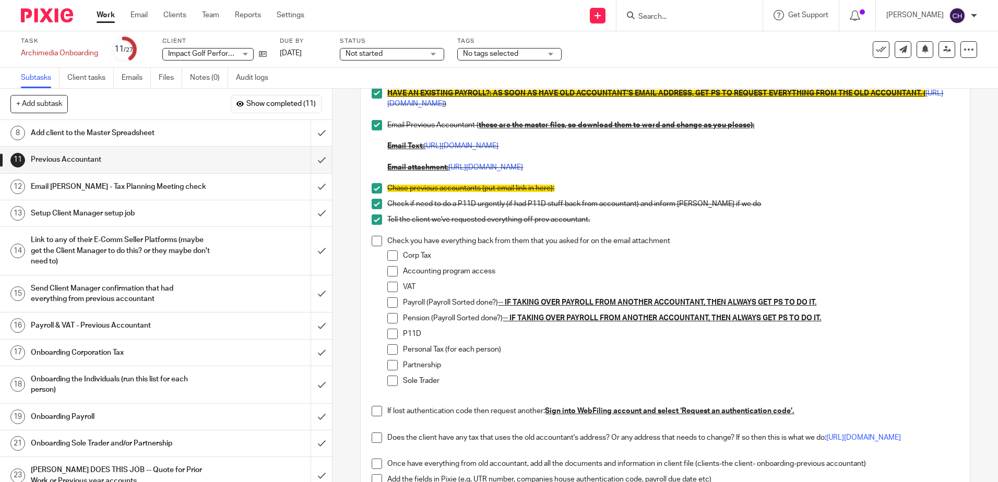
scroll to position [261, 0]
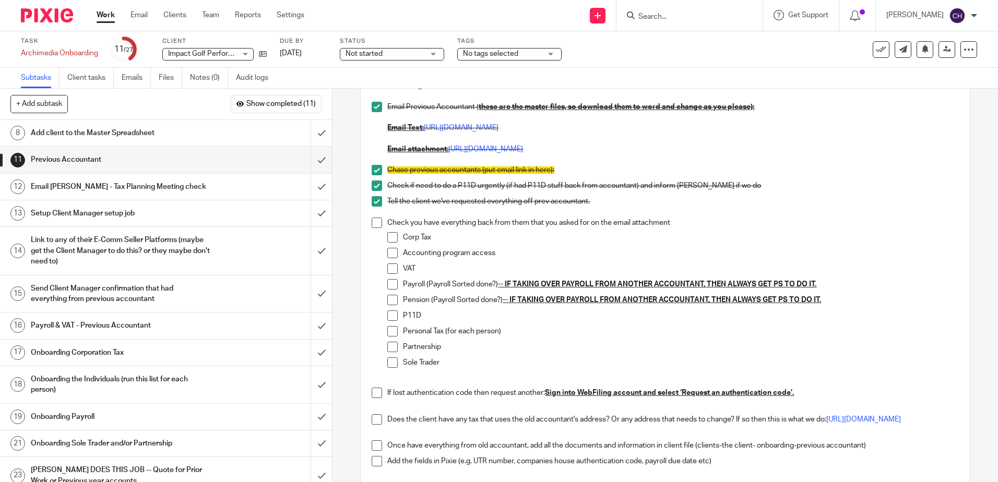
click at [388, 236] on span at bounding box center [392, 237] width 10 height 10
click at [390, 267] on span at bounding box center [392, 269] width 10 height 10
click at [391, 300] on span at bounding box center [392, 300] width 10 height 10
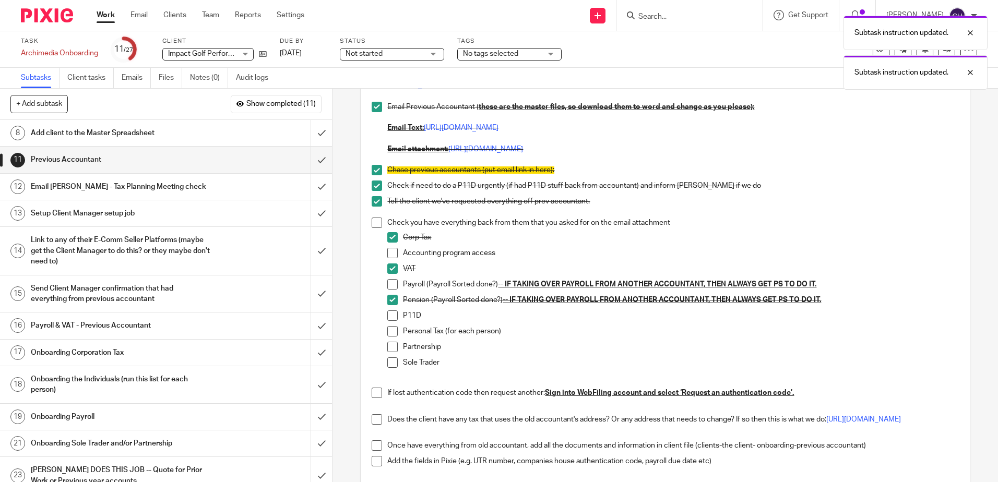
click at [389, 312] on span at bounding box center [392, 316] width 10 height 10
click at [390, 329] on span at bounding box center [392, 331] width 10 height 10
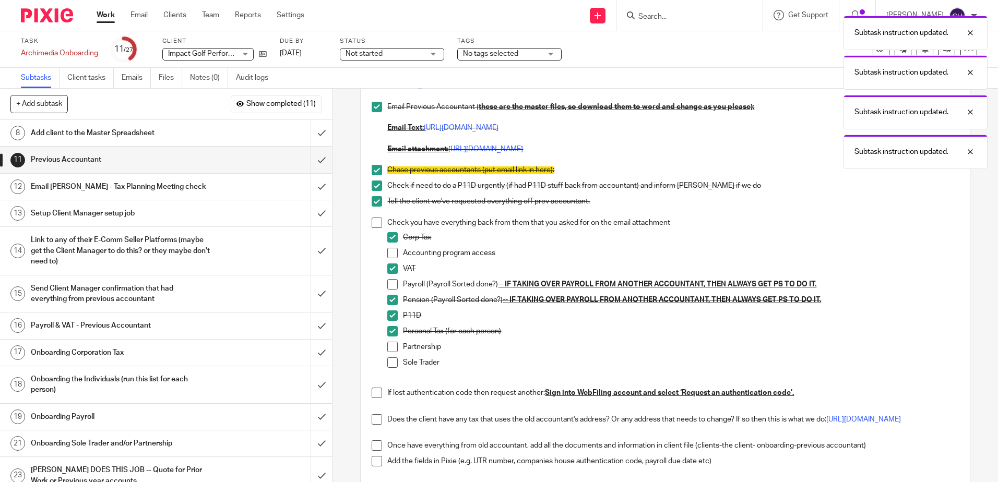
drag, startPoint x: 390, startPoint y: 348, endPoint x: 390, endPoint y: 359, distance: 11.5
click at [390, 348] on span at bounding box center [392, 347] width 10 height 10
click at [390, 363] on span at bounding box center [392, 363] width 10 height 10
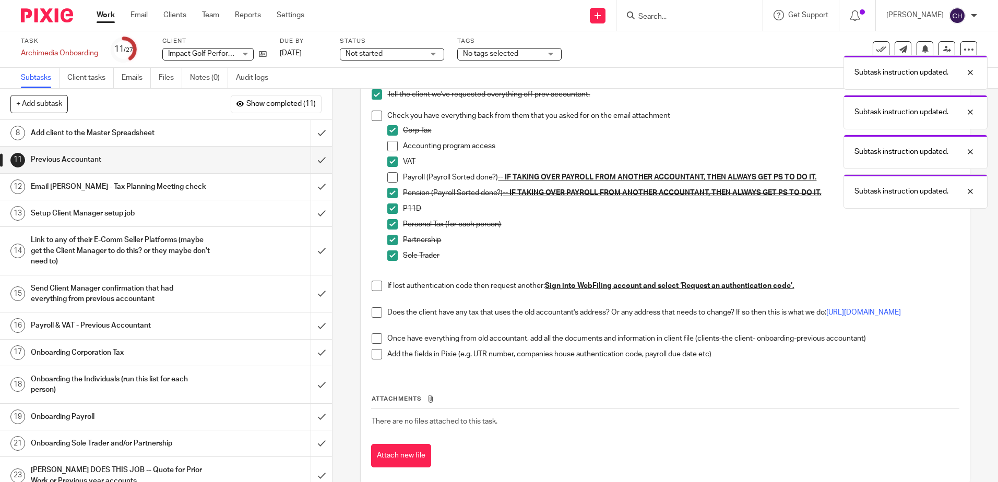
scroll to position [391, 0]
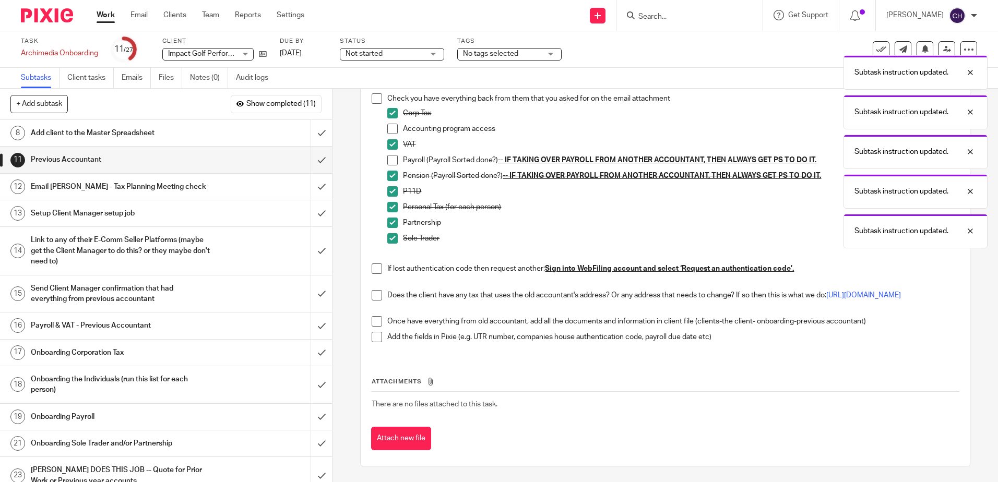
click at [374, 264] on span at bounding box center [377, 269] width 10 height 10
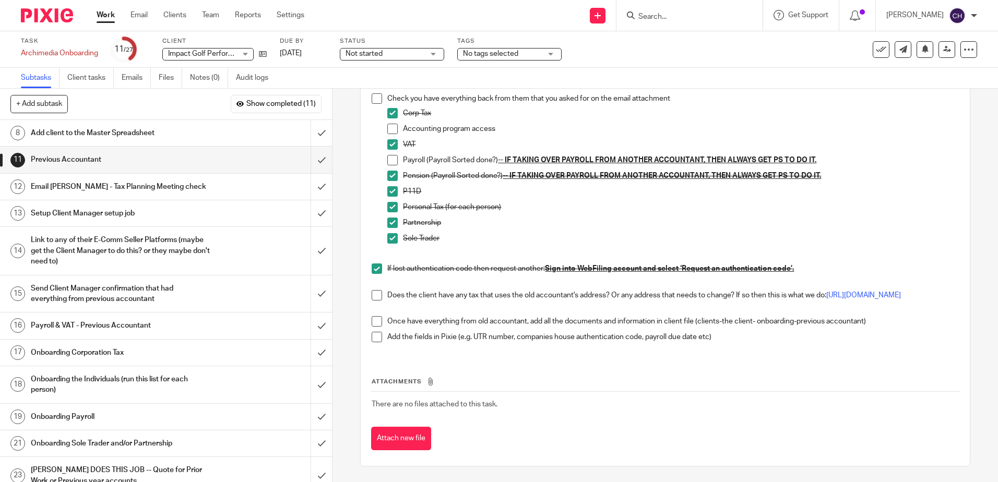
click at [373, 321] on span at bounding box center [377, 321] width 10 height 10
click at [376, 337] on span at bounding box center [377, 337] width 10 height 10
click at [198, 183] on h1 "Email Barbara - Tax Planning Meeting check" at bounding box center [121, 187] width 180 height 16
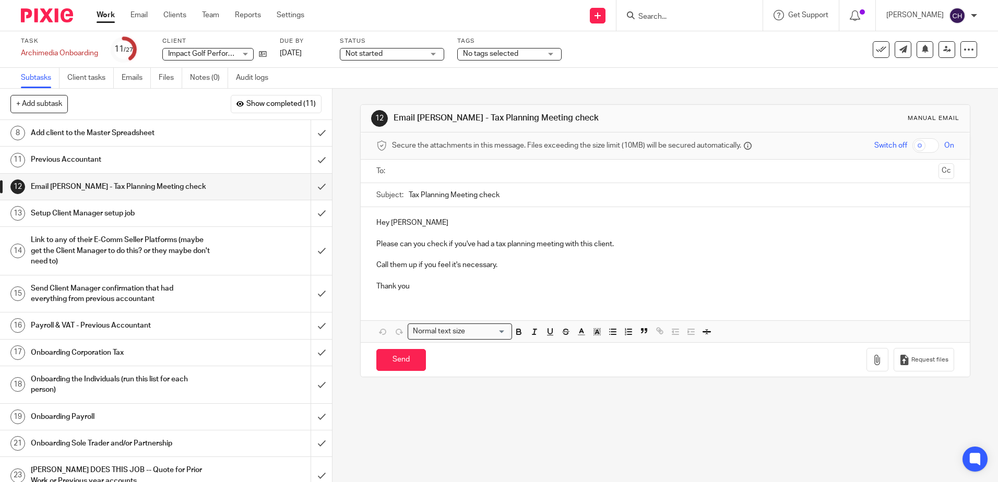
click at [194, 251] on h1 "Link to any of their E-Comm Seller Platforms (maybe get the Client Manager to d…" at bounding box center [121, 250] width 180 height 37
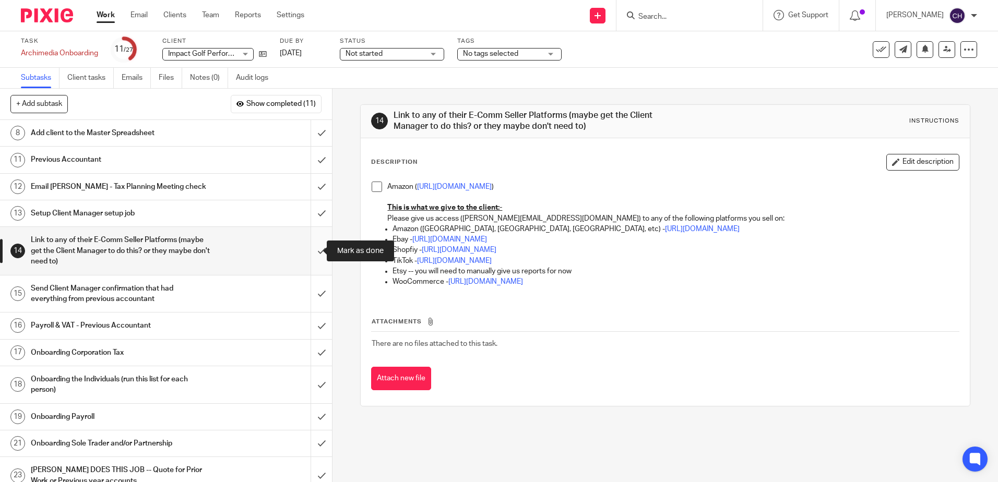
click at [307, 249] on input "submit" at bounding box center [166, 251] width 332 height 48
click at [342, 270] on div "14 Link to any of their E-Comm Seller Platforms (maybe get the Client Manager t…" at bounding box center [666, 286] width 666 height 394
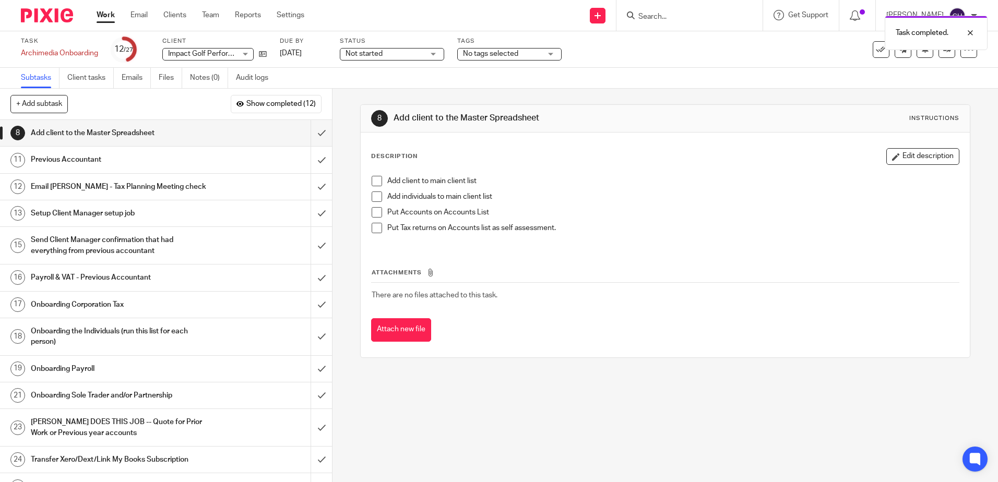
click at [344, 266] on div "8 Add client to the Master Spreadsheet Instructions Description Edit descriptio…" at bounding box center [666, 286] width 666 height 394
click at [269, 209] on div "Setup Client Manager setup job" at bounding box center [166, 214] width 270 height 16
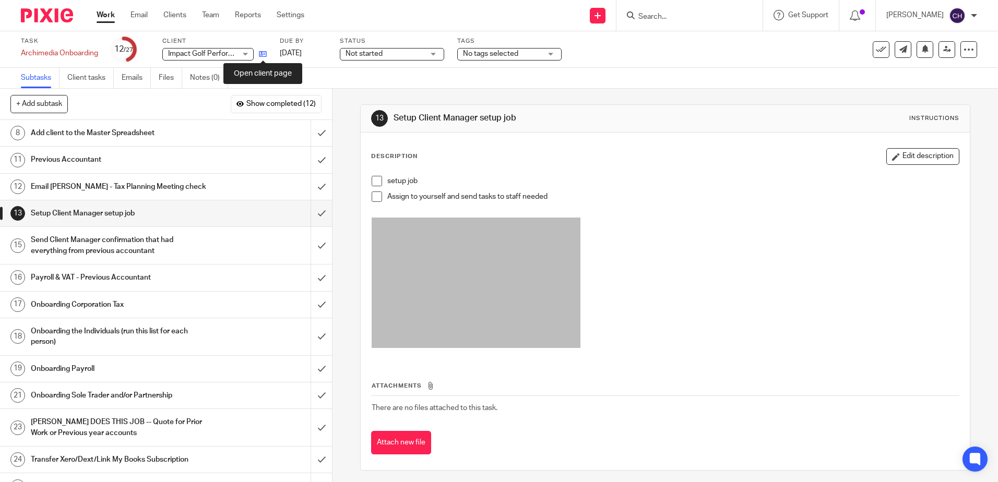
click at [263, 54] on icon at bounding box center [263, 54] width 8 height 8
click at [267, 56] on icon at bounding box center [263, 54] width 8 height 8
drag, startPoint x: 142, startPoint y: 336, endPoint x: 148, endPoint y: 335, distance: 6.4
click at [142, 336] on h1 "Onboarding the Individuals (run this list for each person)" at bounding box center [121, 337] width 180 height 27
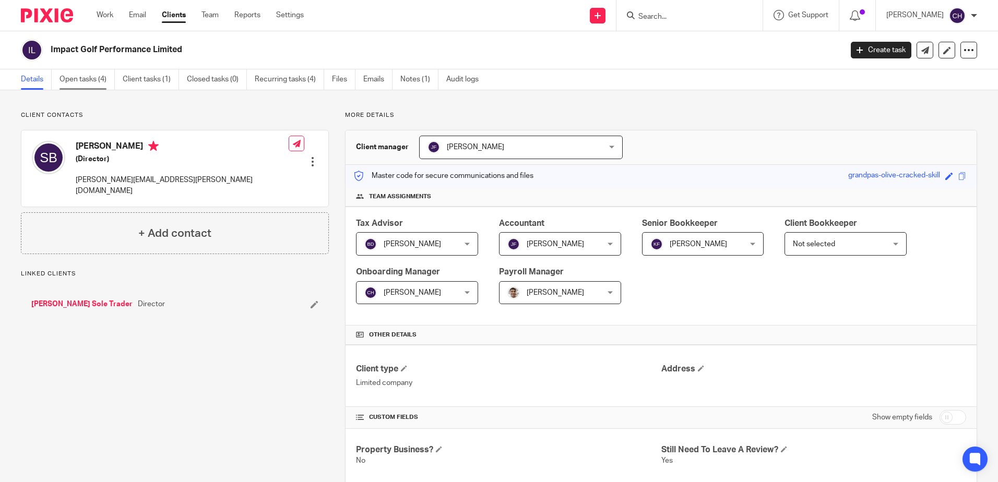
click at [87, 78] on link "Open tasks (4)" at bounding box center [87, 79] width 55 height 20
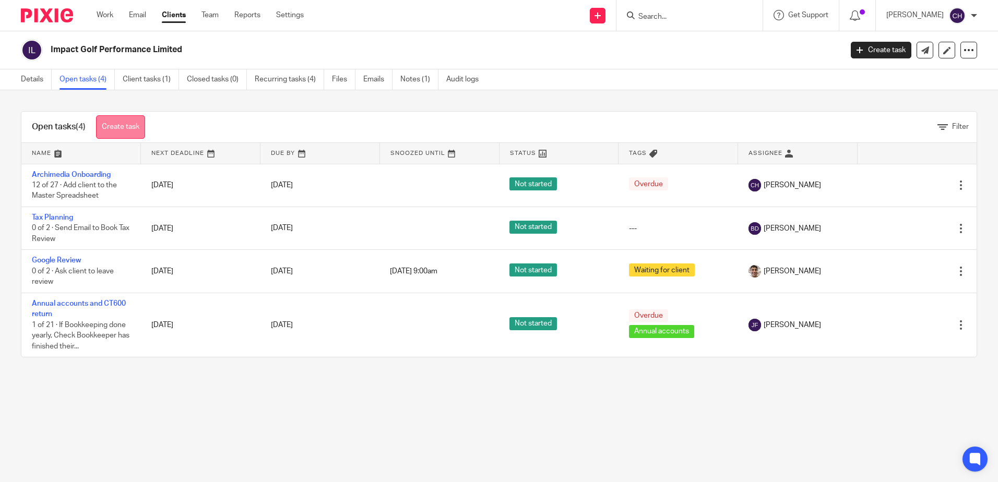
click at [125, 126] on link "Create task" at bounding box center [120, 126] width 49 height 23
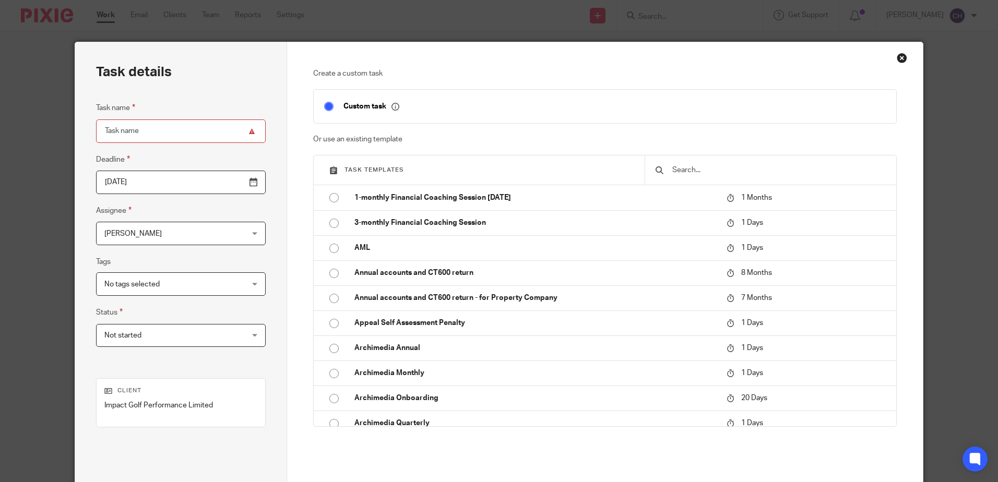
drag, startPoint x: 704, startPoint y: 173, endPoint x: 688, endPoint y: 185, distance: 19.7
click at [702, 174] on input "text" at bounding box center [778, 169] width 215 height 11
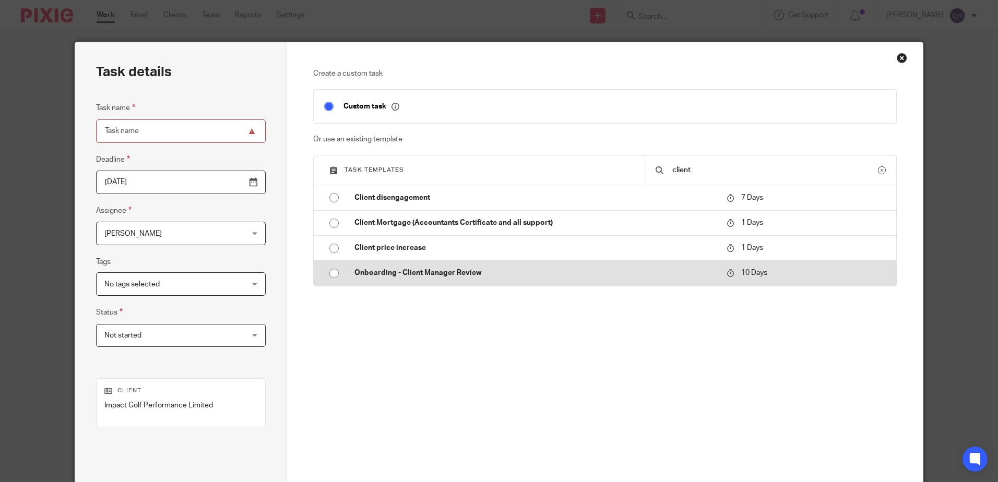
type input "client"
click at [382, 275] on p "Onboarding - Client Manager Review" at bounding box center [536, 273] width 362 height 10
type input "2025-09-26"
type input "Onboarding - Client Manager Review"
checkbox input "false"
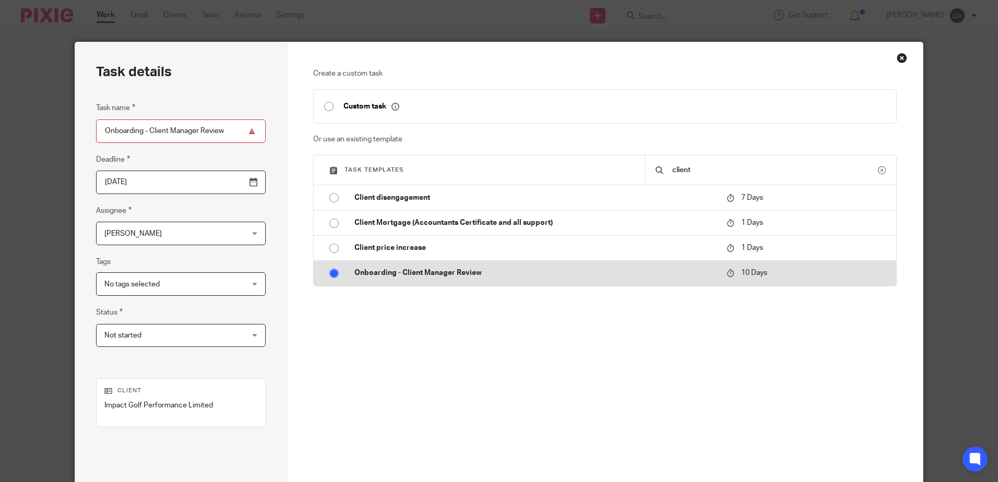
radio input "true"
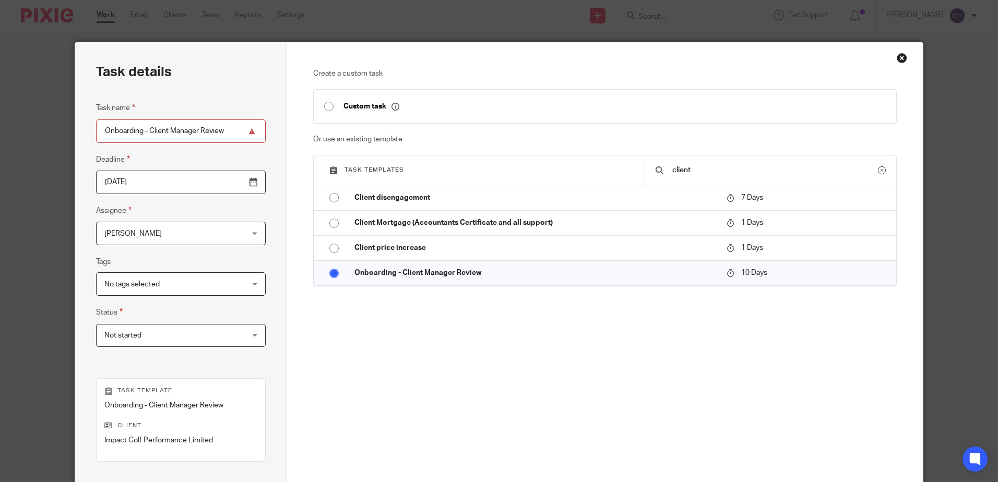
click at [708, 176] on div "client" at bounding box center [771, 170] width 252 height 29
drag, startPoint x: 708, startPoint y: 172, endPoint x: 630, endPoint y: 173, distance: 77.8
click at [645, 174] on div "client" at bounding box center [771, 170] width 252 height 29
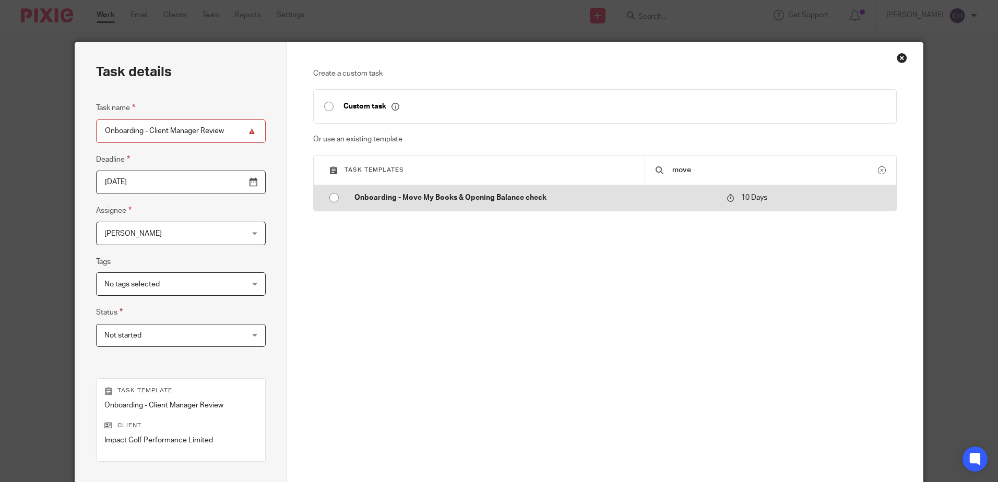
type input "move"
click at [580, 190] on td "Onboarding - Move My Books & Opening Balance check" at bounding box center [533, 197] width 378 height 25
type input "Onboarding - Move My Books & Opening Balance check"
radio input "true"
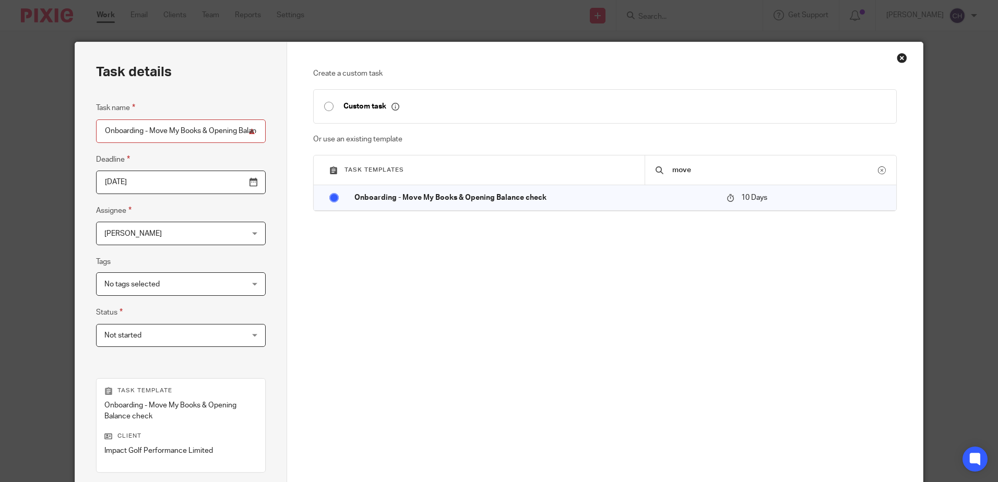
click at [694, 168] on input "move" at bounding box center [774, 169] width 207 height 11
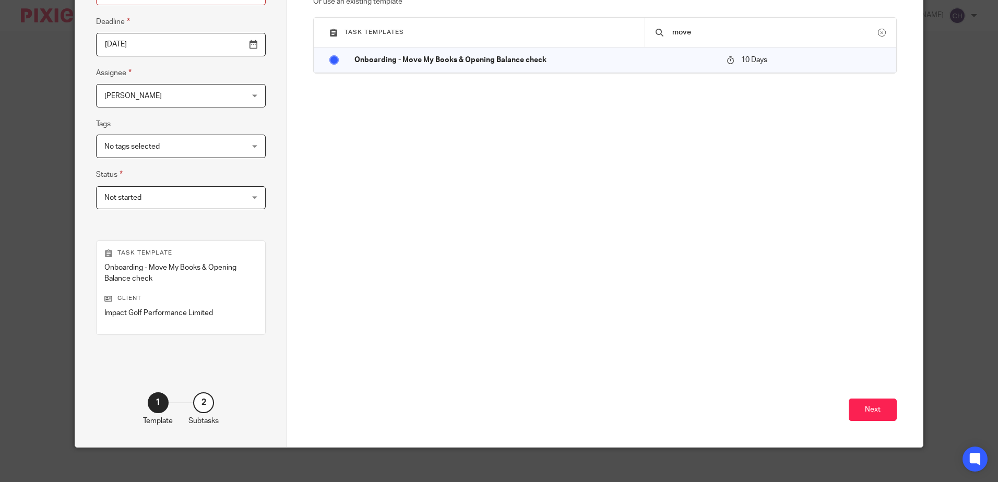
scroll to position [145, 0]
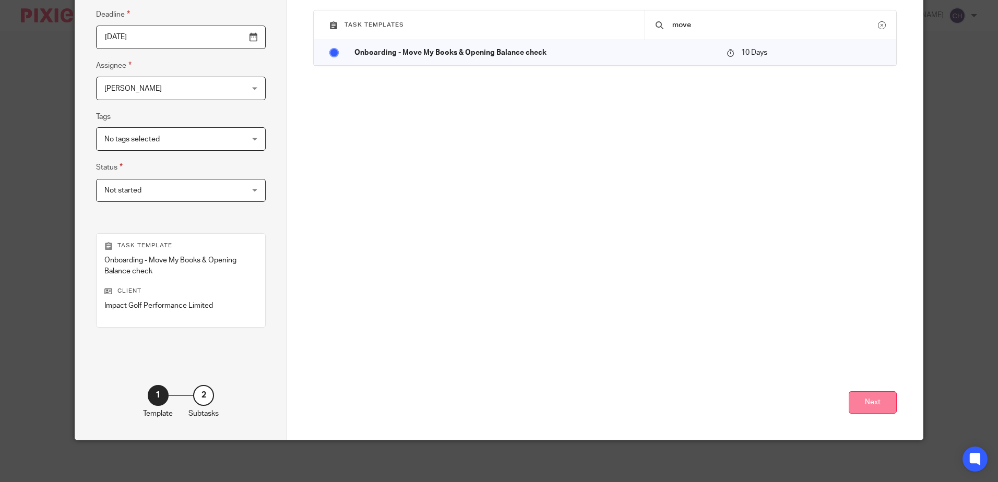
click at [876, 399] on button "Next" at bounding box center [873, 403] width 48 height 22
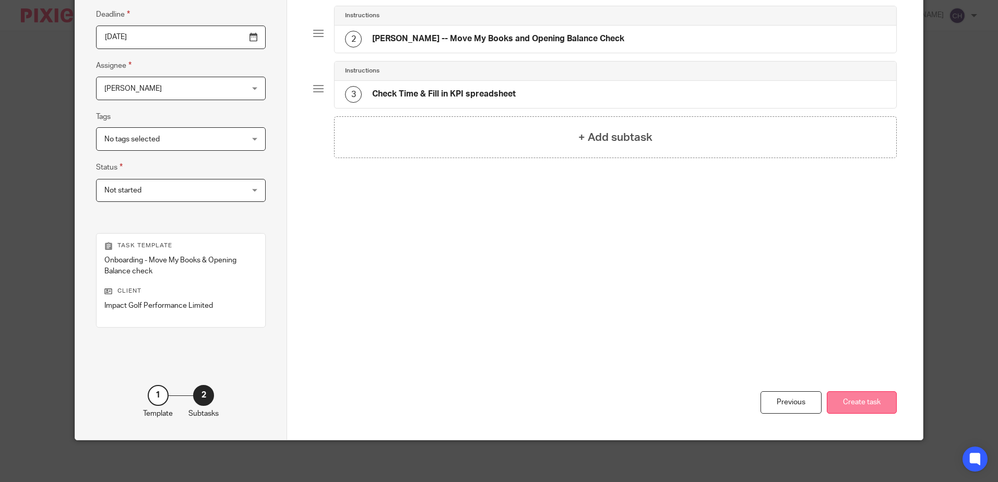
click at [849, 404] on button "Create task" at bounding box center [862, 403] width 70 height 22
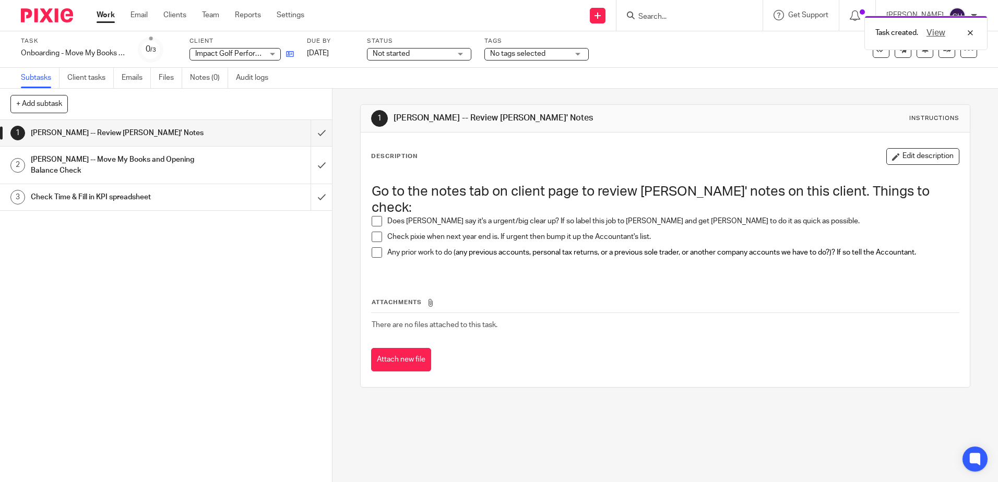
click at [287, 51] on icon at bounding box center [290, 54] width 8 height 8
click at [162, 159] on h1 "CHLOE -- Move My Books and Opening Balance Check" at bounding box center [121, 165] width 180 height 27
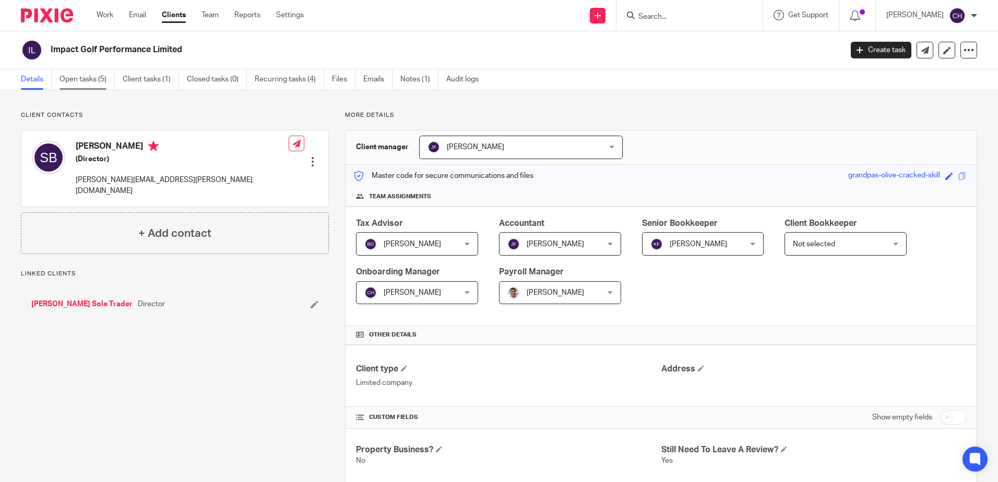
click at [95, 82] on link "Open tasks (5)" at bounding box center [87, 79] width 55 height 20
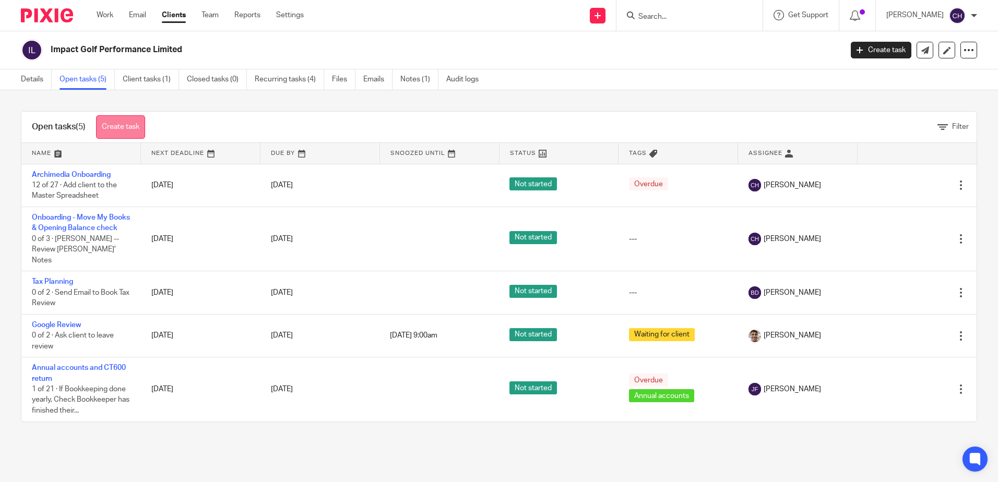
click at [124, 126] on link "Create task" at bounding box center [120, 126] width 49 height 23
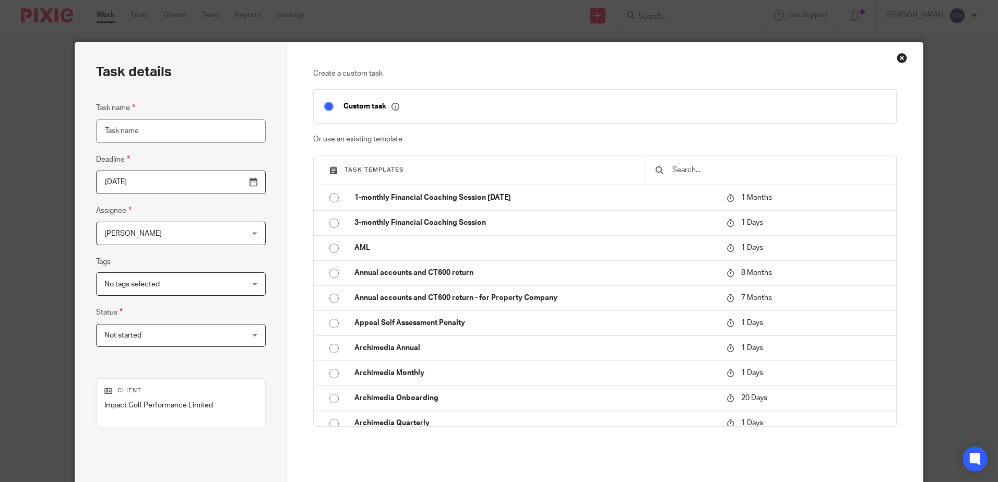
click at [713, 178] on div at bounding box center [771, 170] width 252 height 29
click at [681, 172] on input "text" at bounding box center [778, 169] width 215 height 11
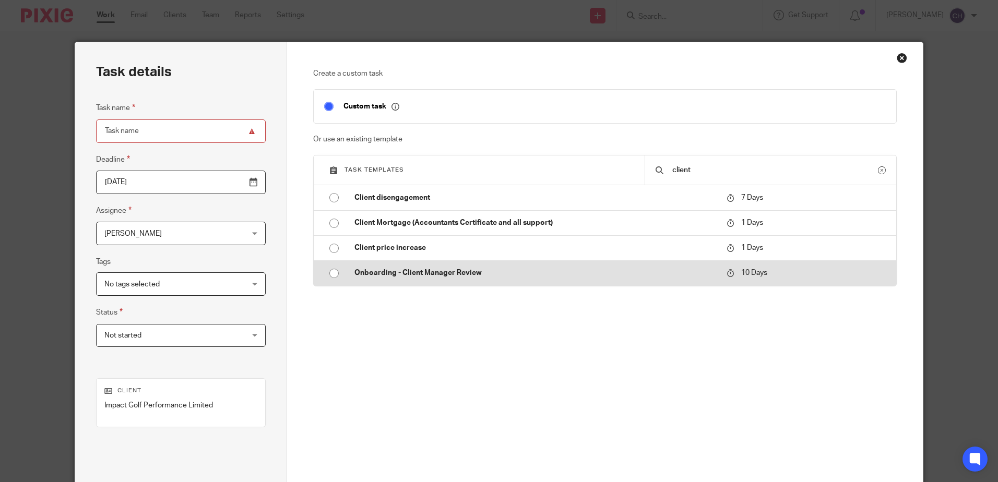
type input "client"
click at [457, 265] on td "Onboarding - Client Manager Review" at bounding box center [533, 273] width 378 height 25
type input "[DATE]"
type input "Onboarding - Client Manager Review"
checkbox input "false"
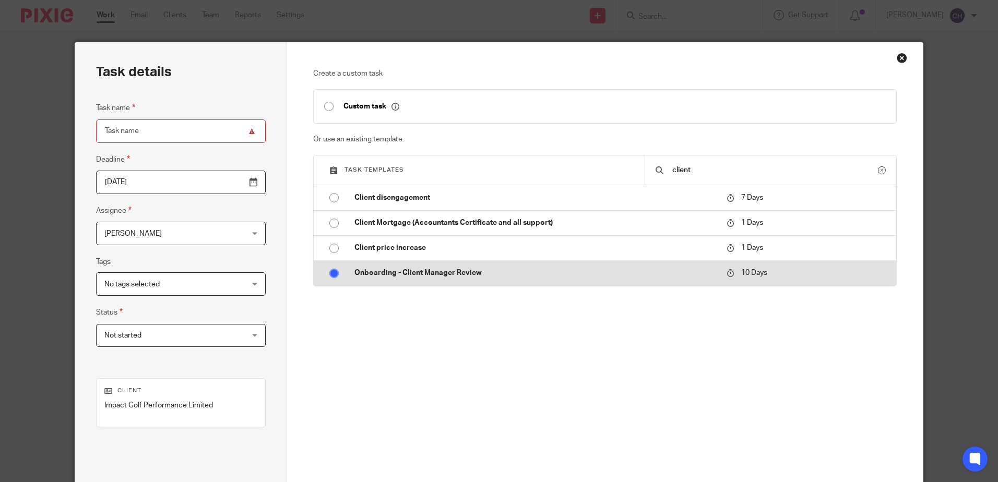
radio input "true"
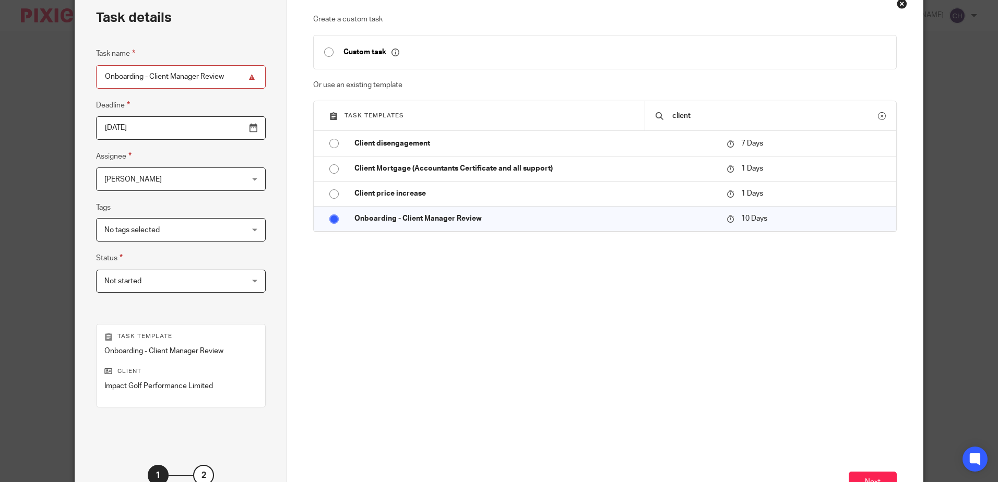
scroll to position [135, 0]
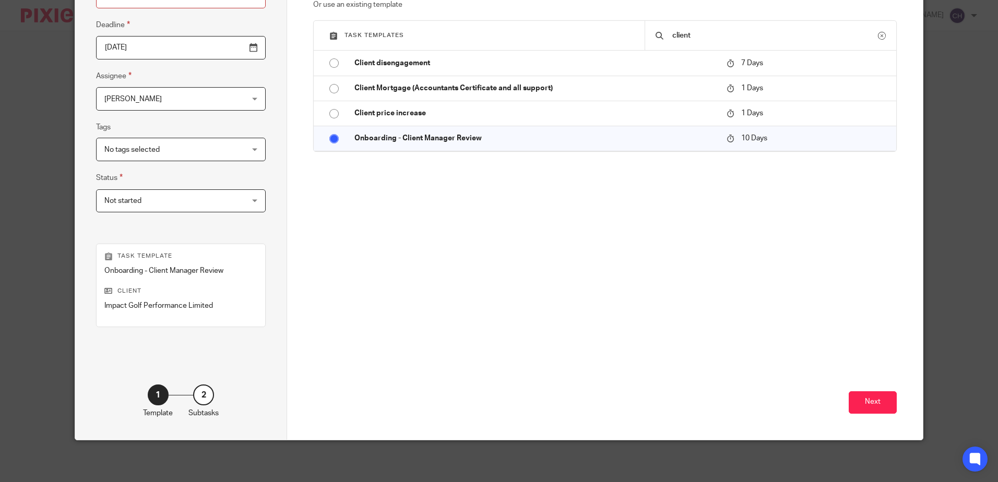
click at [176, 91] on span "[PERSON_NAME]" at bounding box center [168, 99] width 128 height 22
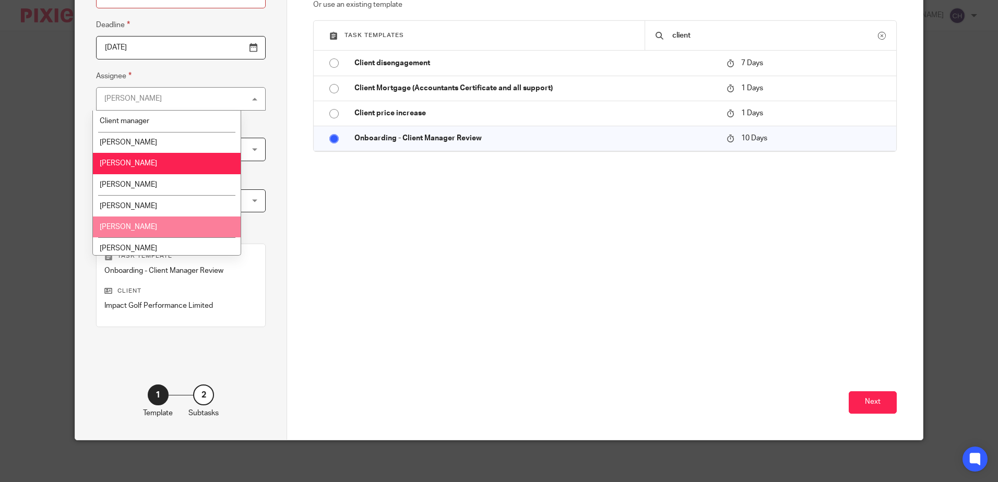
click at [160, 219] on li "[PERSON_NAME]" at bounding box center [167, 227] width 148 height 21
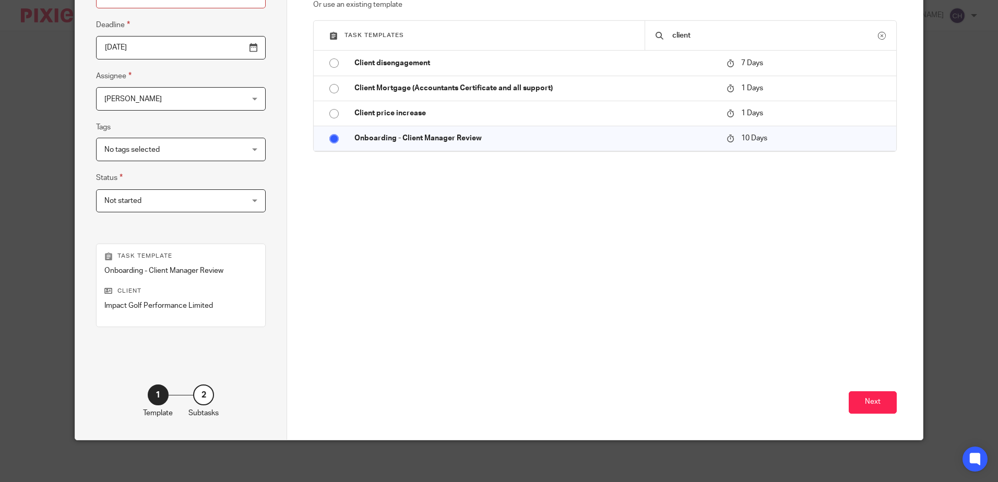
click at [397, 220] on div "Create a custom task Custom task Or use an existing template Task templates cli…" at bounding box center [604, 105] width 583 height 343
click at [873, 396] on button "Next" at bounding box center [873, 403] width 48 height 22
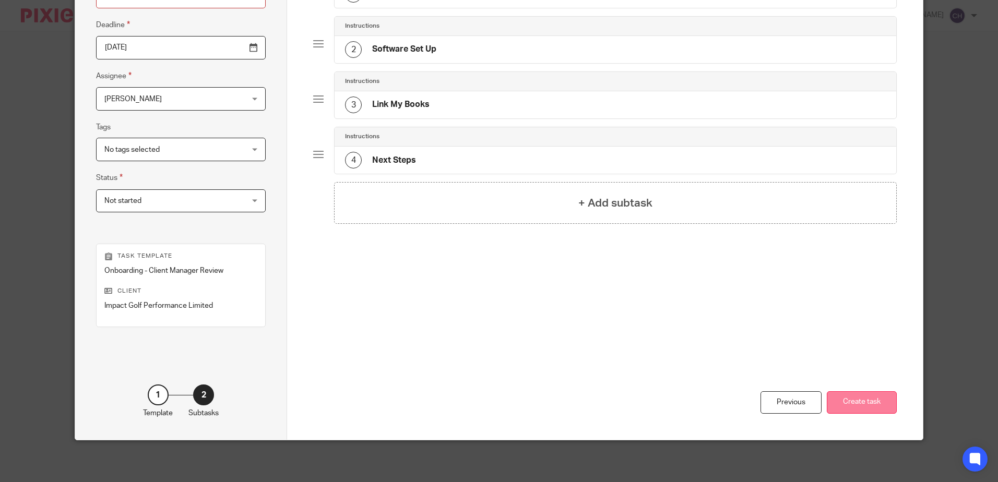
click at [862, 403] on button "Create task" at bounding box center [862, 403] width 70 height 22
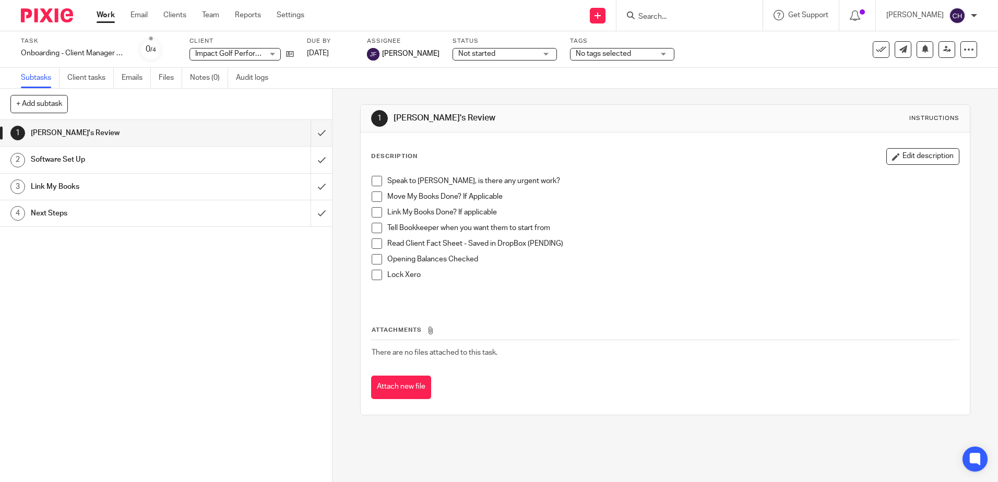
click at [194, 158] on h1 "Software Set Up" at bounding box center [121, 160] width 180 height 16
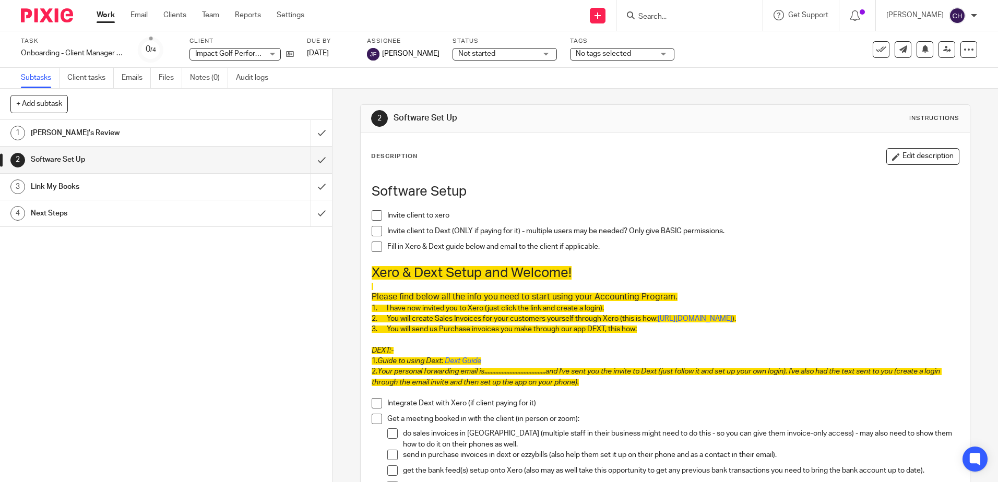
click at [179, 190] on h1 "Link My Books" at bounding box center [121, 187] width 180 height 16
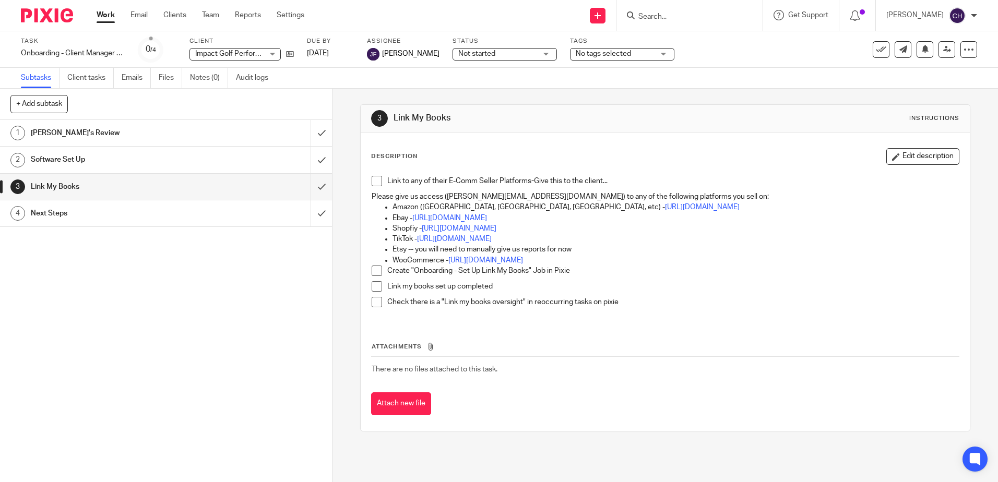
click at [173, 216] on h1 "Next Steps" at bounding box center [121, 214] width 180 height 16
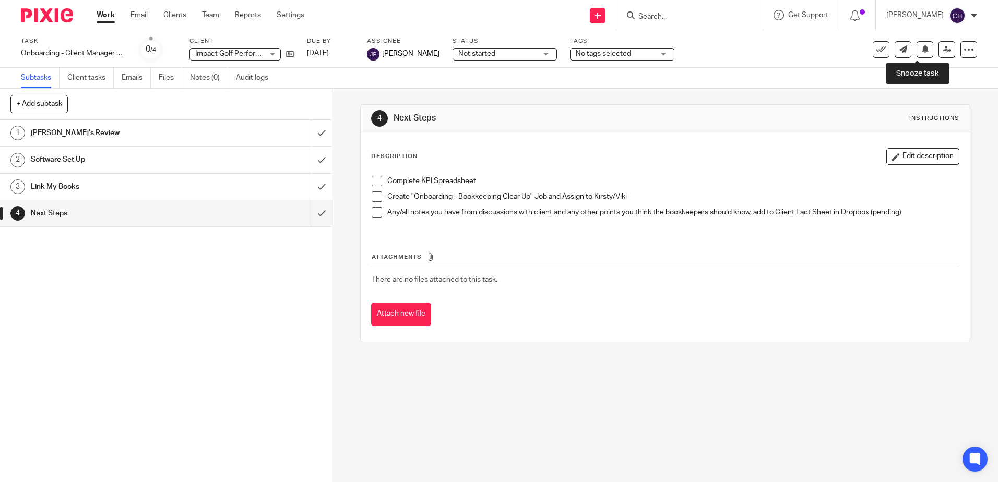
drag, startPoint x: 919, startPoint y: 49, endPoint x: 919, endPoint y: 61, distance: 12.0
click at [922, 49] on icon at bounding box center [926, 49] width 8 height 8
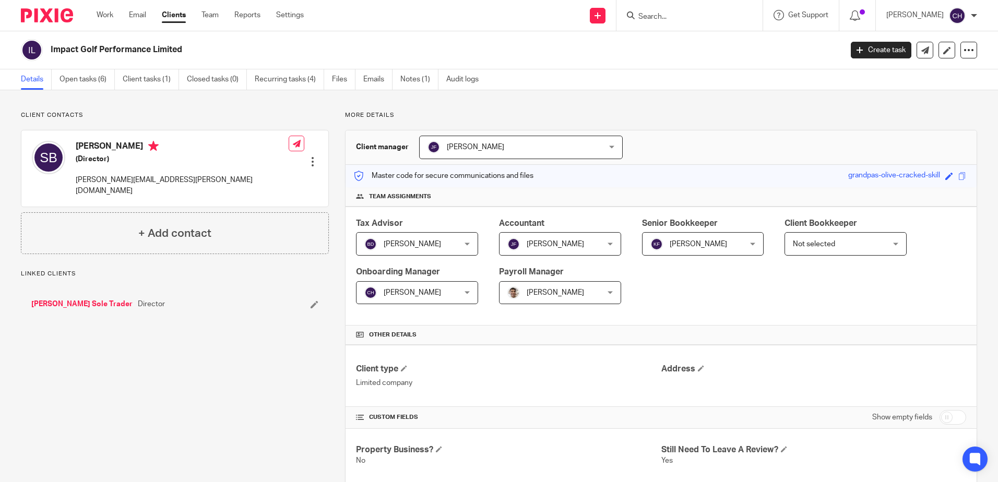
click at [97, 299] on link "[PERSON_NAME] Sole Trader" at bounding box center [81, 304] width 101 height 10
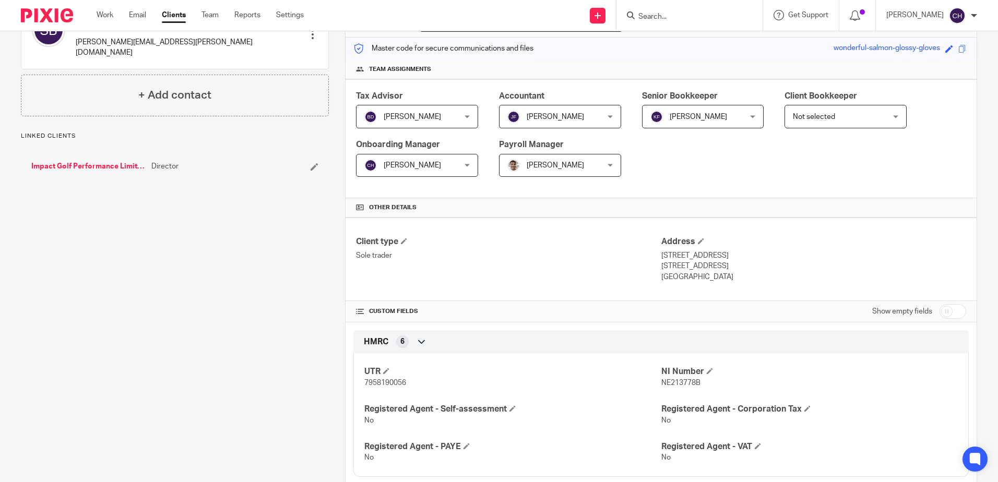
scroll to position [157, 0]
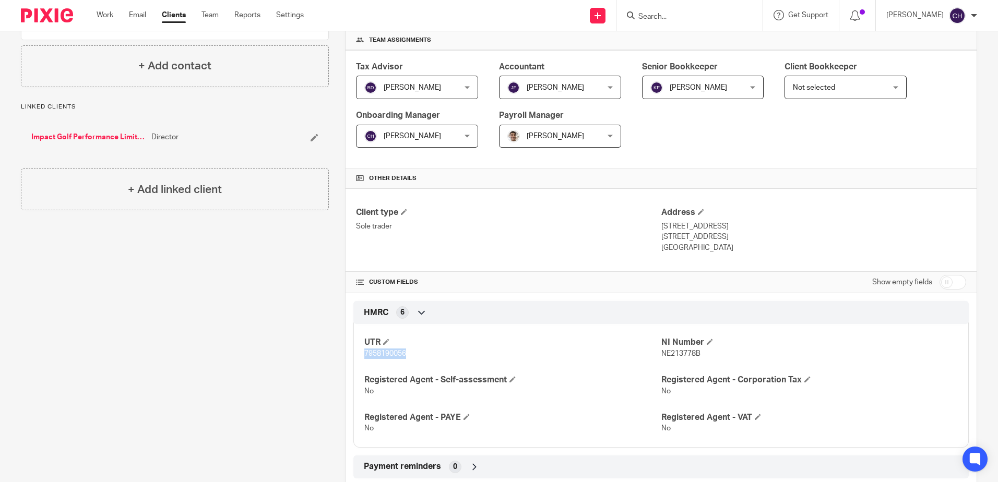
drag, startPoint x: 406, startPoint y: 352, endPoint x: 351, endPoint y: 356, distance: 55.5
click at [354, 356] on div "UTR 7958190056 NI Number NE213778B Registered Agent - Self-assessment No Regist…" at bounding box center [662, 381] width 616 height 131
drag, startPoint x: 351, startPoint y: 356, endPoint x: 373, endPoint y: 355, distance: 22.5
copy span "7958190056"
drag, startPoint x: 711, startPoint y: 355, endPoint x: 657, endPoint y: 358, distance: 53.8
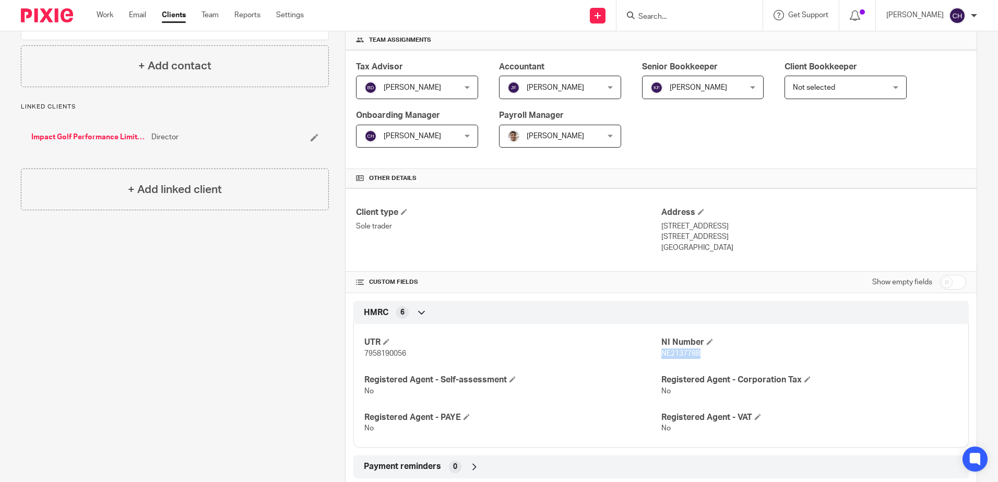
click at [662, 358] on p "NE213778B" at bounding box center [810, 354] width 297 height 10
copy span "NE213778B"
click at [716, 269] on div "Client type Sole trader Address [STREET_ADDRESS] [STREET_ADDRESS] [GEOGRAPHIC_D…" at bounding box center [661, 230] width 631 height 84
drag, startPoint x: 425, startPoint y: 349, endPoint x: 350, endPoint y: 357, distance: 75.1
click at [350, 357] on div "HMRC 6 UTR 7958190056 NI Number NE213778B Registered Agent - Self-assessment No…" at bounding box center [661, 374] width 631 height 146
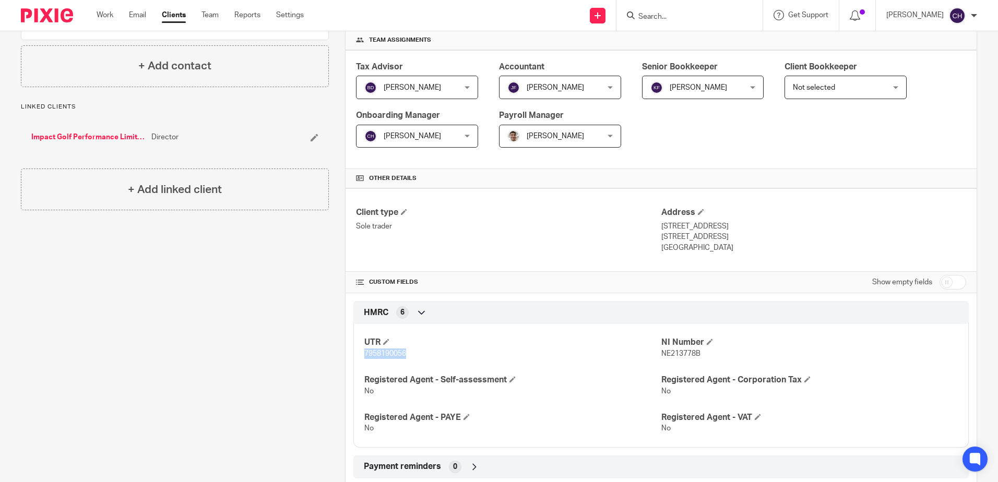
copy span "7958190056"
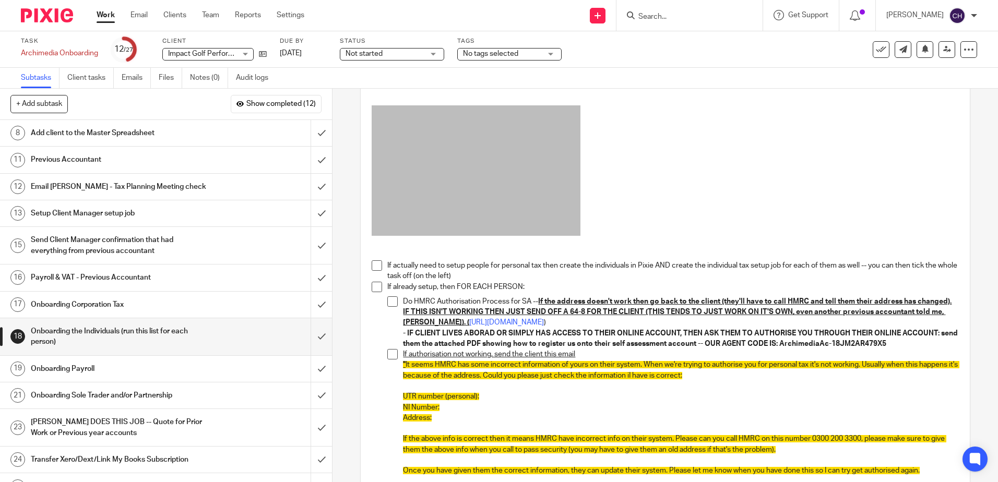
scroll to position [104, 0]
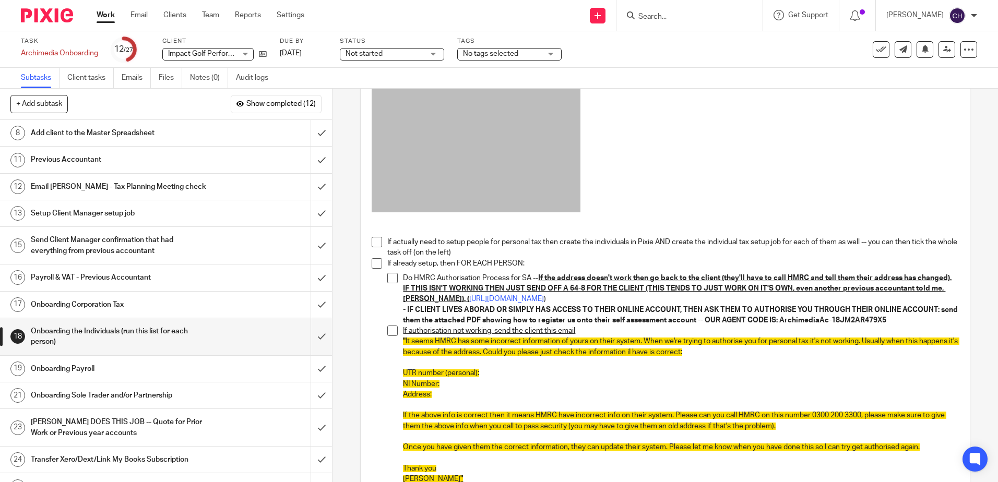
click at [376, 241] on span at bounding box center [377, 242] width 10 height 10
click at [376, 259] on span at bounding box center [377, 263] width 10 height 10
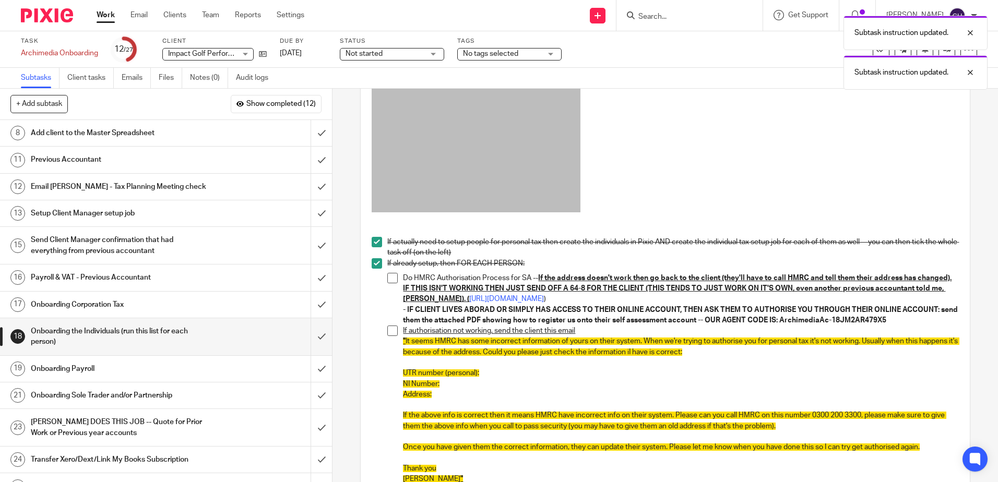
click at [388, 279] on span at bounding box center [392, 278] width 10 height 10
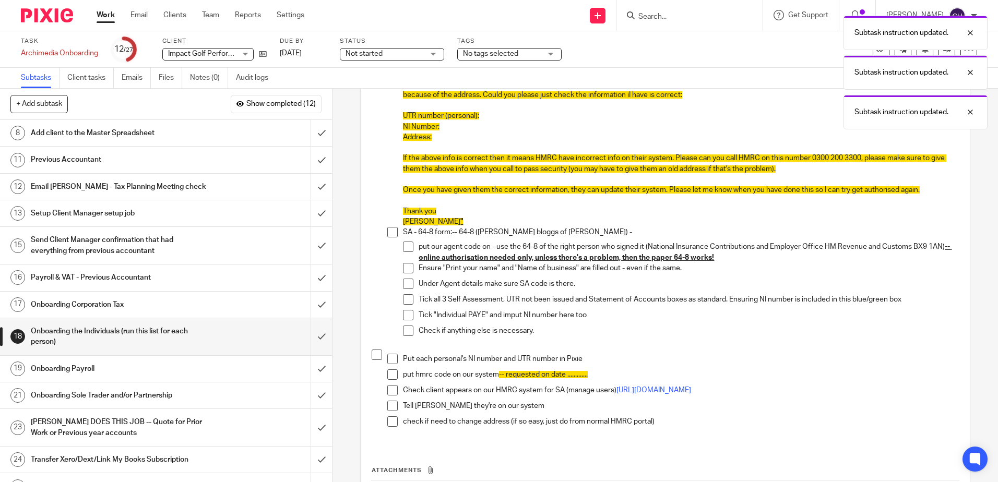
scroll to position [366, 0]
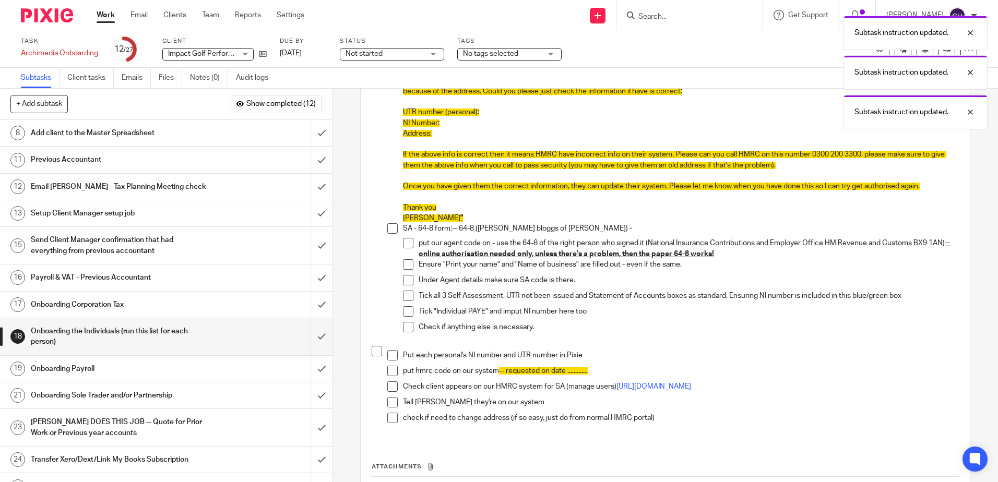
click at [390, 234] on span at bounding box center [392, 228] width 10 height 10
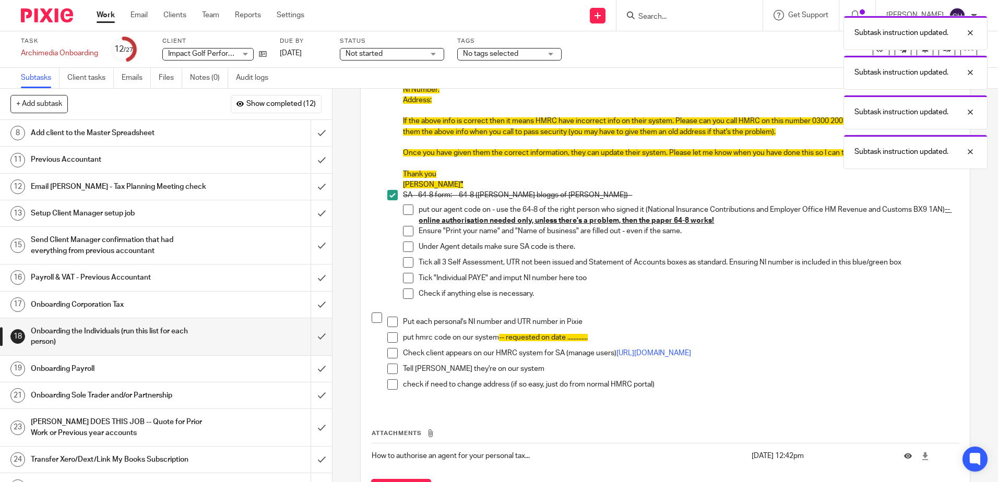
scroll to position [418, 0]
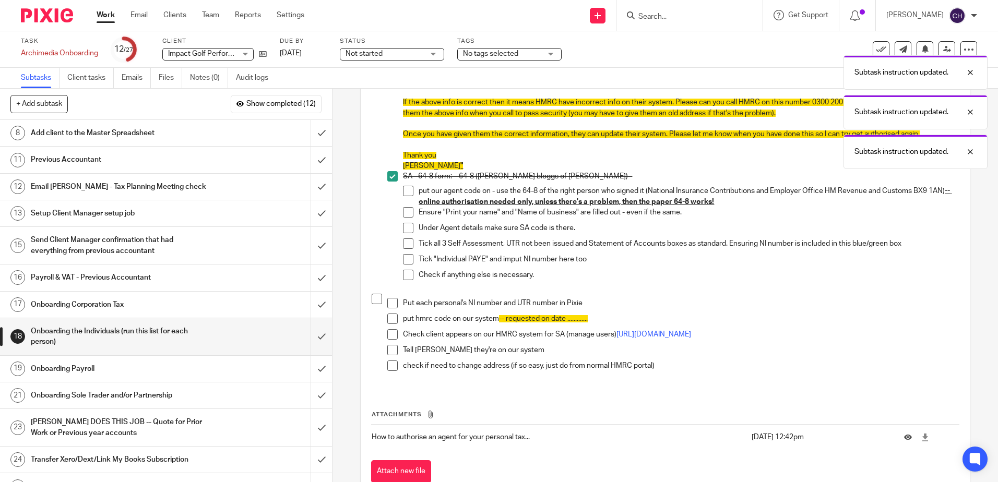
click at [390, 309] on span at bounding box center [392, 303] width 10 height 10
click at [372, 304] on span at bounding box center [377, 299] width 10 height 10
click at [405, 280] on span at bounding box center [408, 275] width 10 height 10
click at [408, 265] on span at bounding box center [408, 259] width 10 height 10
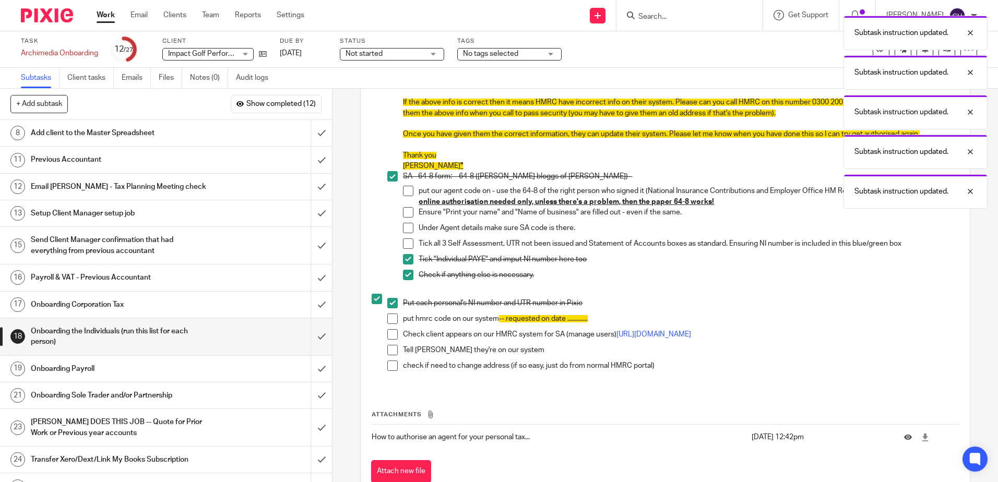
click at [408, 239] on li "Under Agent details make sure SA code is there." at bounding box center [681, 231] width 556 height 16
click at [406, 249] on span at bounding box center [408, 244] width 10 height 10
drag, startPoint x: 408, startPoint y: 237, endPoint x: 406, endPoint y: 230, distance: 7.0
click at [407, 233] on span at bounding box center [408, 228] width 10 height 10
click at [405, 218] on span at bounding box center [408, 212] width 10 height 10
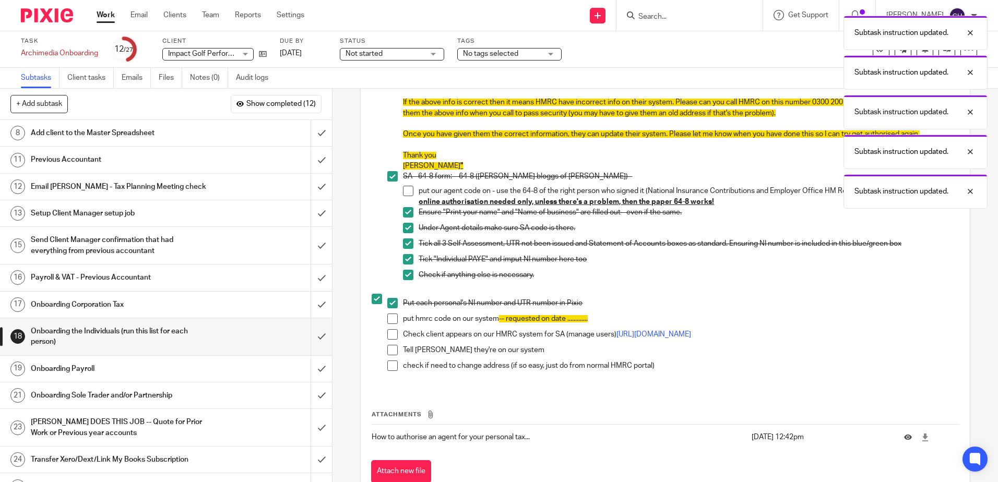
click at [404, 196] on span at bounding box center [408, 191] width 10 height 10
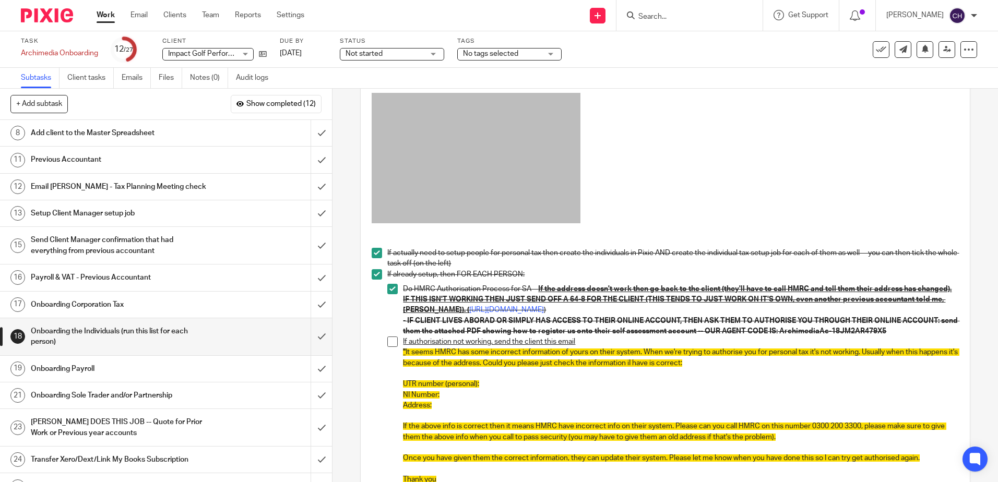
scroll to position [157, 0]
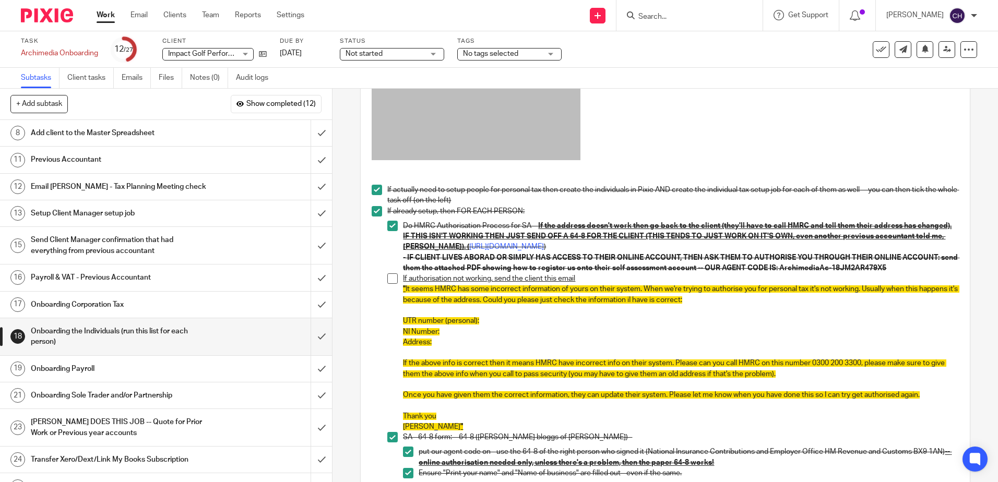
click at [391, 284] on span at bounding box center [392, 279] width 10 height 10
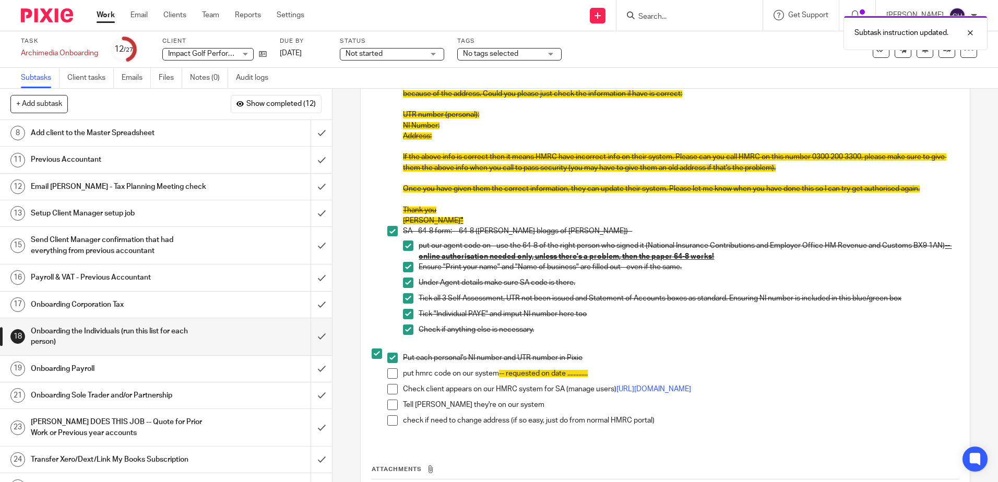
scroll to position [467, 0]
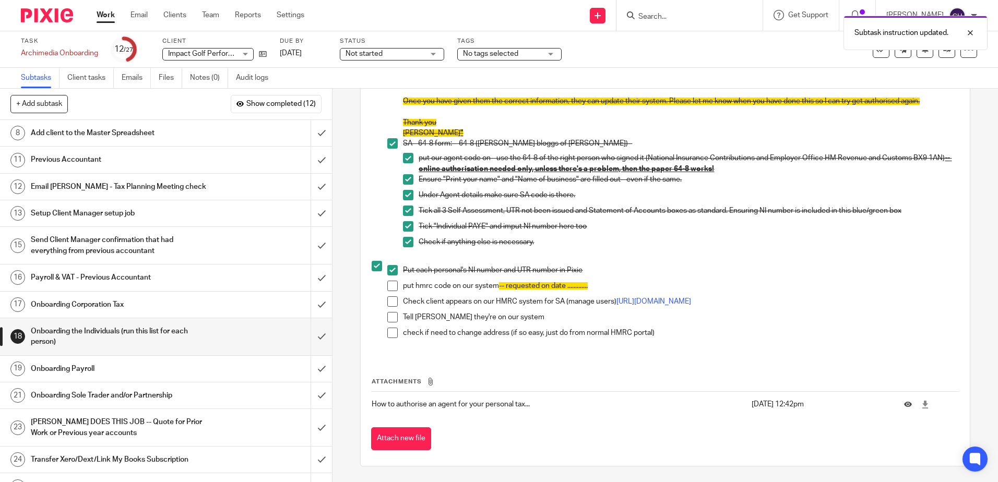
click at [161, 301] on h1 "Onboarding Corporation Tax" at bounding box center [121, 305] width 180 height 16
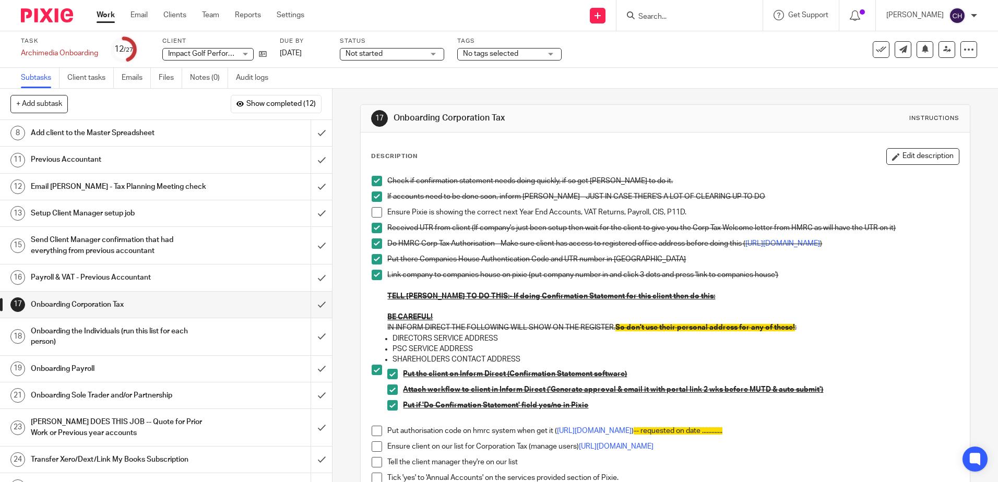
click at [177, 399] on h1 "Onboarding Sole Trader and/or Partnership" at bounding box center [121, 396] width 180 height 16
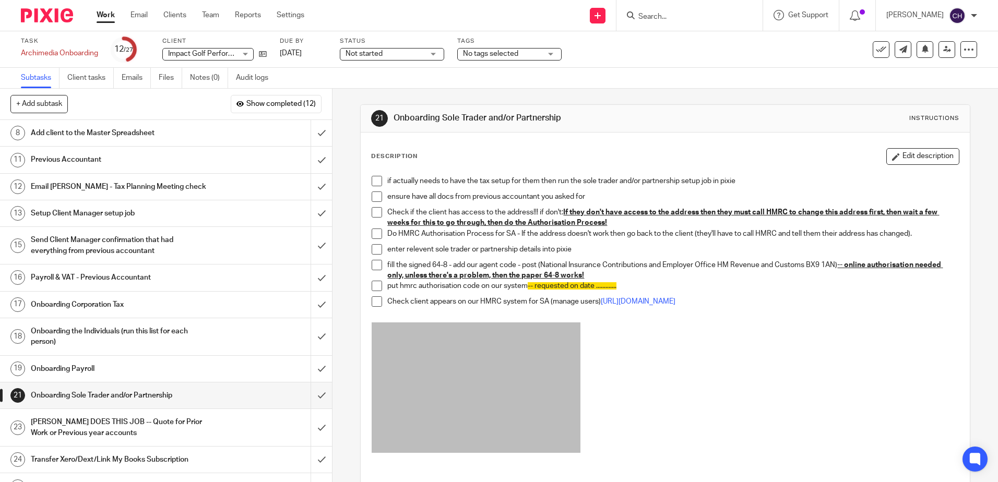
click at [368, 182] on div "if actually needs to have the tax setup for them then run the sole trader and/o…" at bounding box center [665, 318] width 597 height 294
click at [372, 178] on span at bounding box center [377, 181] width 10 height 10
click at [373, 195] on span at bounding box center [377, 197] width 10 height 10
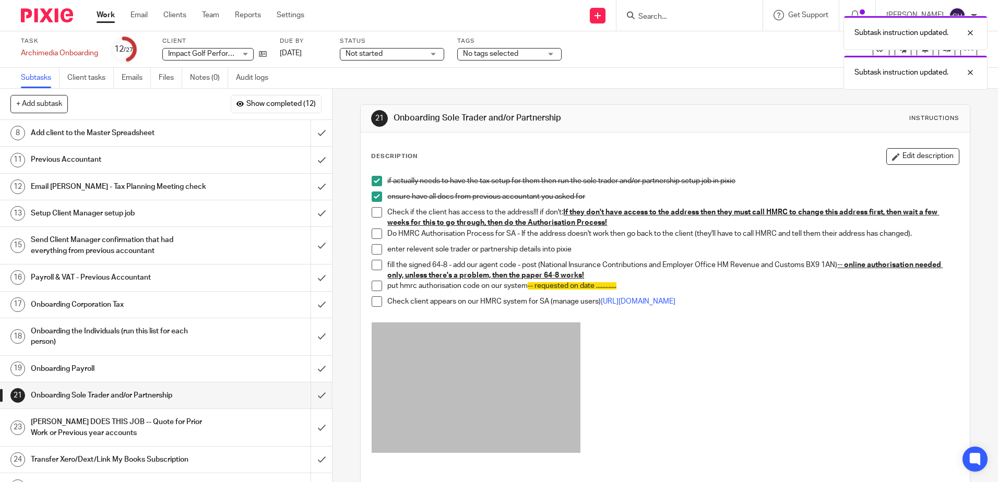
click at [373, 215] on span at bounding box center [377, 212] width 10 height 10
click at [373, 234] on span at bounding box center [377, 234] width 10 height 10
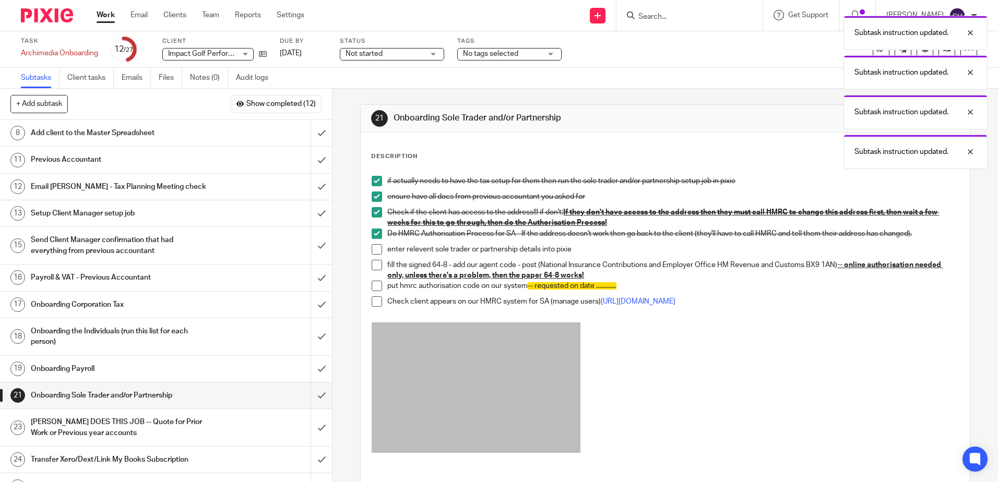
click at [373, 250] on span at bounding box center [377, 249] width 10 height 10
click at [372, 265] on span at bounding box center [377, 265] width 10 height 10
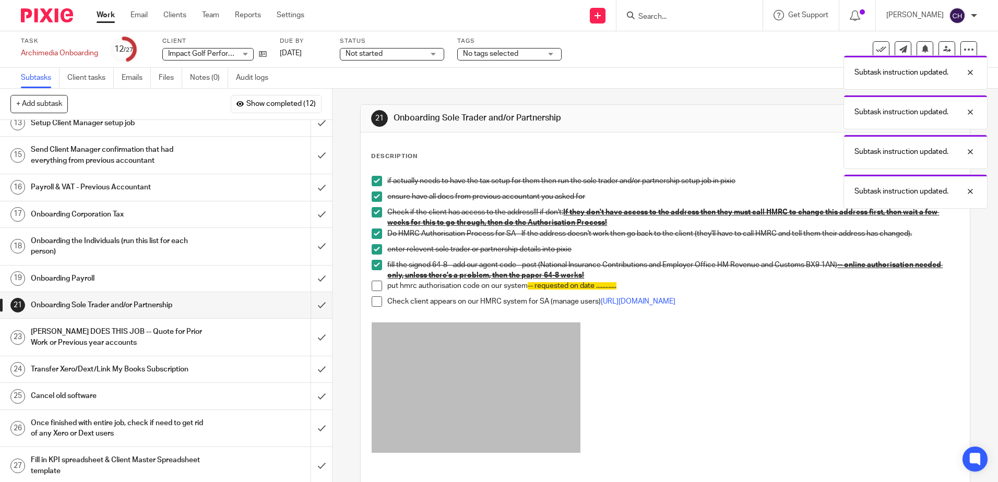
scroll to position [93, 0]
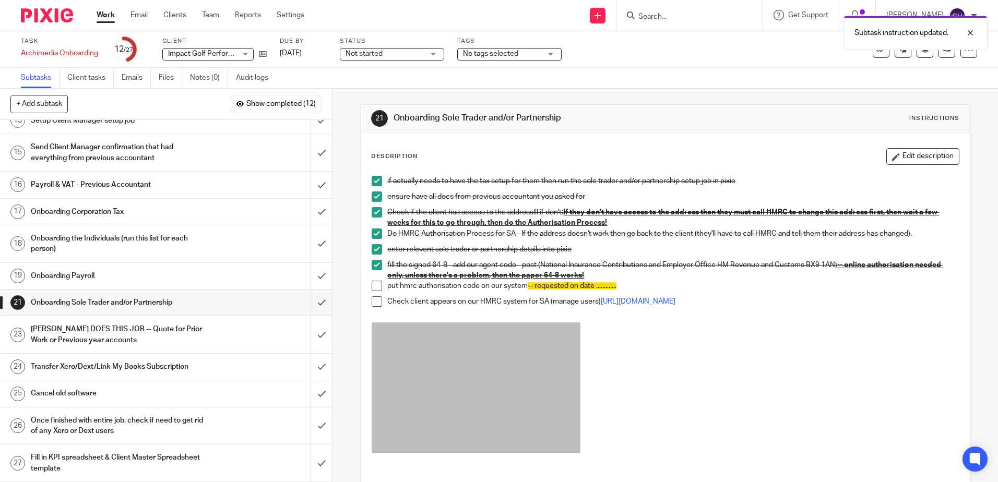
click at [161, 189] on h1 "Payroll & VAT - Previous Accountant" at bounding box center [121, 185] width 180 height 16
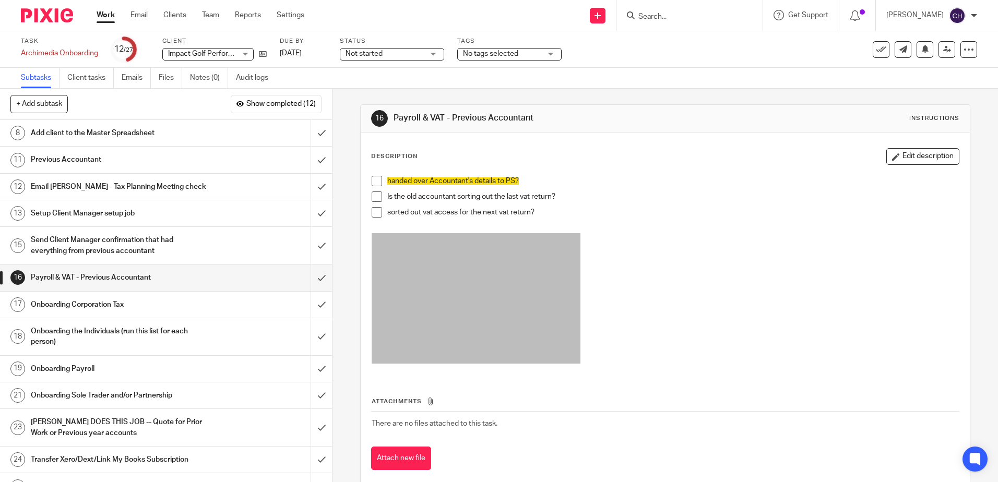
click at [913, 146] on div "Description Edit description handed over Accountant's details to PS? Is the old…" at bounding box center [665, 310] width 609 height 354
click at [913, 155] on button "Edit description" at bounding box center [923, 156] width 73 height 17
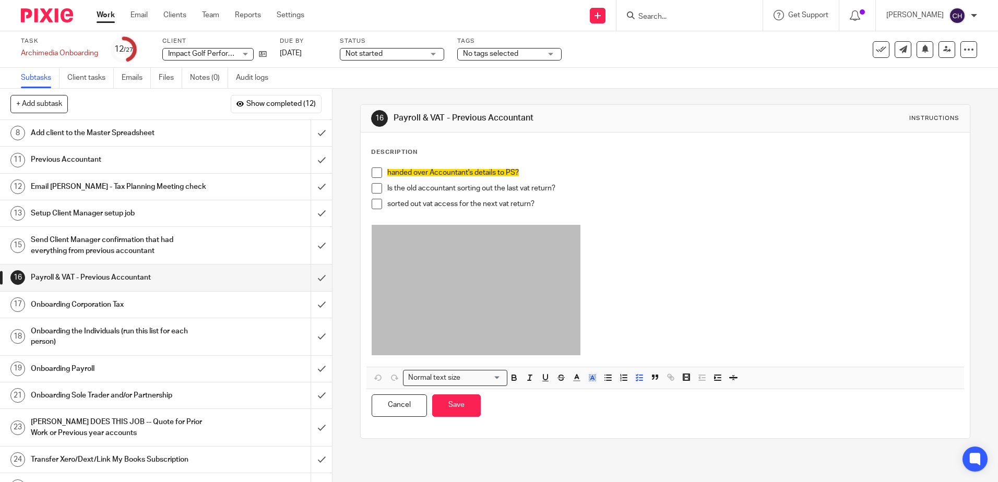
click at [392, 160] on div "Description handed over Accountant's details to PS? Is the old accountant sorti…" at bounding box center [665, 285] width 588 height 275
click at [386, 163] on div "handed over Accountant's details to PS? Is the old accountant sorting out the l…" at bounding box center [665, 264] width 597 height 205
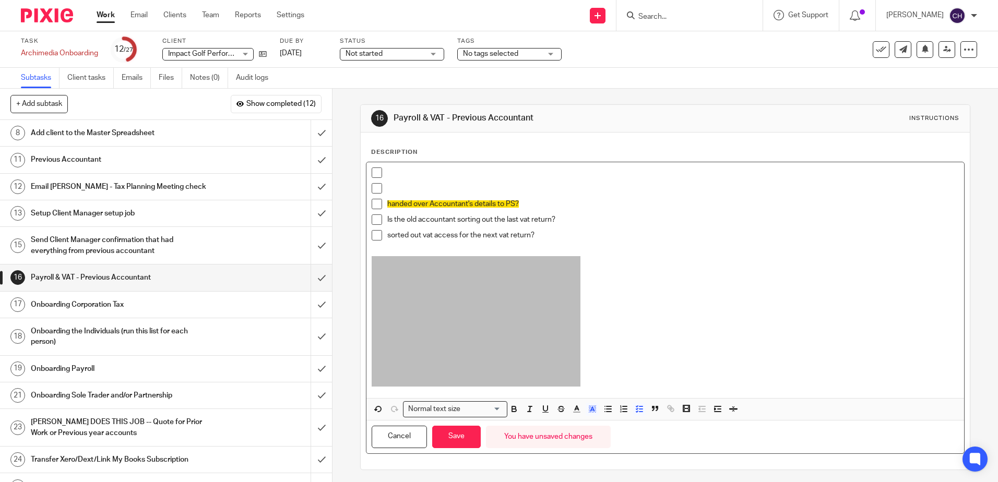
click at [395, 187] on p at bounding box center [672, 188] width 571 height 10
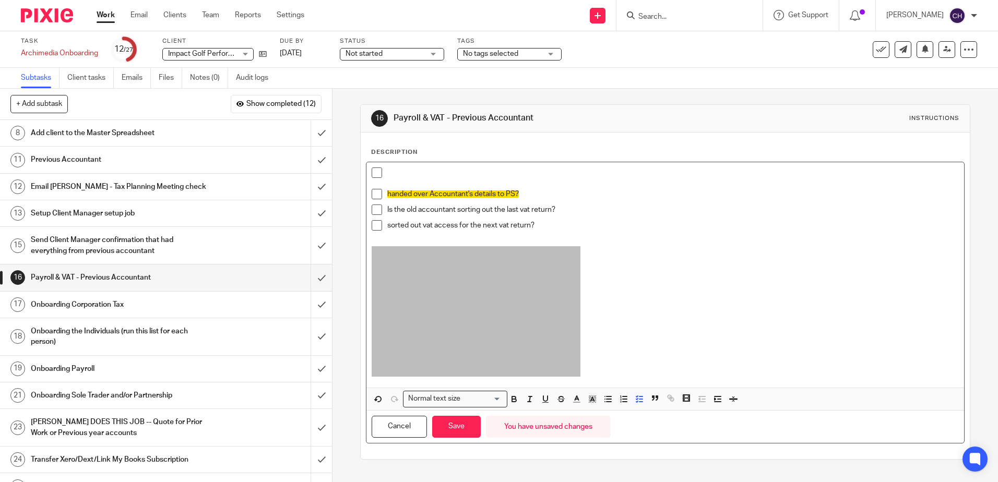
click at [394, 171] on p at bounding box center [672, 173] width 571 height 10
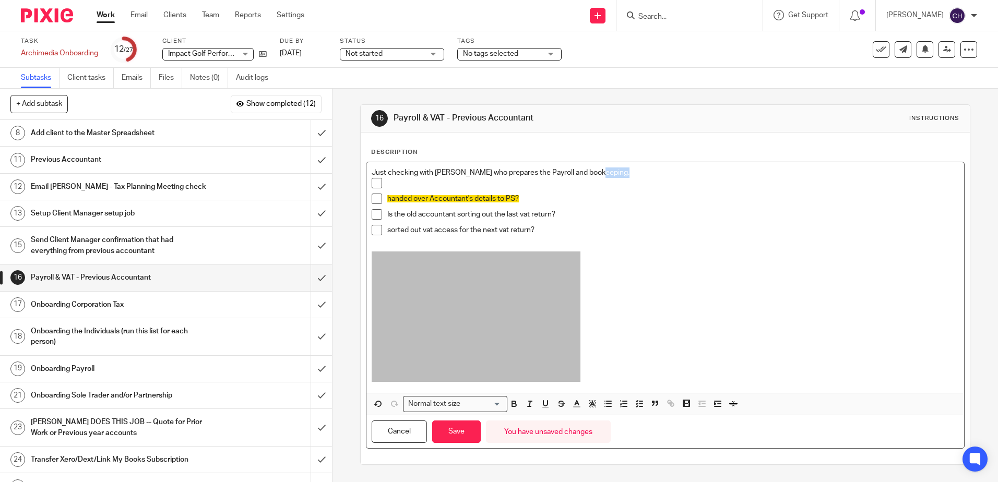
drag, startPoint x: 623, startPoint y: 173, endPoint x: 102, endPoint y: 186, distance: 521.3
click at [86, 181] on div "+ Add subtask Show completed (12) Cancel + Add 1 Ask Tax Advisor 2 Copy paste t…" at bounding box center [499, 286] width 998 height 394
drag, startPoint x: 602, startPoint y: 175, endPoint x: 277, endPoint y: 174, distance: 324.3
click at [277, 174] on div "+ Add subtask Show completed (12) Cancel + Add 1 Ask Tax Advisor 2 Copy paste t…" at bounding box center [499, 286] width 998 height 394
click at [592, 404] on icon "button" at bounding box center [592, 403] width 9 height 9
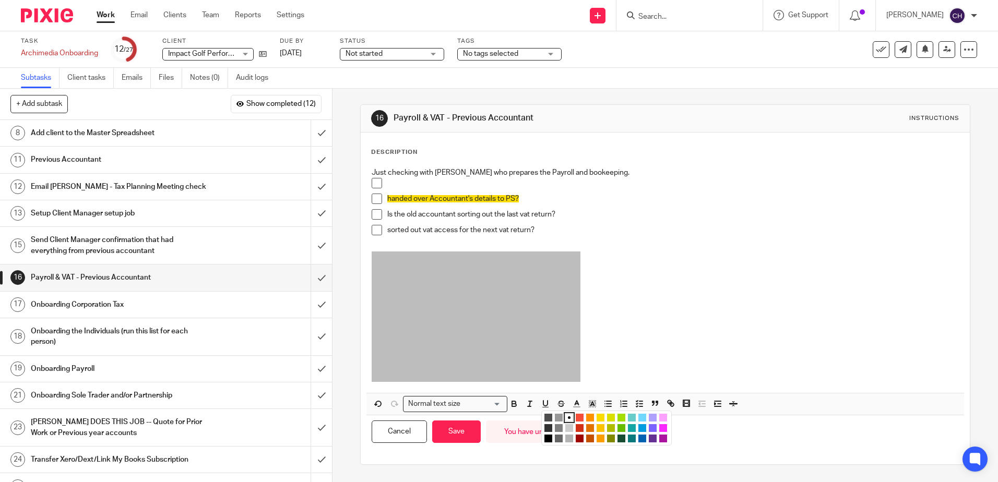
click at [662, 419] on li "color:#FDA1FF" at bounding box center [663, 418] width 8 height 8
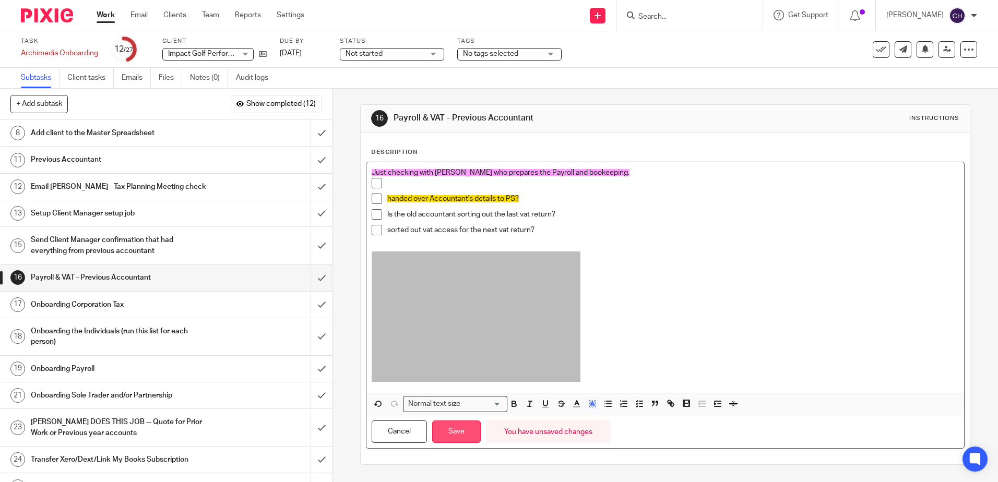
click at [445, 429] on button "Save" at bounding box center [456, 432] width 49 height 22
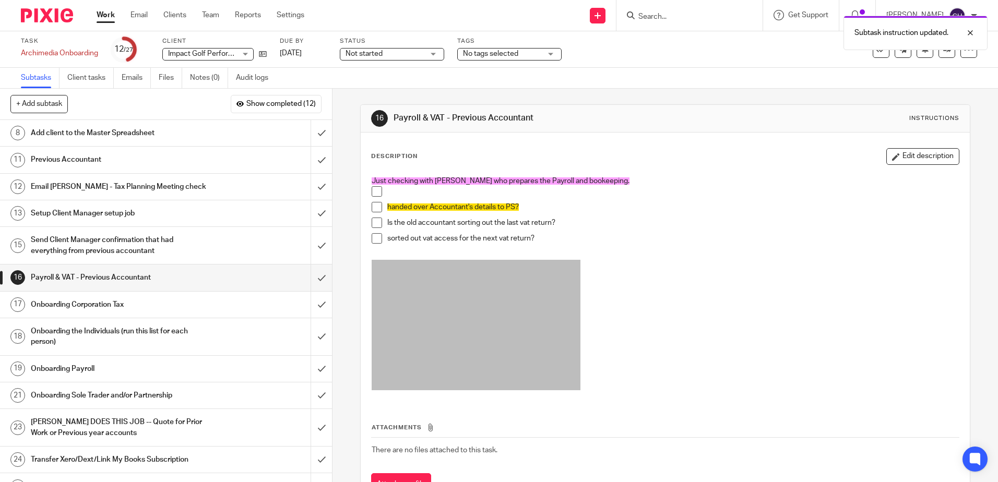
click at [40, 10] on img at bounding box center [47, 15] width 52 height 14
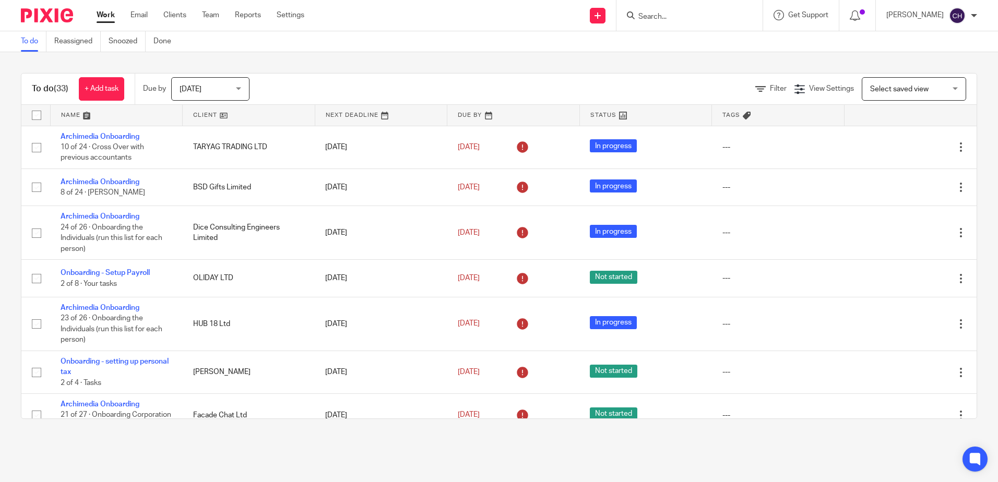
click at [702, 15] on input "Search" at bounding box center [685, 17] width 94 height 9
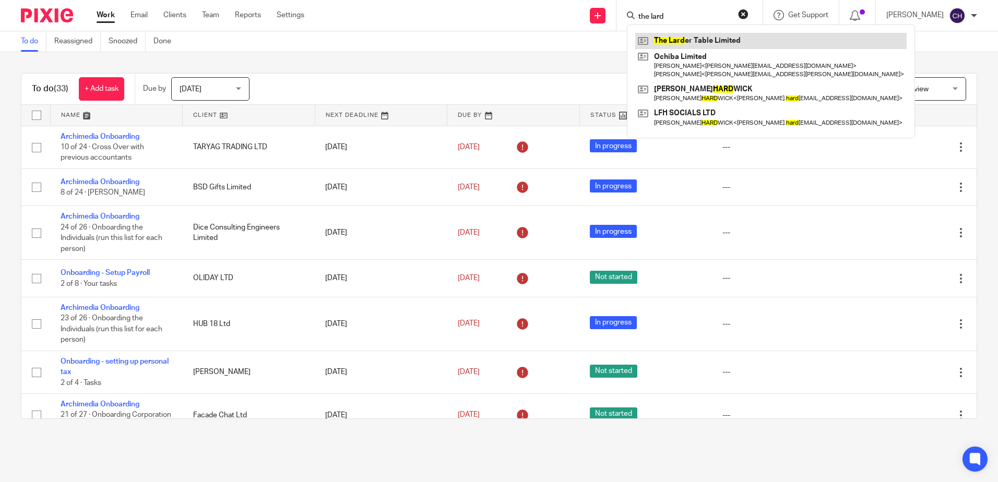
type input "the lard"
click at [698, 45] on link at bounding box center [771, 41] width 272 height 16
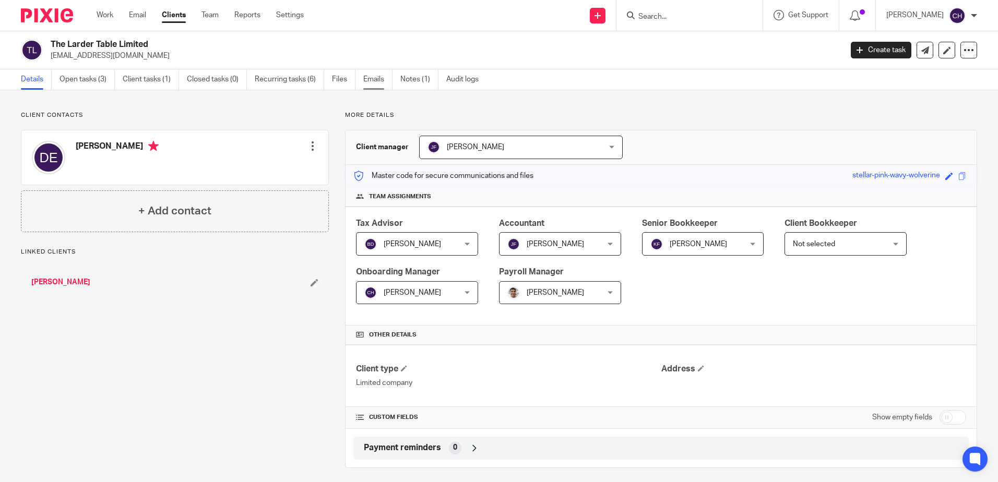
click at [377, 75] on link "Emails" at bounding box center [377, 79] width 29 height 20
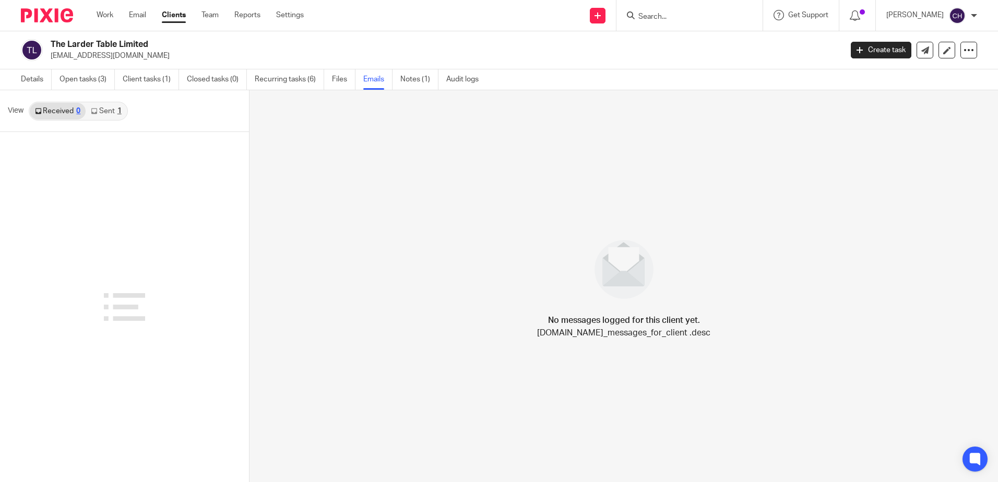
click at [118, 111] on div "1" at bounding box center [119, 111] width 4 height 7
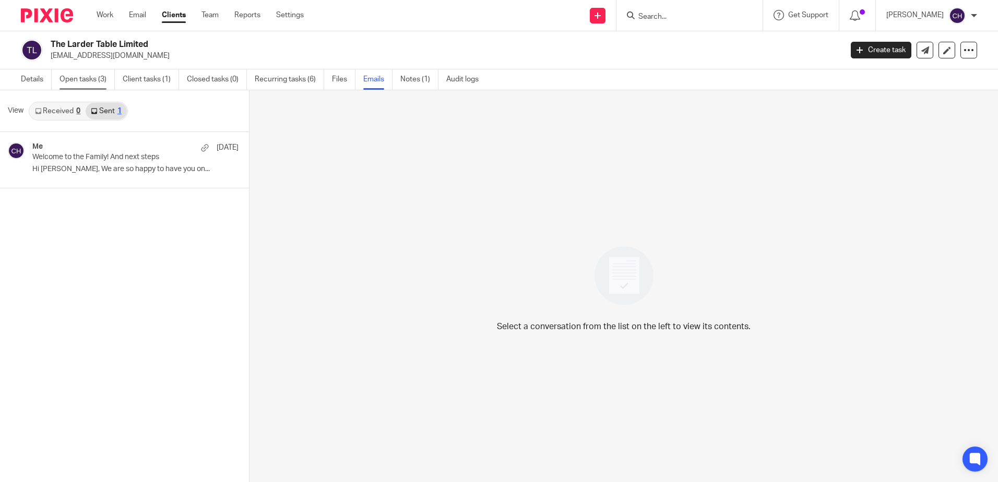
click at [77, 72] on link "Open tasks (3)" at bounding box center [87, 79] width 55 height 20
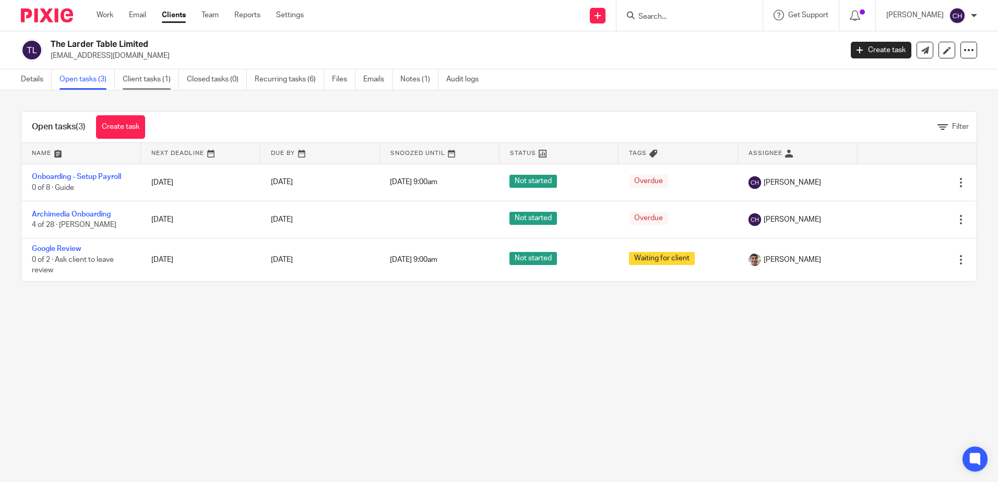
click at [153, 79] on link "Client tasks (1)" at bounding box center [151, 79] width 56 height 20
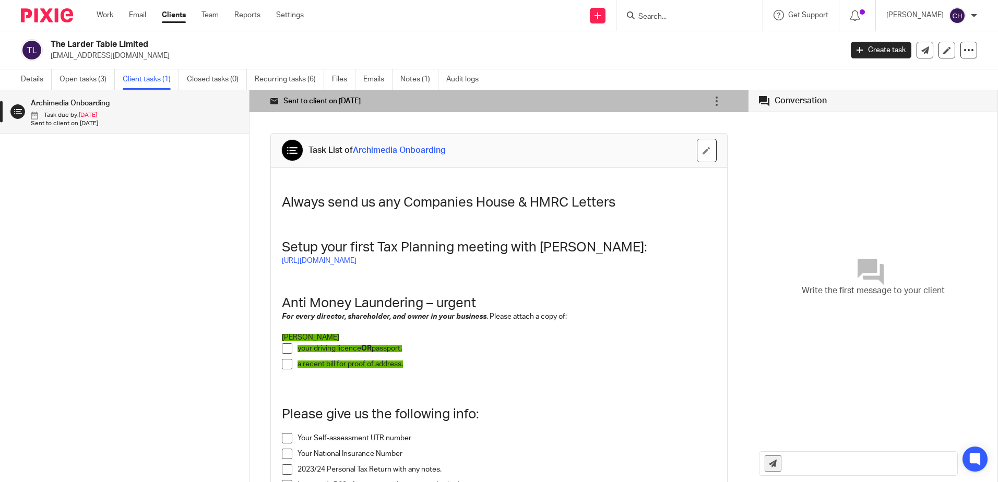
click at [860, 461] on input "text" at bounding box center [872, 463] width 171 height 23
type input "Hi Danny, do you need any help with this board? Many thanks Chloe"
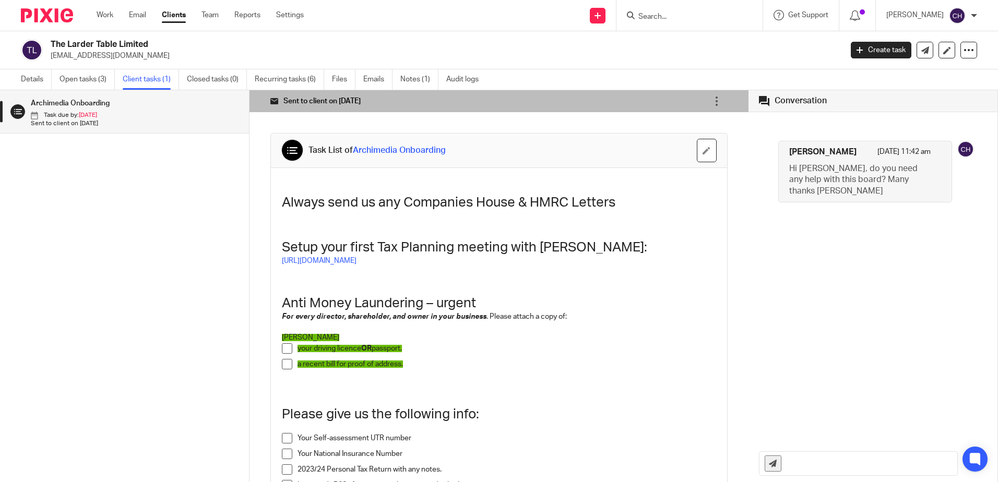
scroll to position [0, 0]
click at [682, 9] on form at bounding box center [693, 15] width 111 height 13
drag, startPoint x: 666, startPoint y: 23, endPoint x: 664, endPoint y: 17, distance: 7.1
click at [664, 22] on div at bounding box center [690, 15] width 146 height 31
click at [664, 16] on input "Search" at bounding box center [685, 17] width 94 height 9
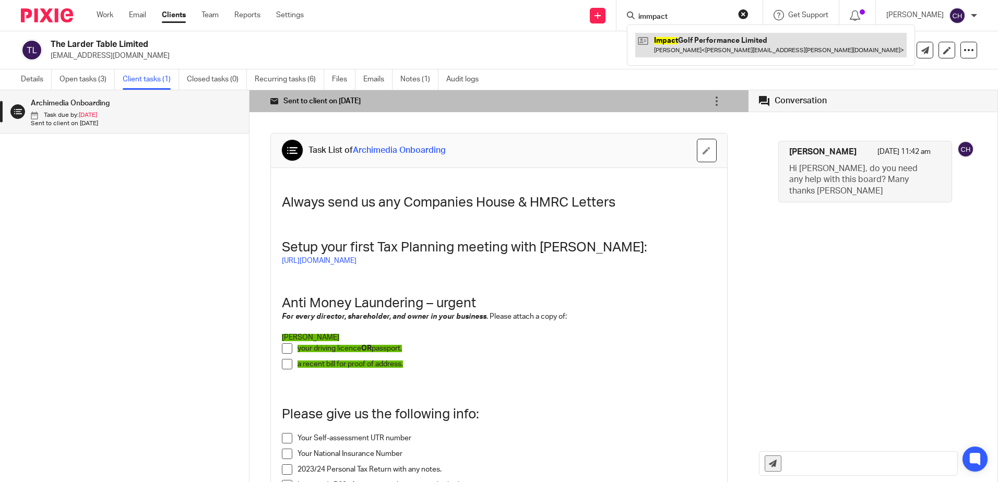
type input "immpact"
click at [678, 39] on link at bounding box center [771, 45] width 272 height 24
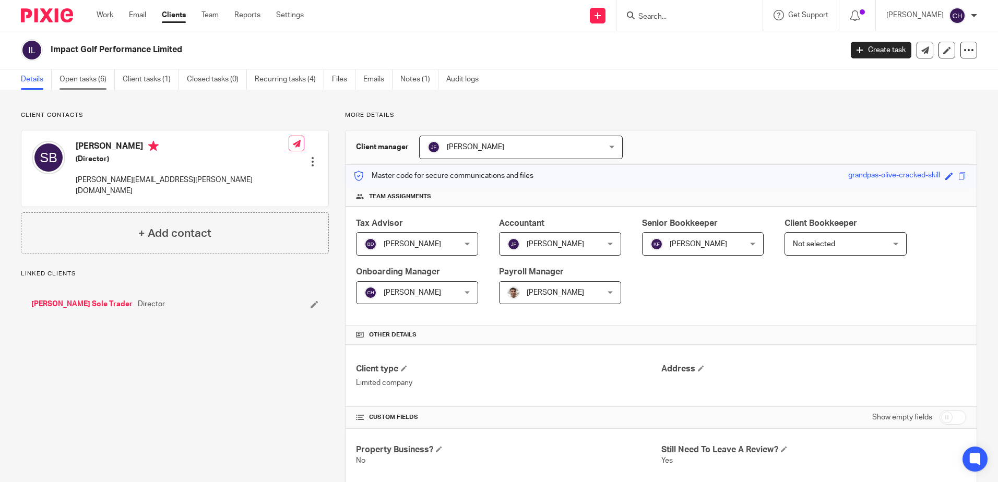
click at [102, 83] on link "Open tasks (6)" at bounding box center [87, 79] width 55 height 20
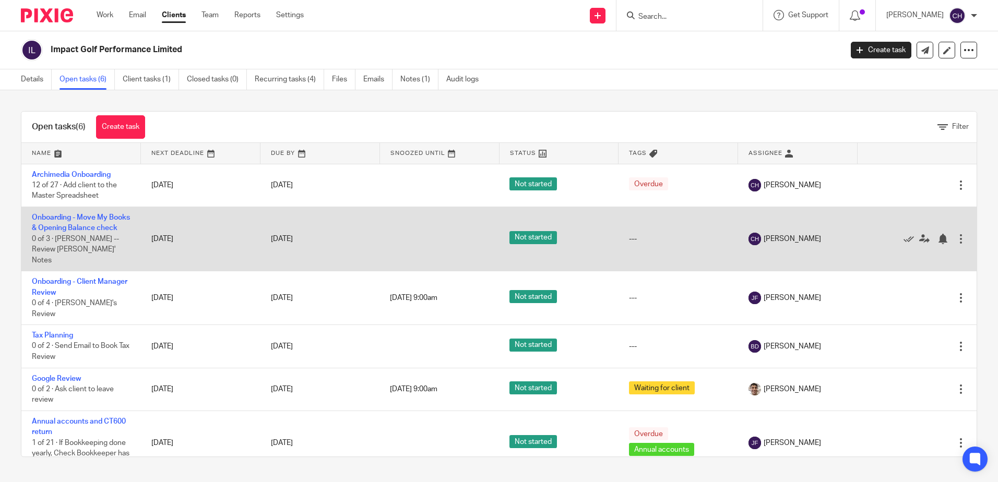
click at [62, 222] on td "Onboarding - Move My Books & Opening Balance check 0 of 3 · CHLOE -- Review [PE…" at bounding box center [81, 239] width 120 height 64
click at [57, 219] on link "Onboarding - Move My Books & Opening Balance check" at bounding box center [81, 223] width 98 height 18
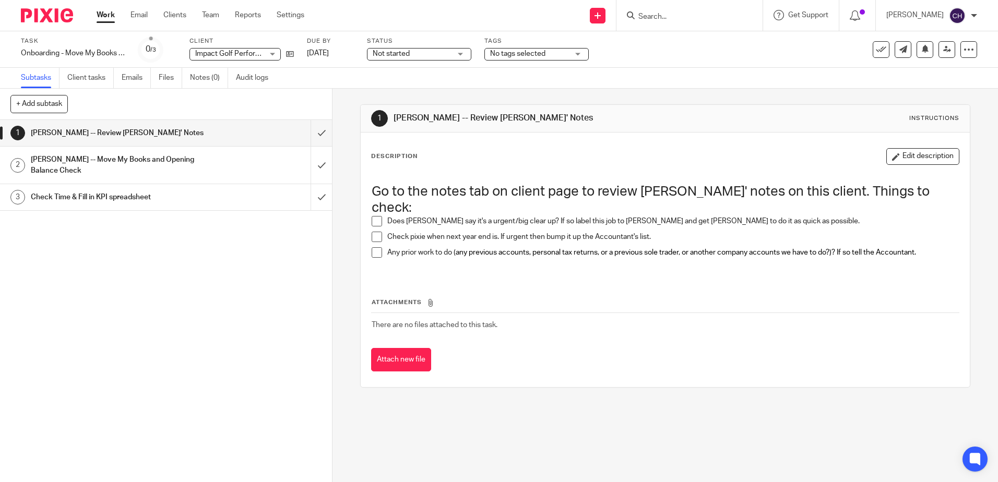
click at [150, 161] on h1 "[PERSON_NAME] -- Move My Books and Opening Balance Check" at bounding box center [121, 165] width 180 height 27
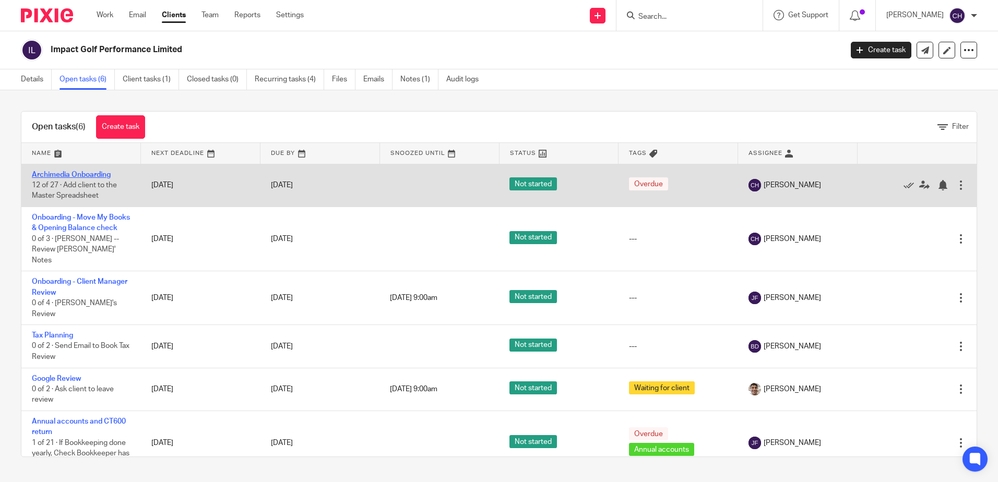
click at [90, 174] on link "Archimedia Onboarding" at bounding box center [71, 174] width 79 height 7
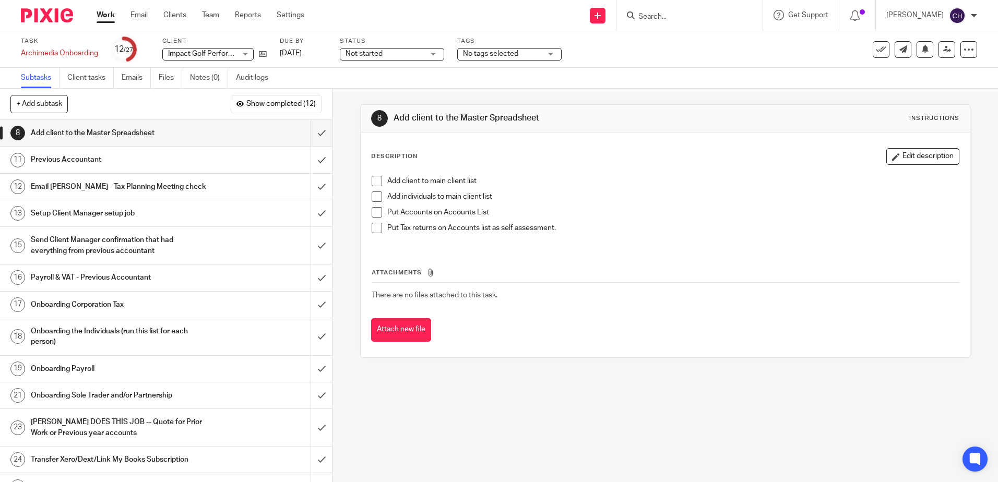
click at [660, 17] on input "Search" at bounding box center [685, 17] width 94 height 9
type input "team"
click at [681, 52] on link at bounding box center [723, 45] width 176 height 24
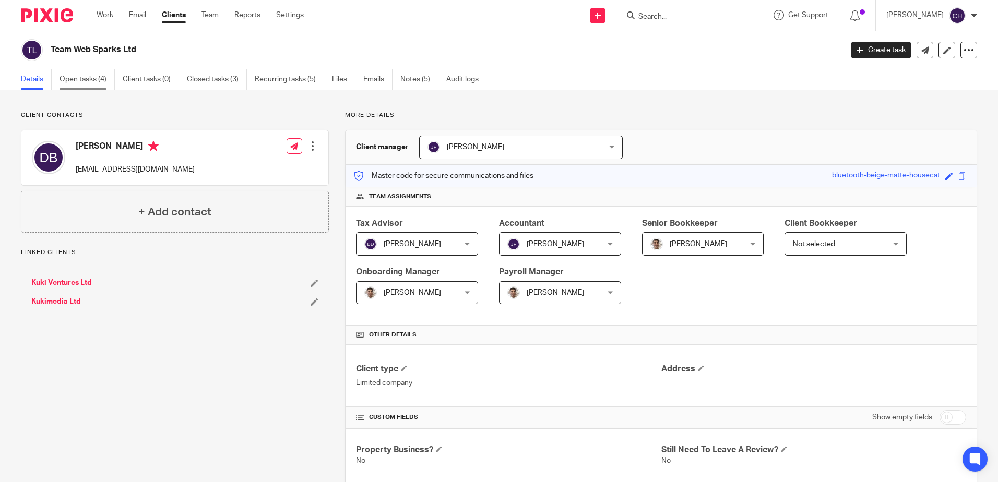
click at [82, 79] on link "Open tasks (4)" at bounding box center [87, 79] width 55 height 20
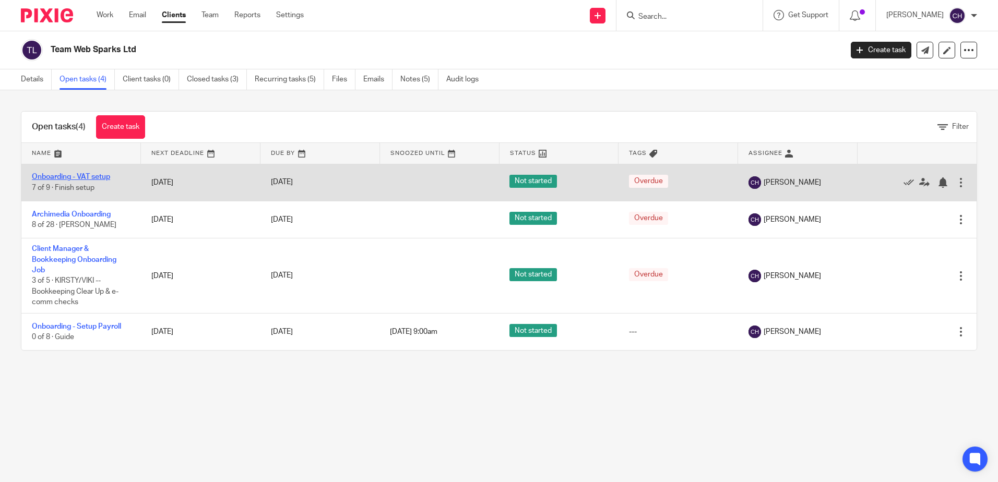
click at [80, 179] on link "Onboarding - VAT setup" at bounding box center [71, 176] width 78 height 7
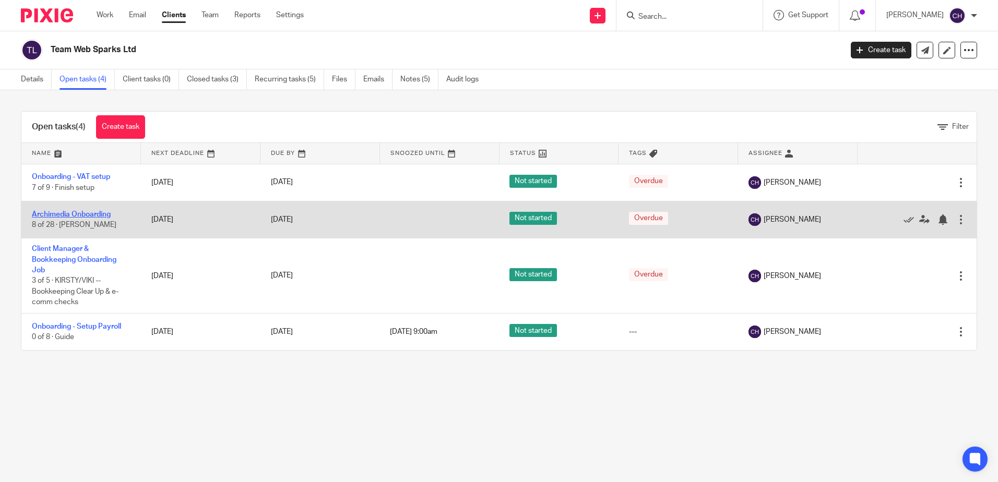
click at [77, 212] on link "Archimedia Onboarding" at bounding box center [71, 214] width 79 height 7
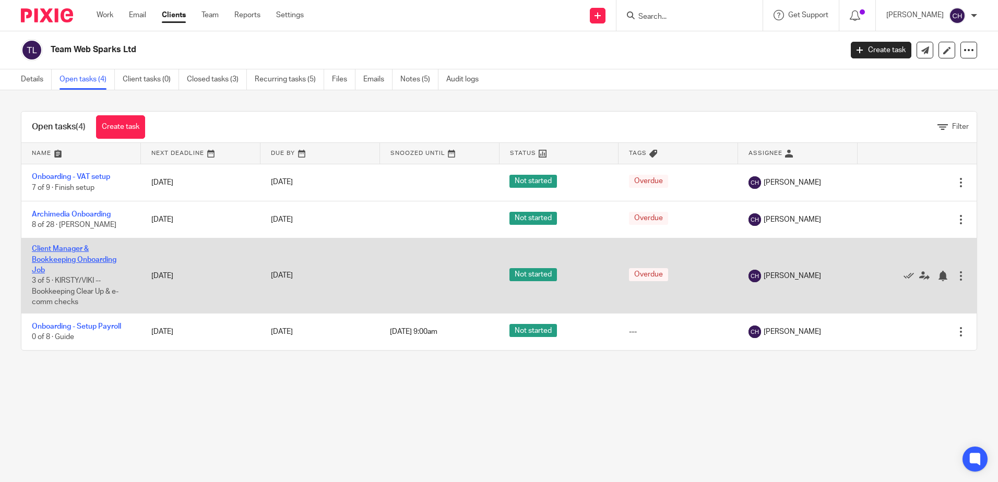
click at [58, 259] on link "Client Manager & Bookkeeping Onboarding Job" at bounding box center [74, 259] width 85 height 29
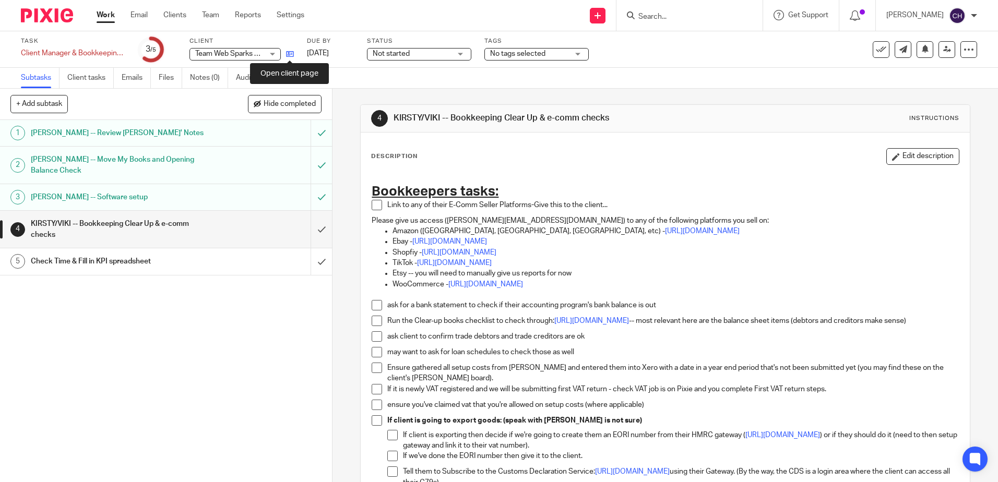
click at [291, 58] on icon at bounding box center [290, 54] width 8 height 8
click at [313, 225] on input "submit" at bounding box center [166, 229] width 332 height 37
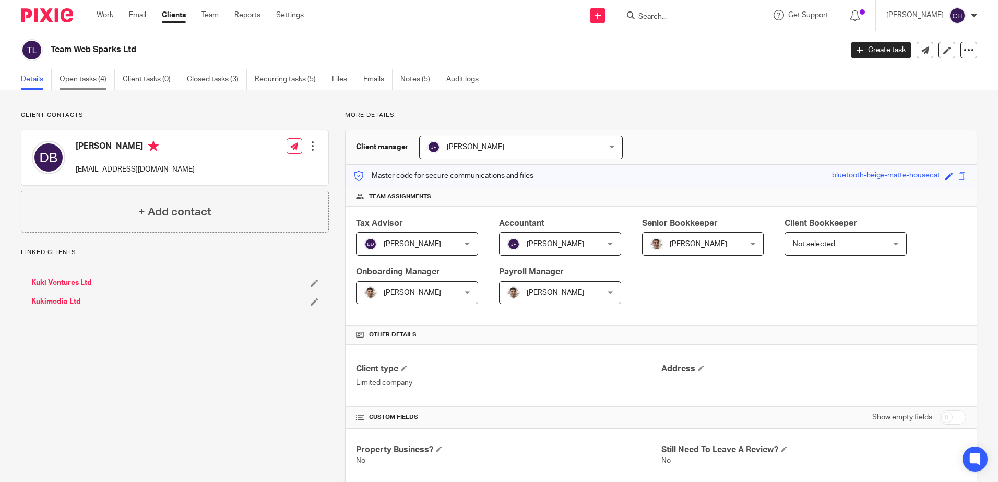
click at [96, 80] on link "Open tasks (4)" at bounding box center [87, 79] width 55 height 20
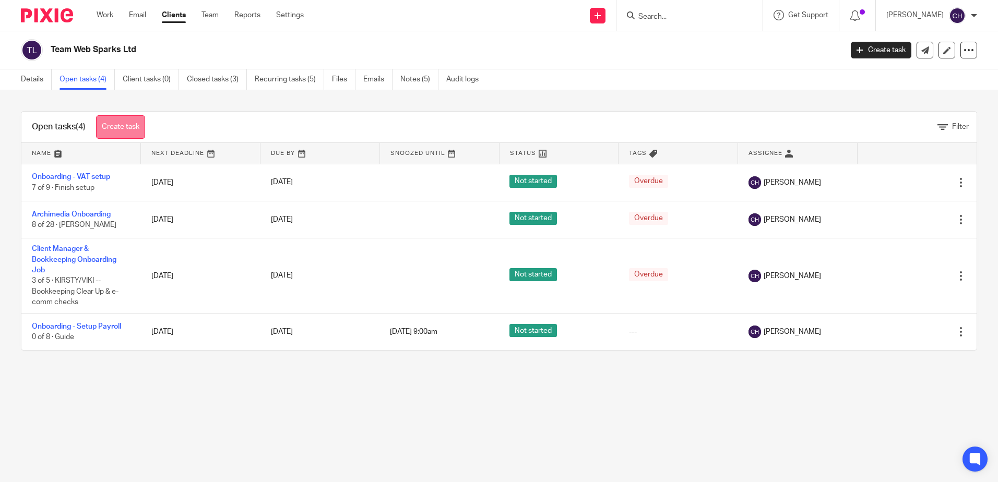
click at [118, 119] on link "Create task" at bounding box center [120, 126] width 49 height 23
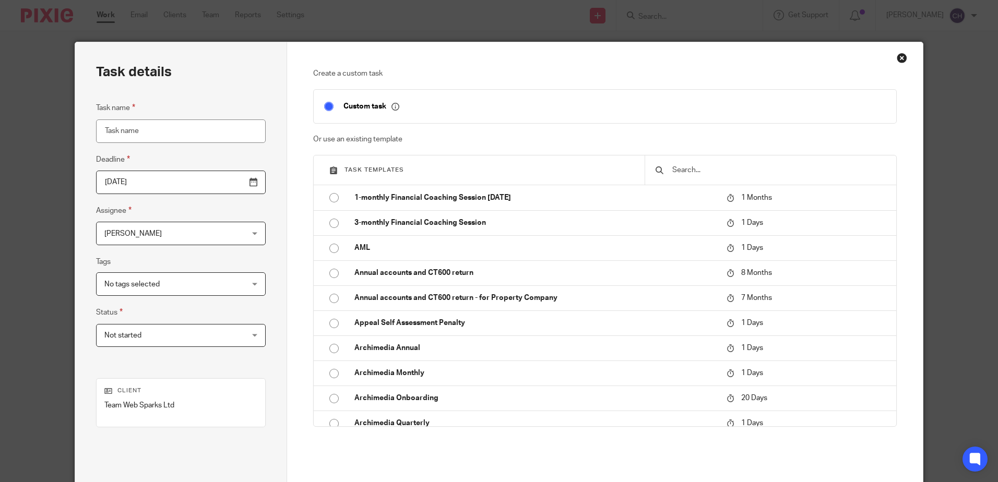
click at [753, 166] on input "text" at bounding box center [778, 169] width 215 height 11
type input "p"
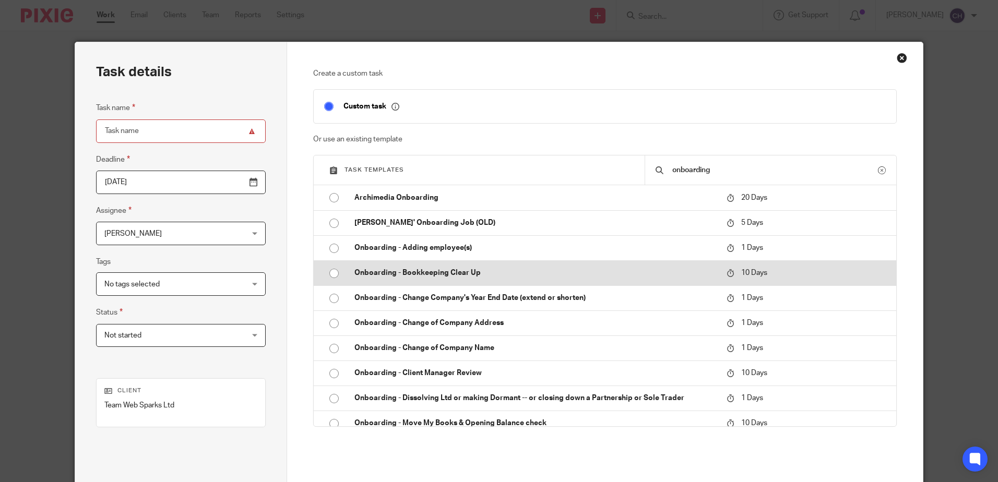
type input "onboarding"
click at [424, 266] on td "Onboarding - Bookkeeping Clear Up" at bounding box center [533, 273] width 378 height 25
type input "[DATE]"
type input "Onboarding - Bookkeeping Clear Up"
checkbox input "false"
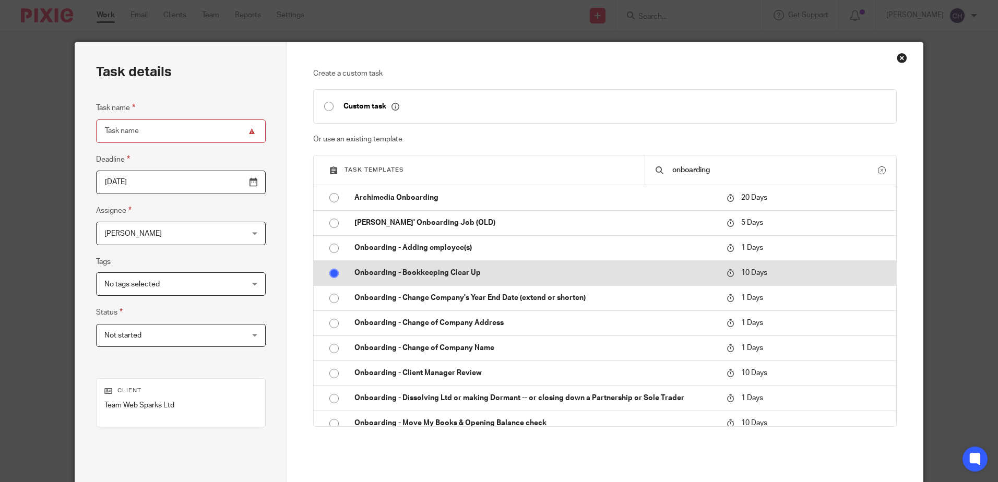
radio input "true"
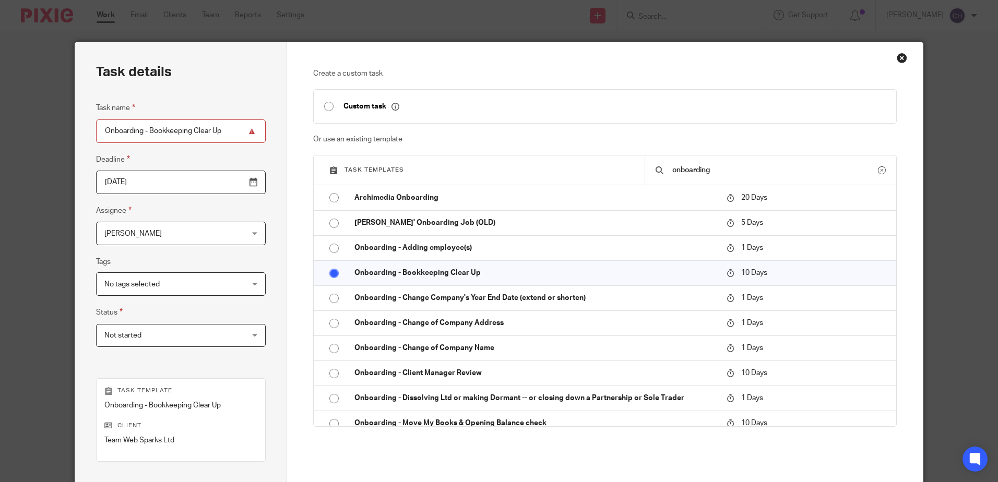
click at [140, 233] on span "[PERSON_NAME]" at bounding box center [132, 233] width 57 height 7
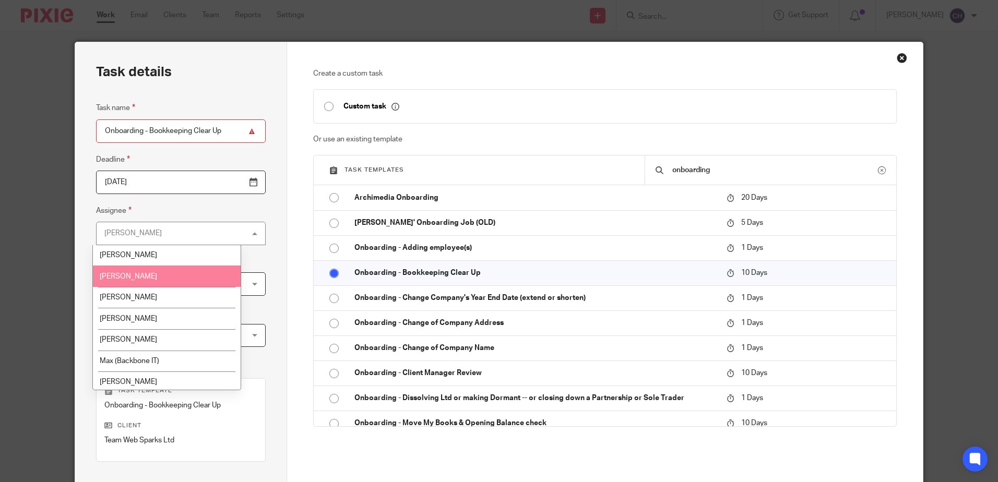
scroll to position [67, 0]
click at [152, 343] on li "Kirsty Flowerdew" at bounding box center [167, 336] width 148 height 21
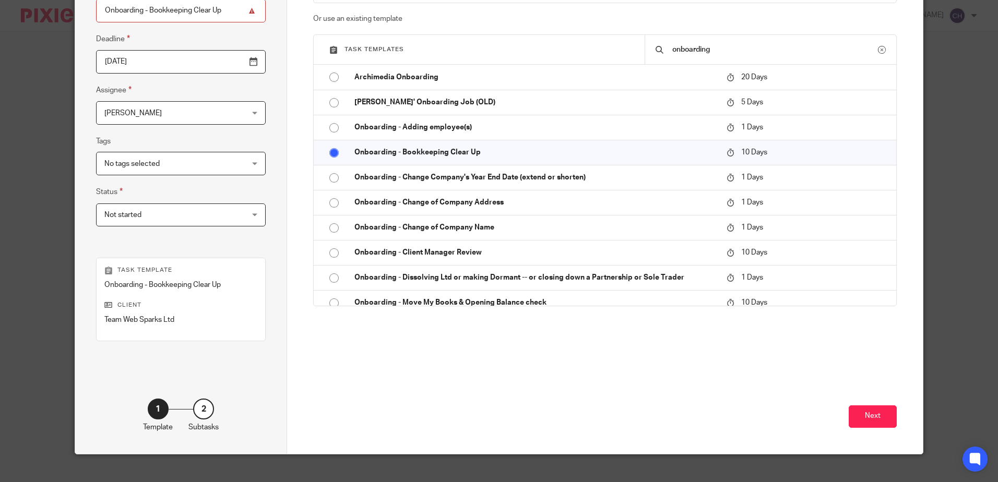
scroll to position [135, 0]
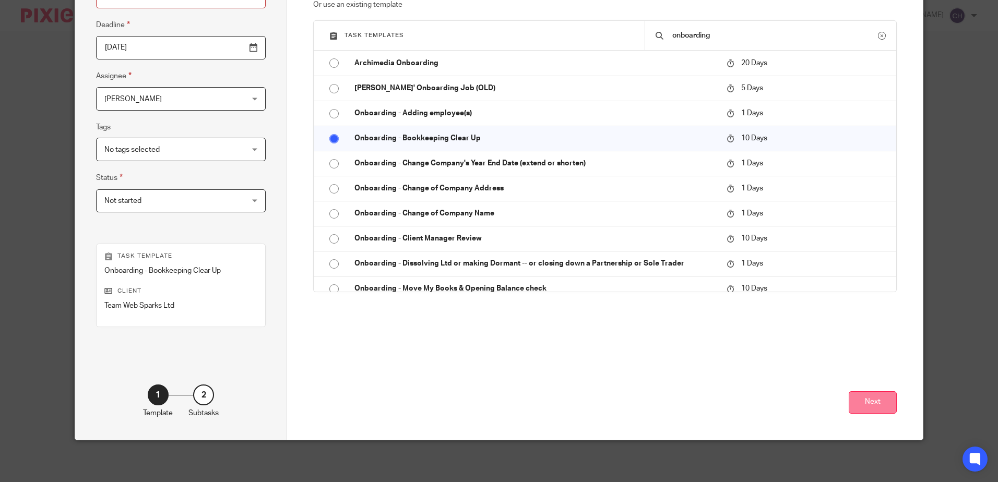
click at [868, 400] on button "Next" at bounding box center [873, 403] width 48 height 22
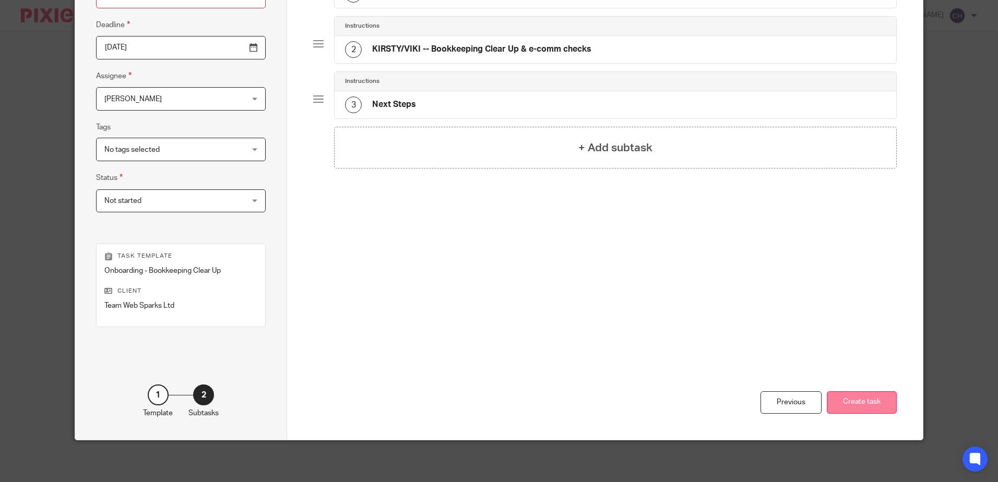
click at [863, 400] on button "Create task" at bounding box center [862, 403] width 70 height 22
